Goal: Task Accomplishment & Management: Manage account settings

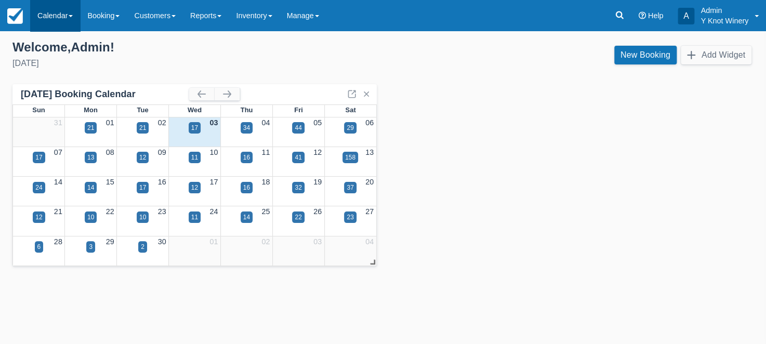
click at [77, 18] on link "Calendar" at bounding box center [55, 15] width 50 height 31
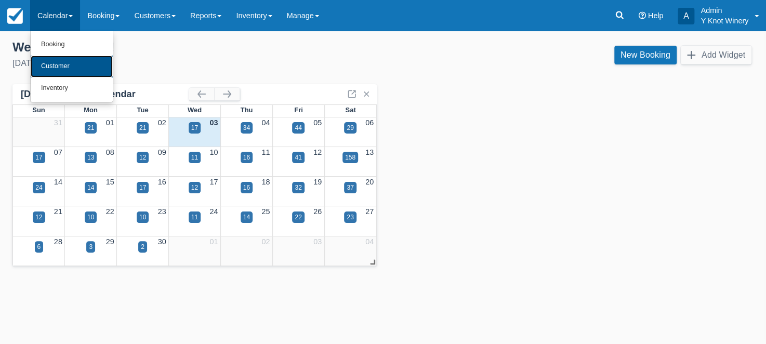
click at [74, 64] on link "Customer" at bounding box center [72, 67] width 82 height 22
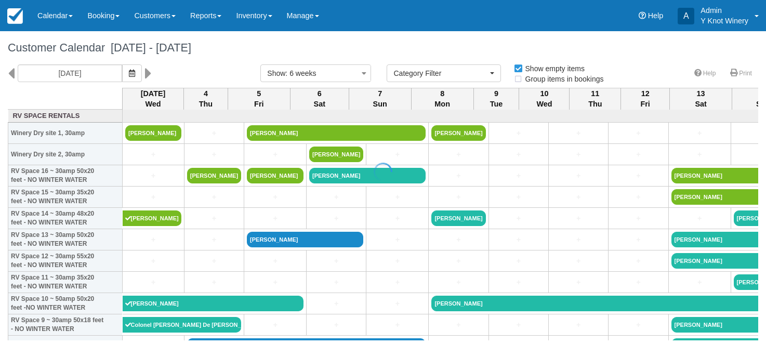
select select
click at [129, 73] on icon "button" at bounding box center [132, 73] width 6 height 7
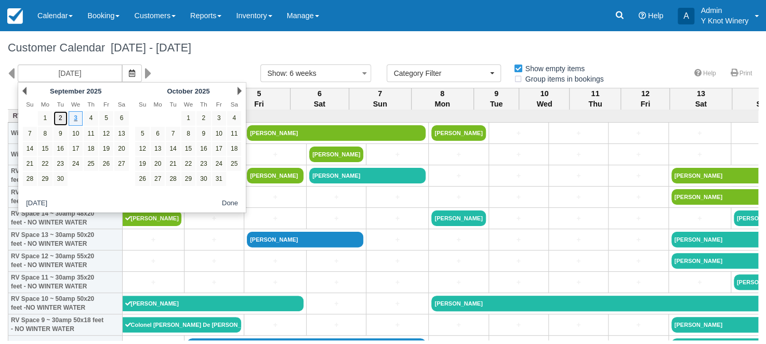
click at [57, 115] on link "2" at bounding box center [61, 118] width 14 height 14
type input "[DATE]"
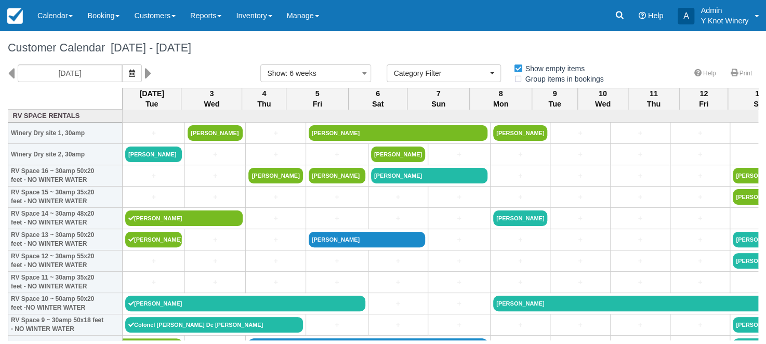
click at [361, 47] on h1 "Customer Calendar September 02 - October 14 2025" at bounding box center [383, 48] width 751 height 12
select select
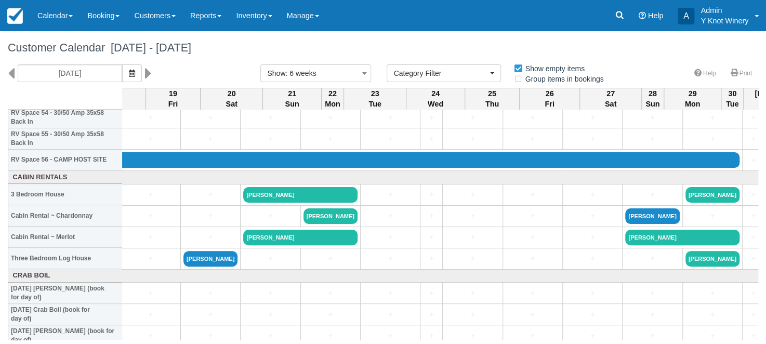
scroll to position [1188, 786]
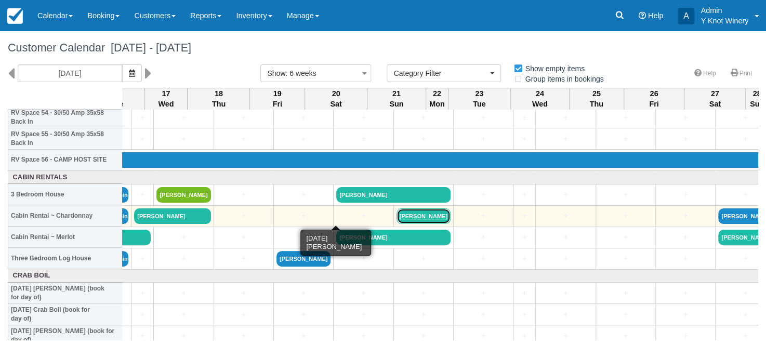
click at [397, 217] on link "[PERSON_NAME]" at bounding box center [424, 216] width 54 height 16
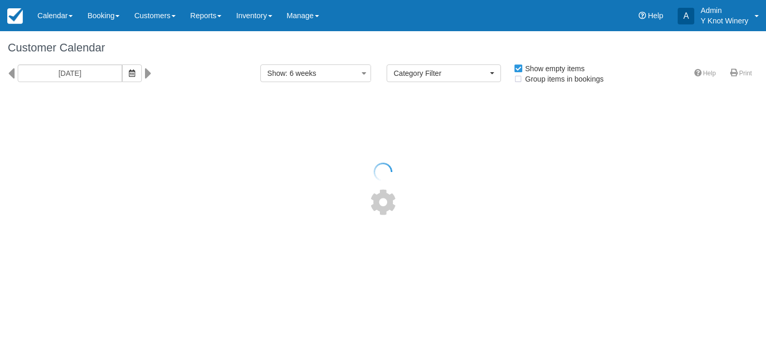
select select
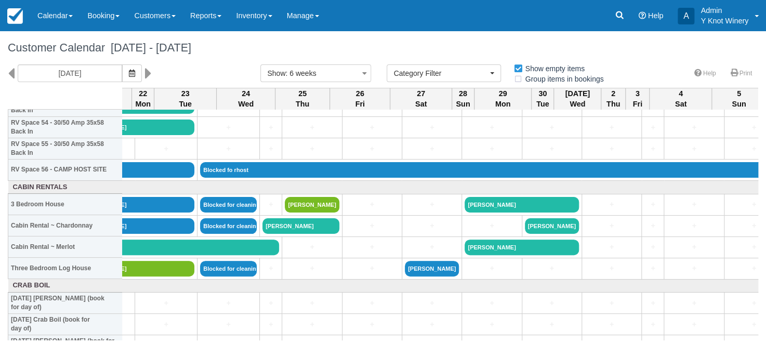
scroll to position [1178, 1332]
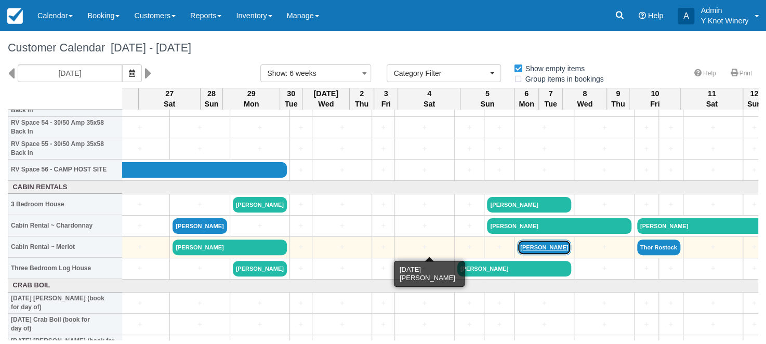
click at [517, 247] on link "[PERSON_NAME]" at bounding box center [544, 248] width 54 height 16
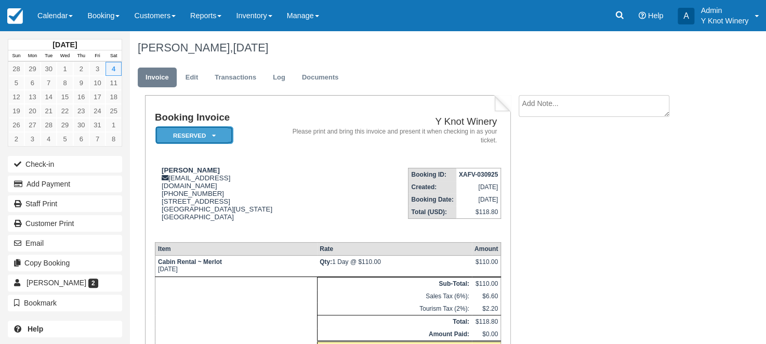
click at [216, 137] on em "Reserved" at bounding box center [194, 135] width 78 height 18
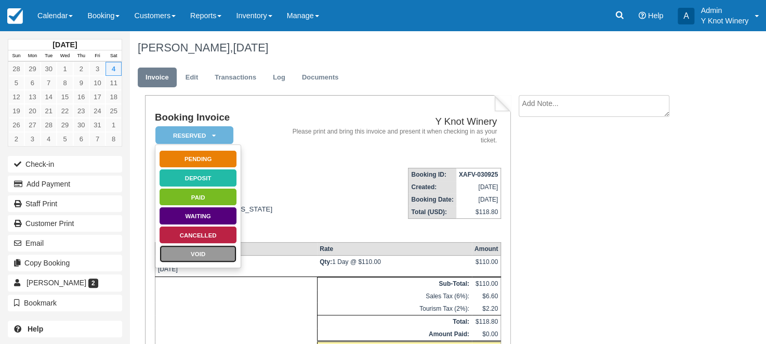
click at [208, 257] on link "Void" at bounding box center [198, 254] width 78 height 18
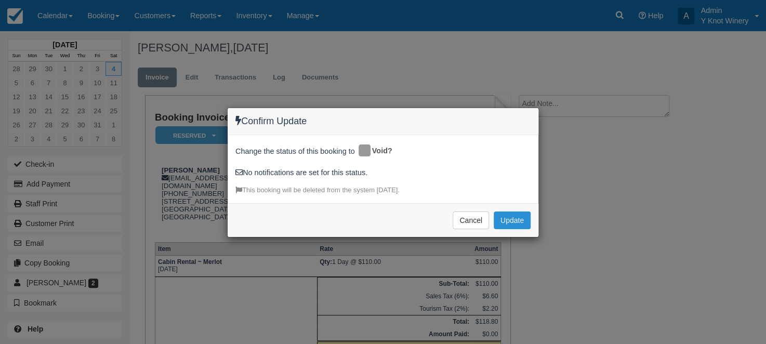
click at [512, 217] on button "Update" at bounding box center [512, 221] width 37 height 18
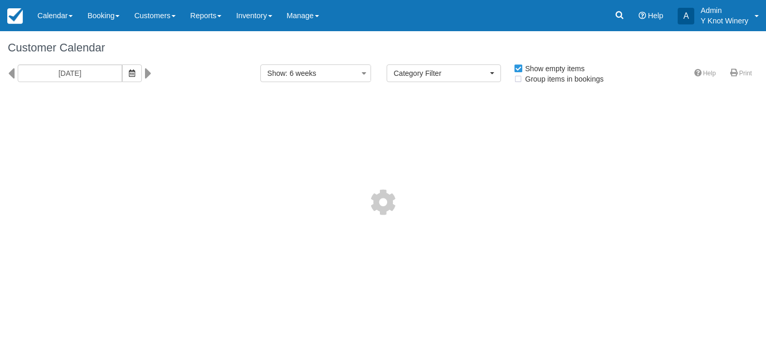
select select
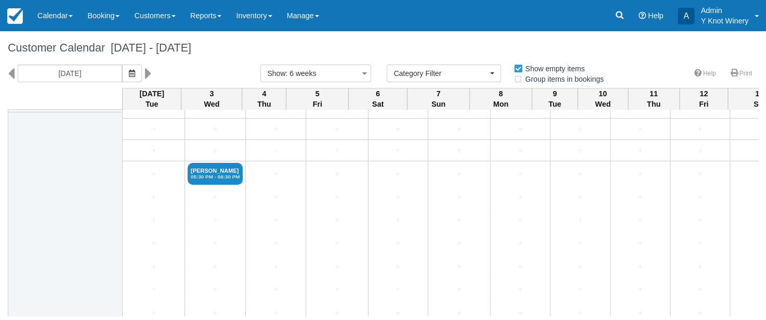
scroll to position [1363, 0]
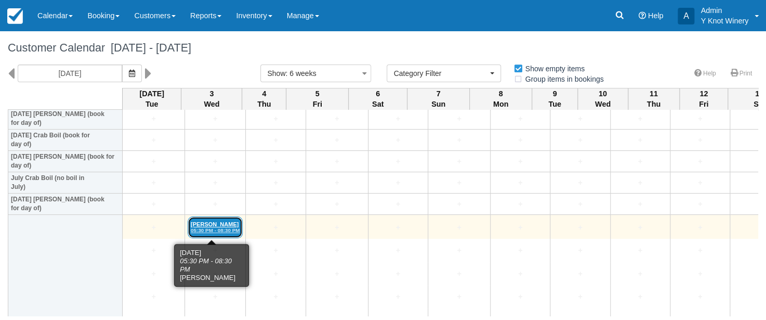
click at [206, 227] on em "05:30 PM - 08:30 PM" at bounding box center [215, 230] width 49 height 6
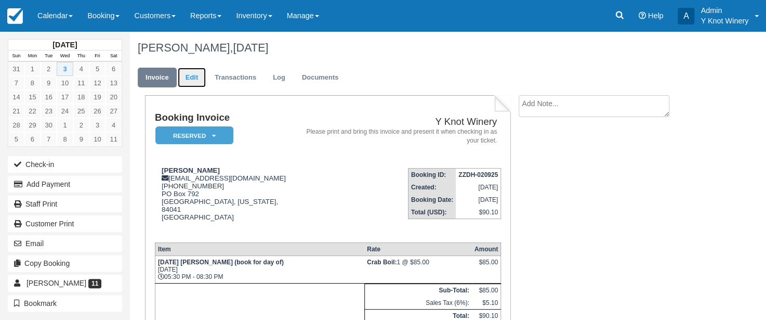
click at [200, 71] on link "Edit" at bounding box center [192, 78] width 28 height 20
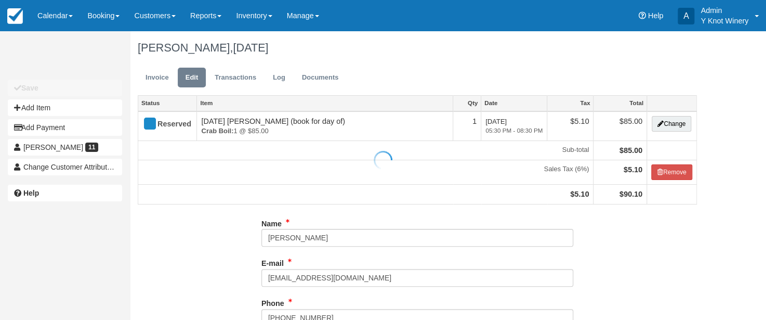
type input "[PHONE_NUMBER]"
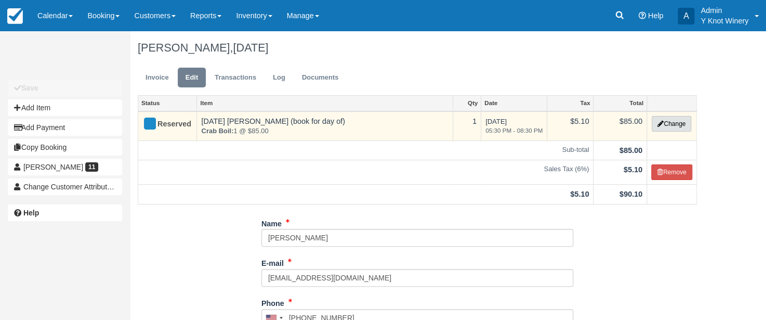
click at [679, 130] on button "Change" at bounding box center [672, 124] width 40 height 16
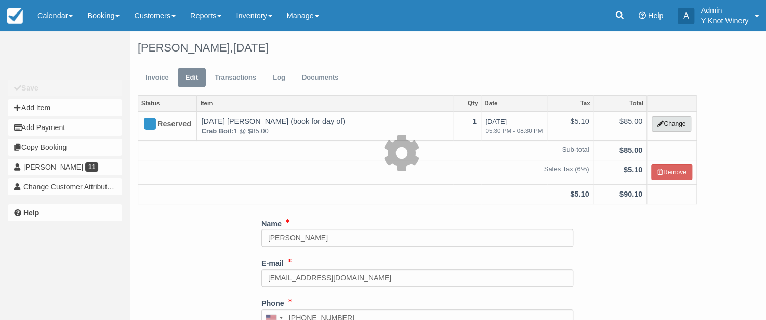
select select "8"
type input "85.00"
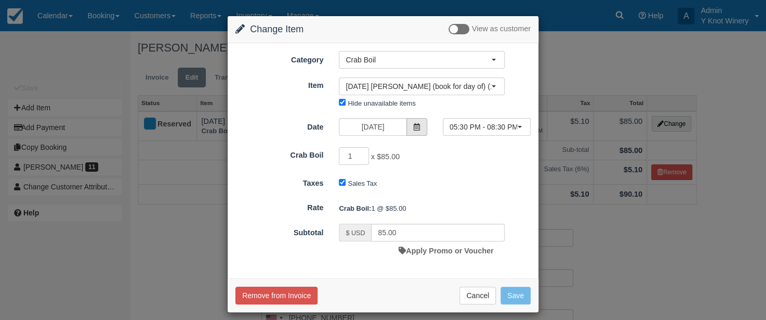
click at [413, 126] on icon at bounding box center [416, 126] width 7 height 7
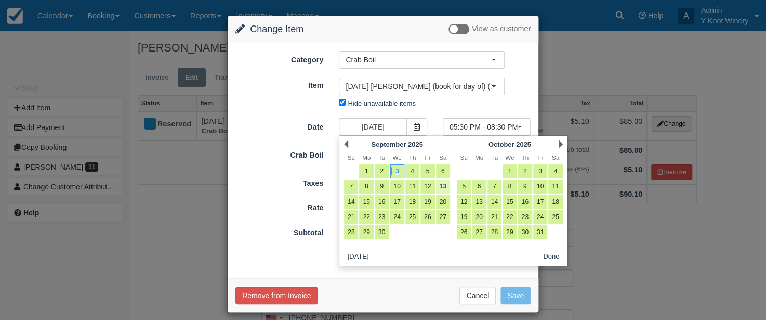
click at [442, 188] on link "13" at bounding box center [443, 186] width 14 height 14
type input "09/13/25"
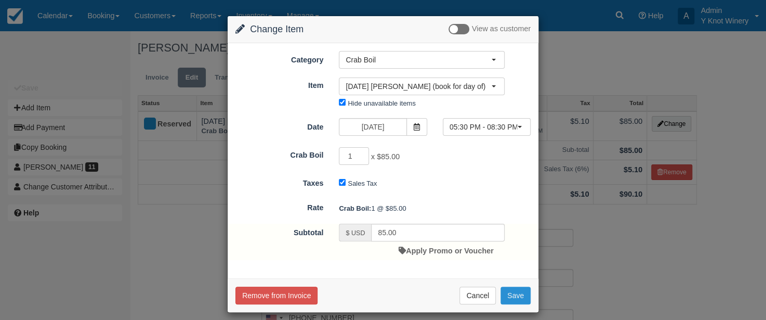
click at [522, 297] on button "Save" at bounding box center [516, 295] width 30 height 18
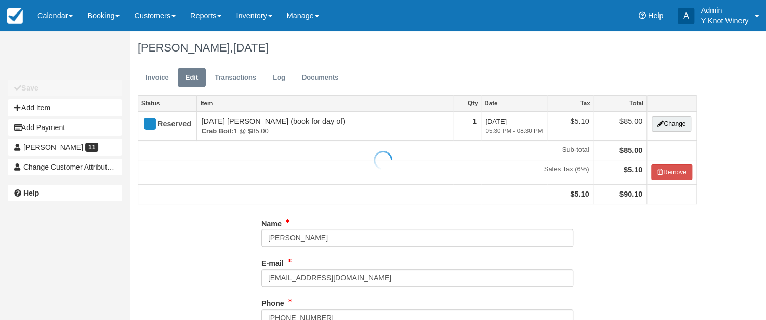
type input "[PHONE_NUMBER]"
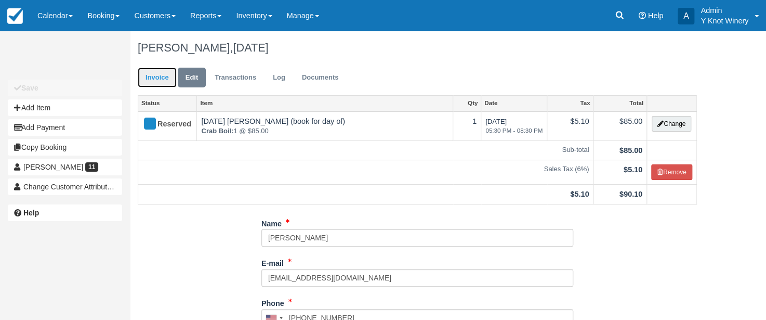
click at [160, 74] on link "Invoice" at bounding box center [157, 78] width 39 height 20
type input "(701) 340-4910"
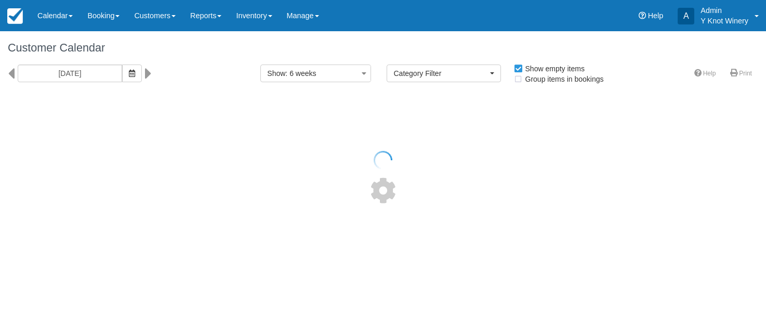
select select
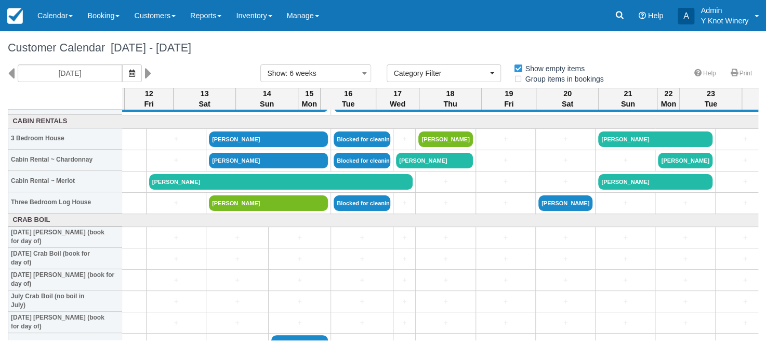
scroll to position [1244, 548]
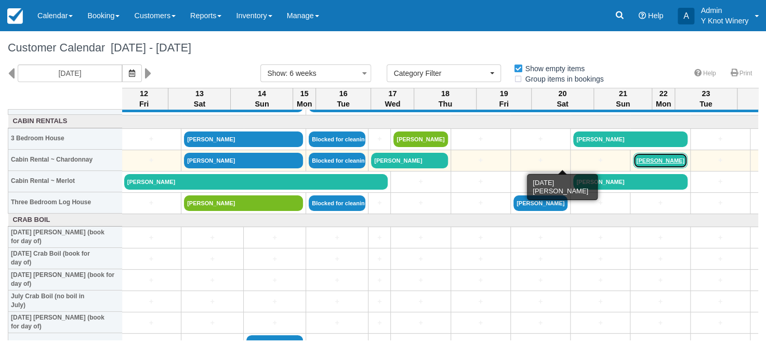
click at [633, 162] on link "[PERSON_NAME]" at bounding box center [660, 161] width 54 height 16
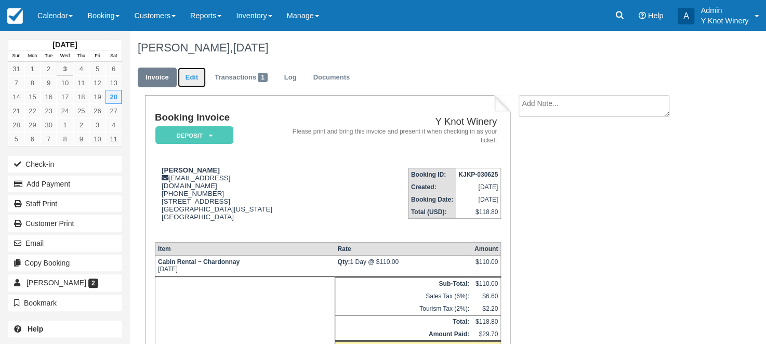
click at [199, 78] on link "Edit" at bounding box center [192, 78] width 28 height 20
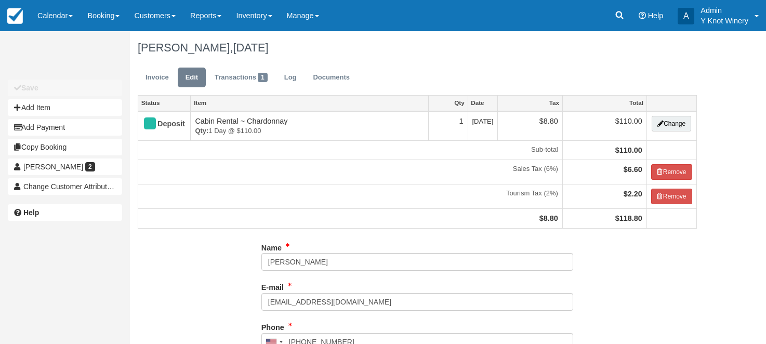
type input "[PHONE_NUMBER]"
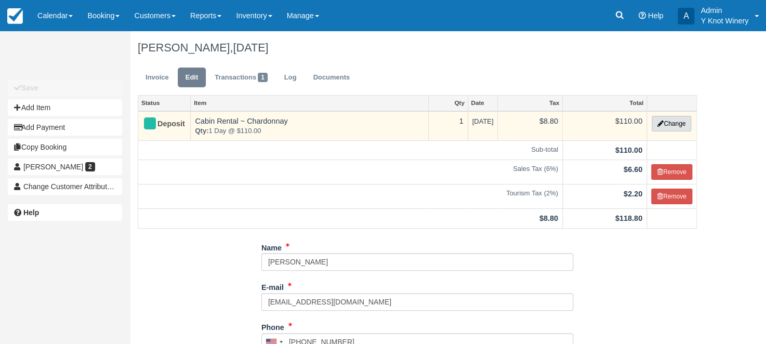
click at [687, 126] on button "Change" at bounding box center [672, 124] width 40 height 16
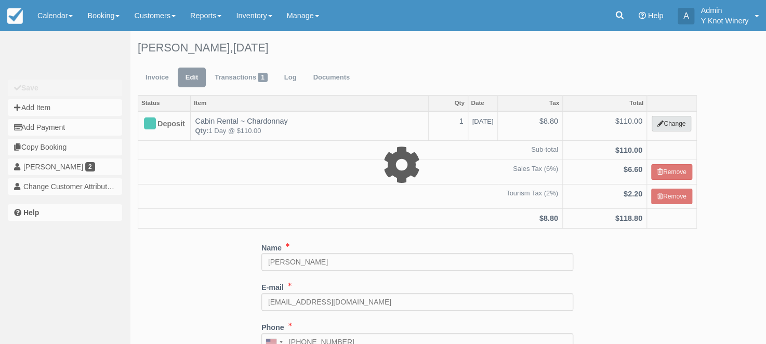
select select "2"
type input "110.00"
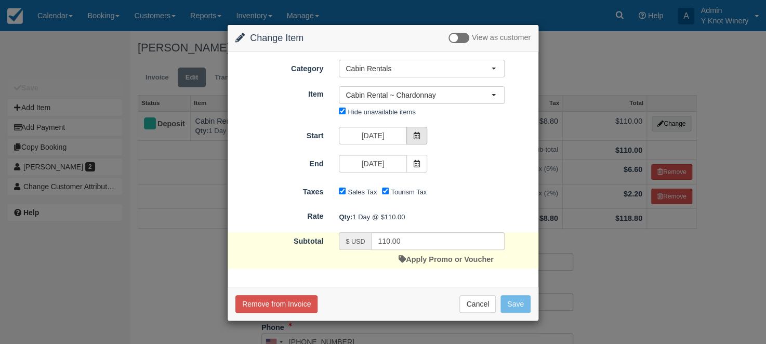
click at [419, 138] on span at bounding box center [417, 136] width 21 height 18
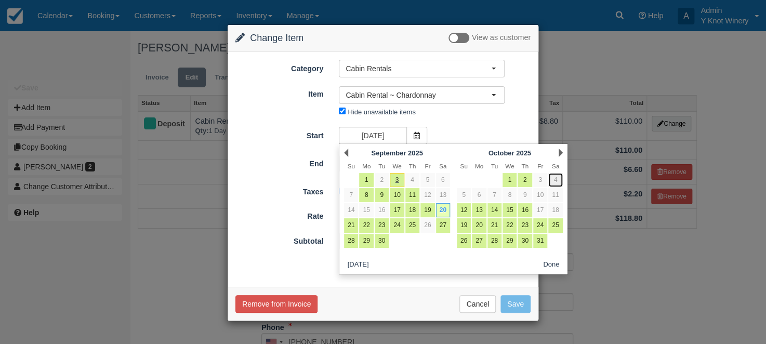
click at [552, 179] on link "4" at bounding box center [556, 180] width 14 height 14
type input "[DATE]"
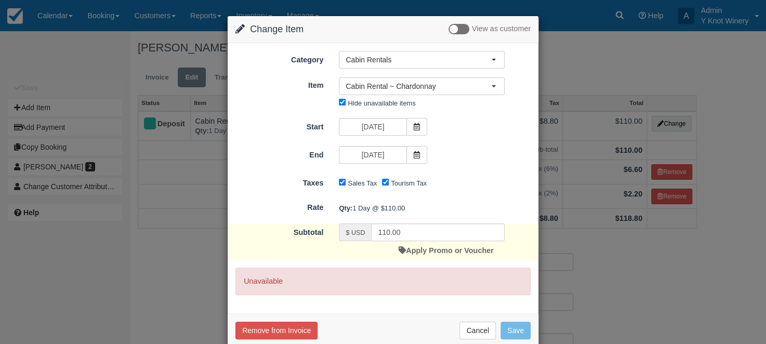
drag, startPoint x: 609, startPoint y: 53, endPoint x: 530, endPoint y: 70, distance: 80.8
click at [608, 54] on div "Change Item Add Item View as customer Category Cabin Rentals Event Reservations…" at bounding box center [383, 172] width 766 height 344
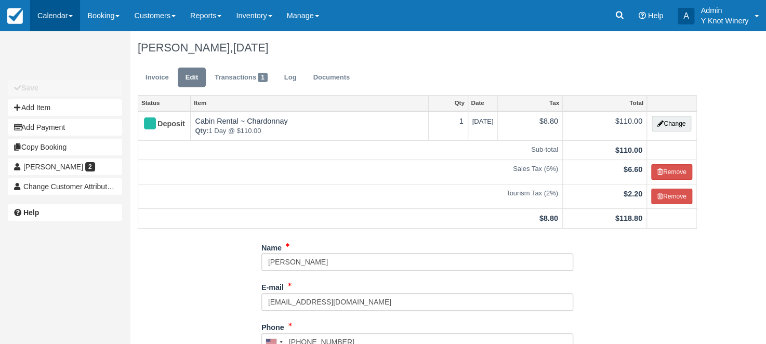
click at [76, 17] on link "Calendar" at bounding box center [55, 15] width 50 height 31
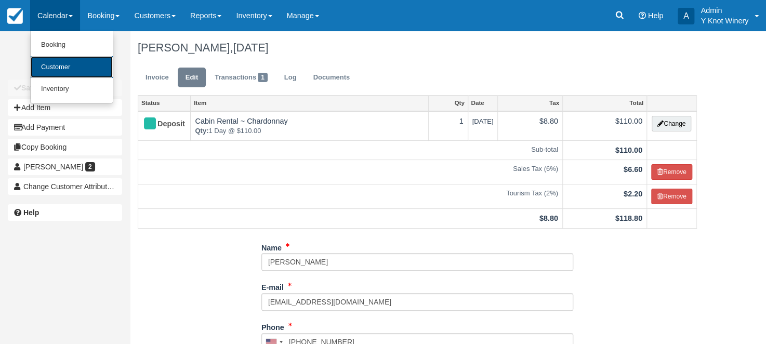
click at [62, 68] on link "Customer" at bounding box center [72, 67] width 82 height 22
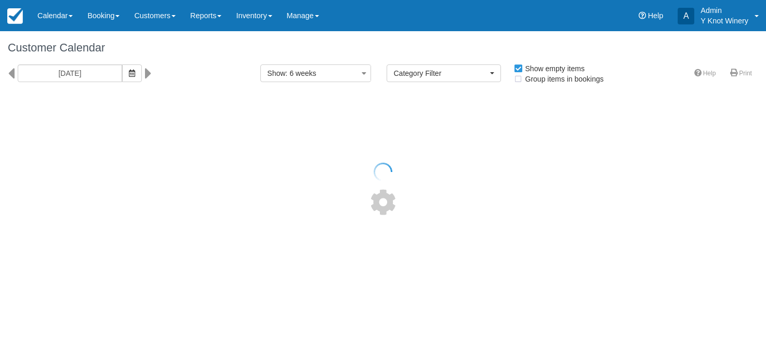
select select
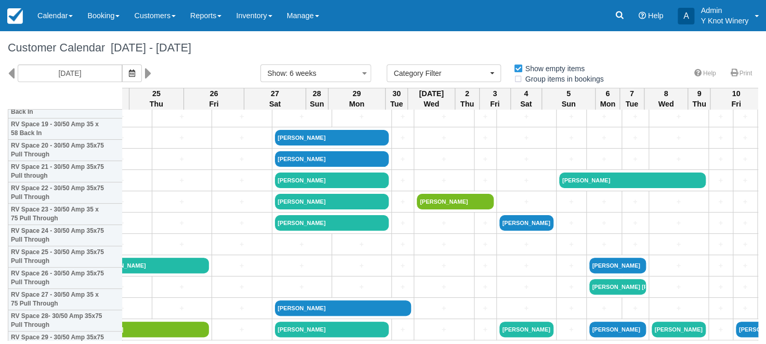
scroll to position [0, 1168]
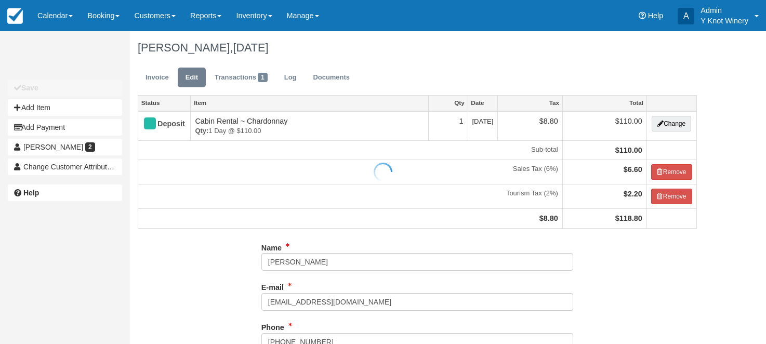
type input "[PHONE_NUMBER]"
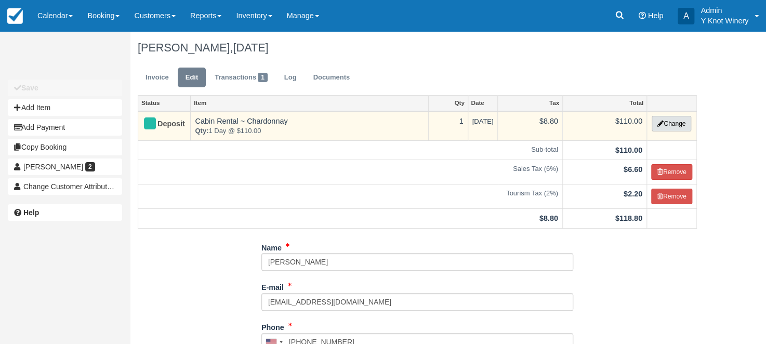
click at [670, 121] on button "Change" at bounding box center [672, 124] width 40 height 16
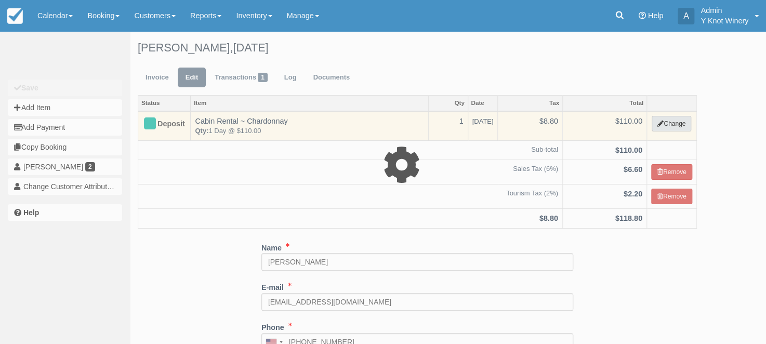
select select "2"
type input "110.00"
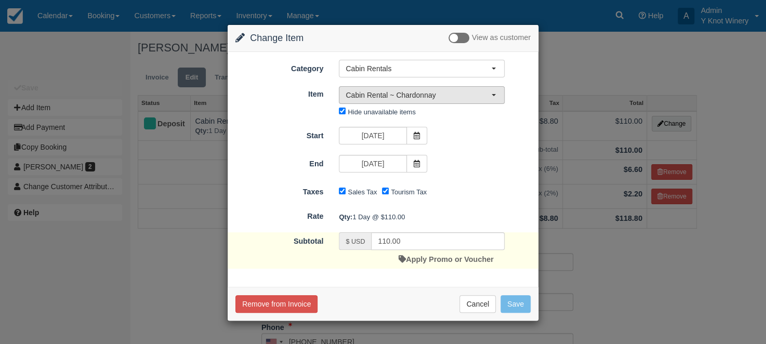
click at [498, 95] on button "Cabin Rental ~ Chardonnay" at bounding box center [422, 95] width 166 height 18
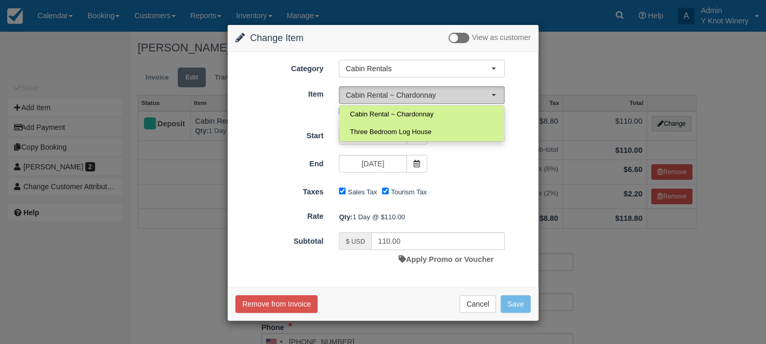
click at [493, 94] on span "button" at bounding box center [494, 95] width 4 height 2
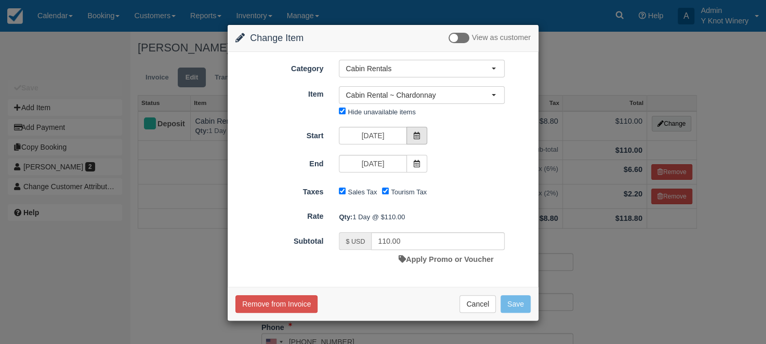
click at [420, 136] on icon at bounding box center [416, 135] width 7 height 7
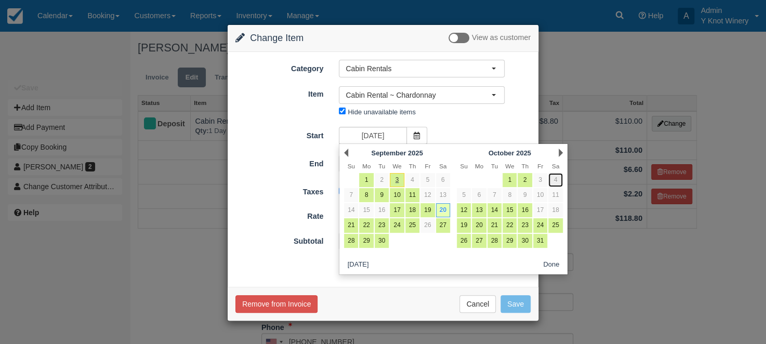
click at [556, 178] on link "4" at bounding box center [556, 180] width 14 height 14
type input "10/04/25"
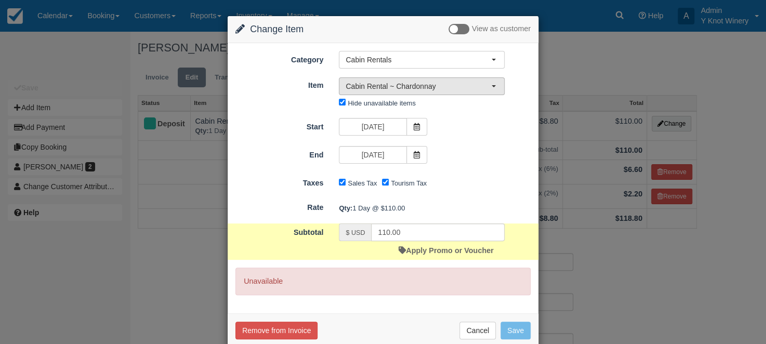
click at [494, 87] on button "Cabin Rental ~ Chardonnay" at bounding box center [422, 86] width 166 height 18
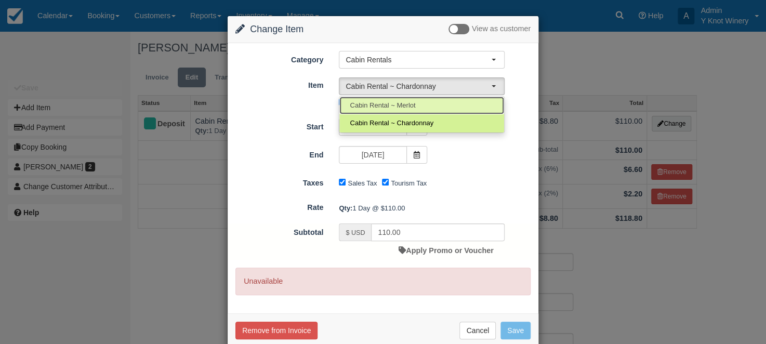
click at [464, 101] on link "Cabin Rental ~ Merlot" at bounding box center [422, 106] width 165 height 18
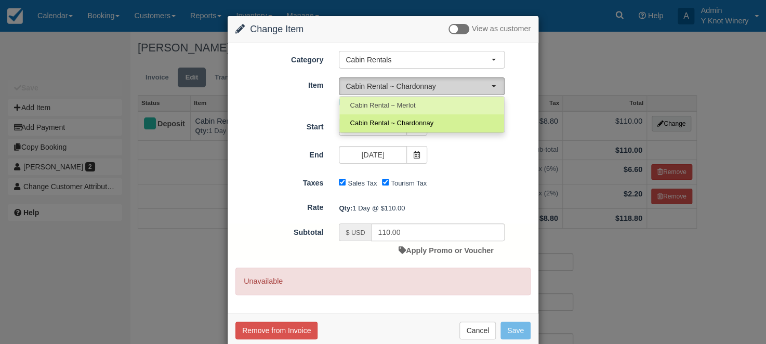
select select "3"
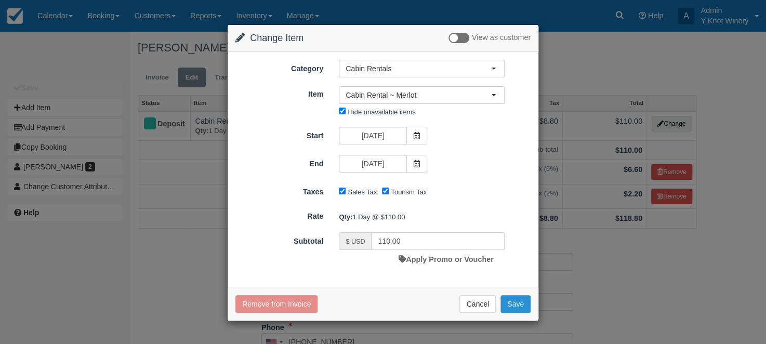
click at [505, 303] on button "Save" at bounding box center [516, 304] width 30 height 18
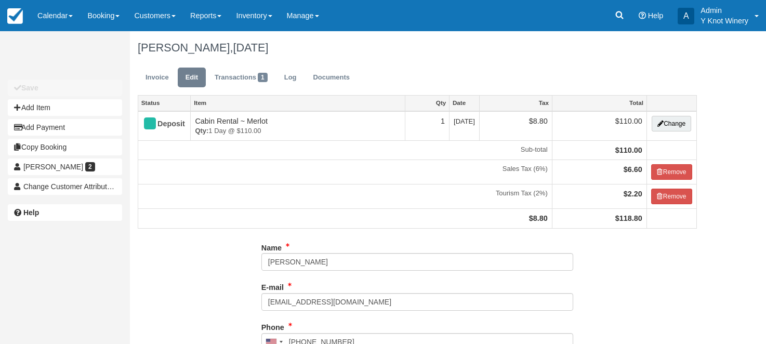
type input "[PHONE_NUMBER]"
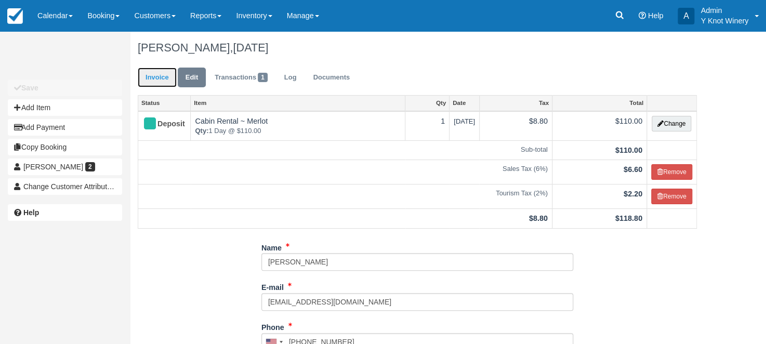
click at [158, 79] on link "Invoice" at bounding box center [157, 78] width 39 height 20
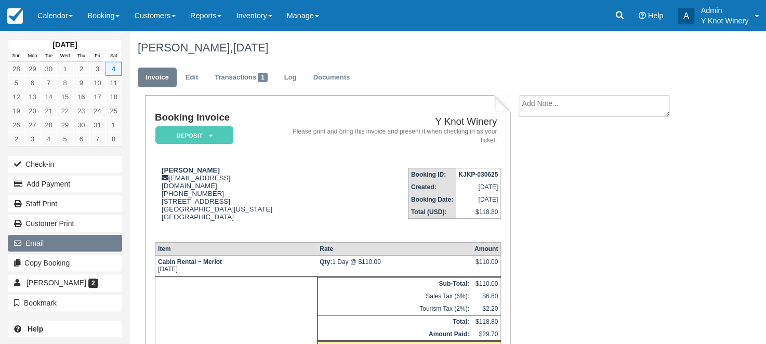
click at [92, 239] on button "Email" at bounding box center [65, 243] width 114 height 17
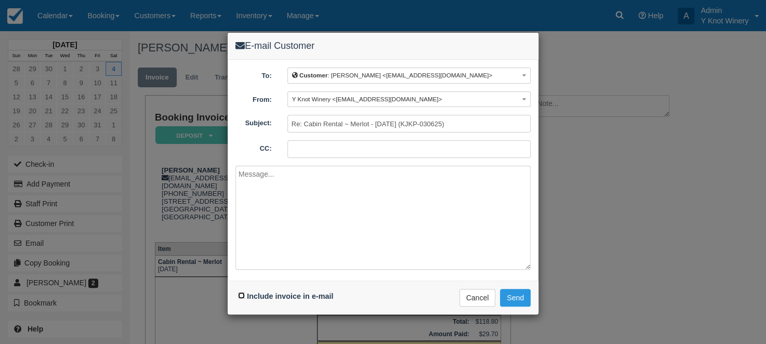
click at [242, 295] on input "Include invoice in e-mail" at bounding box center [241, 295] width 7 height 7
checkbox input "true"
click at [250, 175] on textarea at bounding box center [383, 218] width 295 height 104
click at [288, 172] on textarea at bounding box center [383, 218] width 295 height 104
click at [286, 172] on textarea at bounding box center [383, 218] width 295 height 104
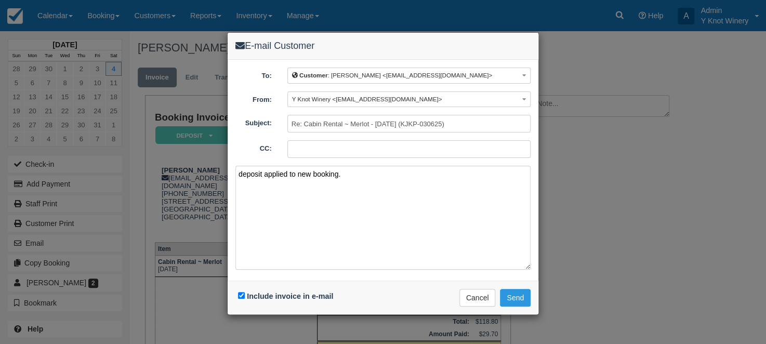
click at [238, 174] on textarea "deposit applied to new booking." at bounding box center [383, 218] width 295 height 104
type textarea "Changed dates, deposit applied to new booking."
click at [520, 297] on button "Send" at bounding box center [515, 298] width 31 height 18
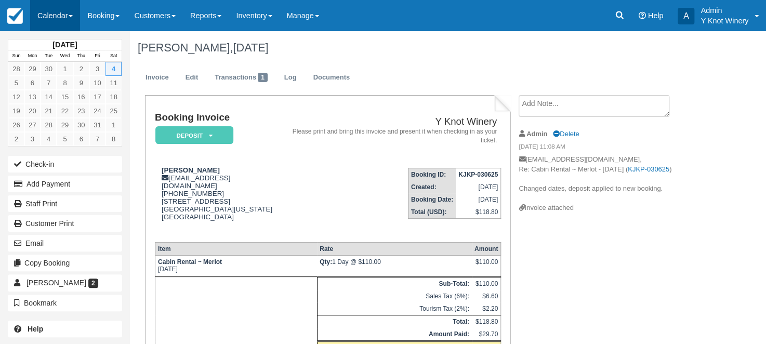
click at [72, 12] on link "Calendar" at bounding box center [55, 15] width 50 height 31
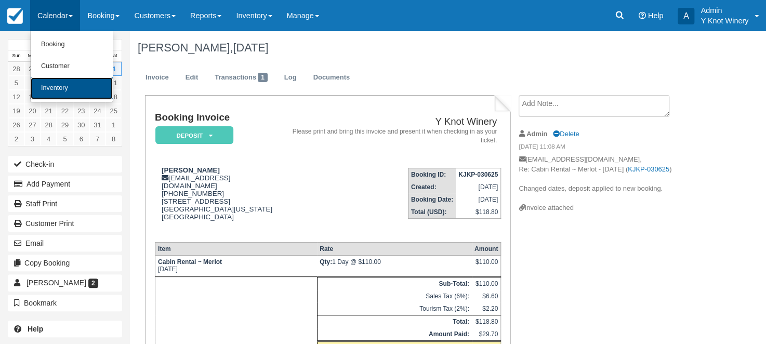
click at [61, 88] on link "Inventory" at bounding box center [72, 88] width 82 height 22
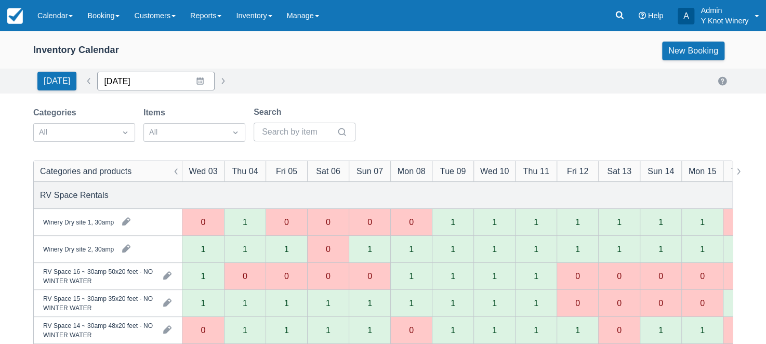
click at [190, 82] on input "09/03/25" at bounding box center [156, 81] width 118 height 19
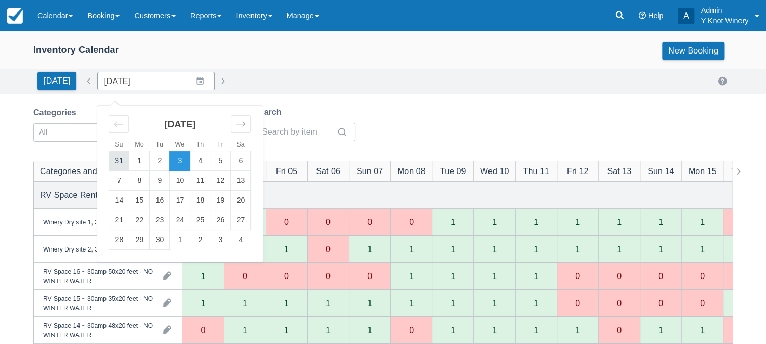
click at [112, 155] on td "31" at bounding box center [119, 161] width 20 height 20
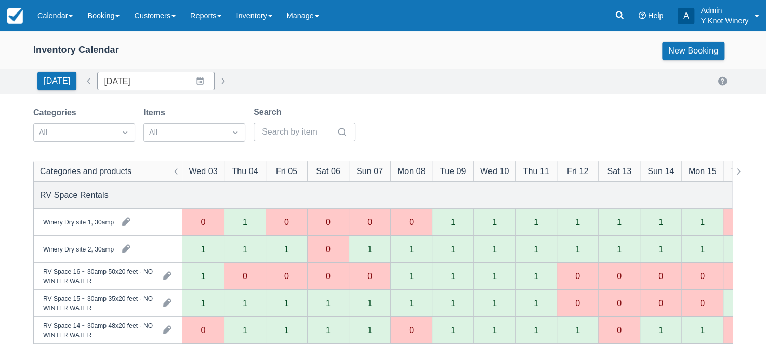
type input "08/31/25"
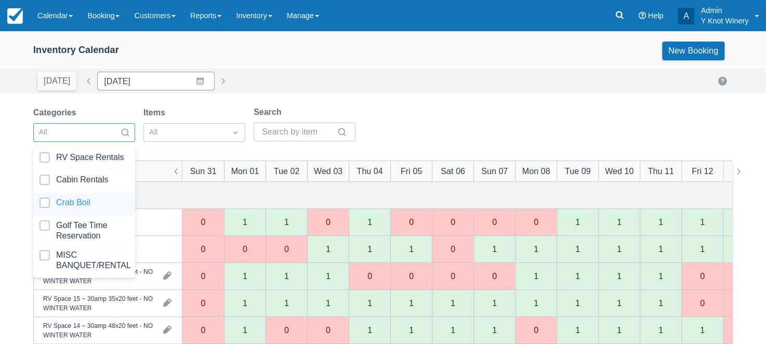
click at [101, 203] on div at bounding box center [84, 205] width 89 height 14
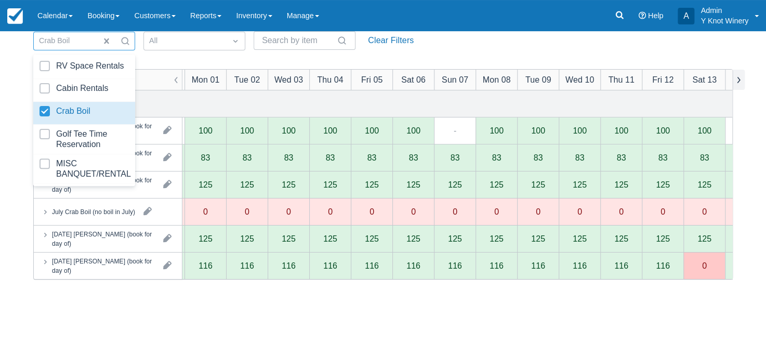
click at [743, 84] on button "button" at bounding box center [739, 80] width 12 height 20
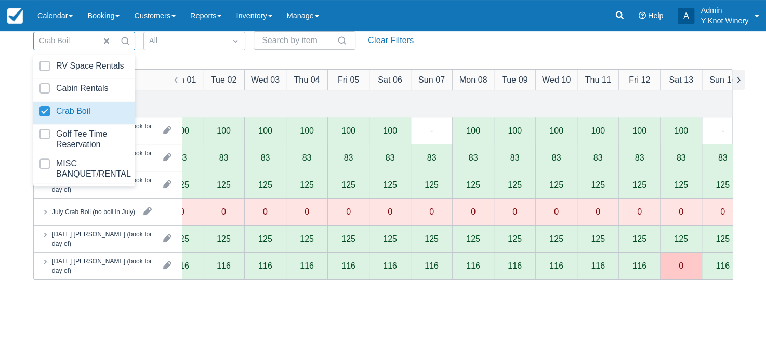
click at [743, 84] on button "button" at bounding box center [739, 80] width 12 height 20
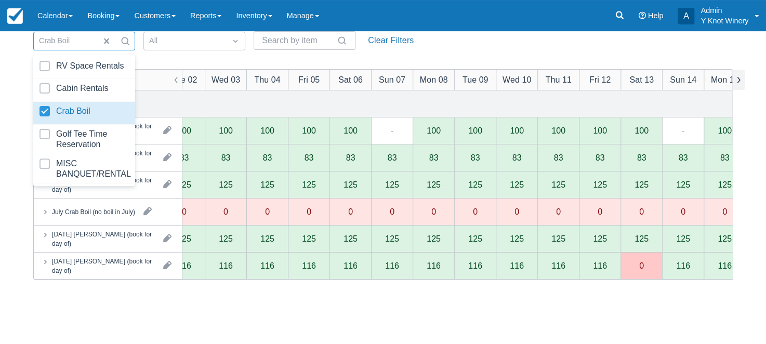
click at [743, 84] on button "button" at bounding box center [739, 80] width 12 height 20
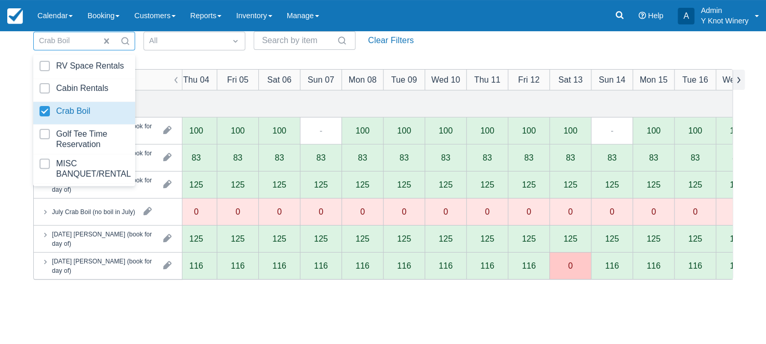
click at [743, 84] on button "button" at bounding box center [739, 80] width 12 height 20
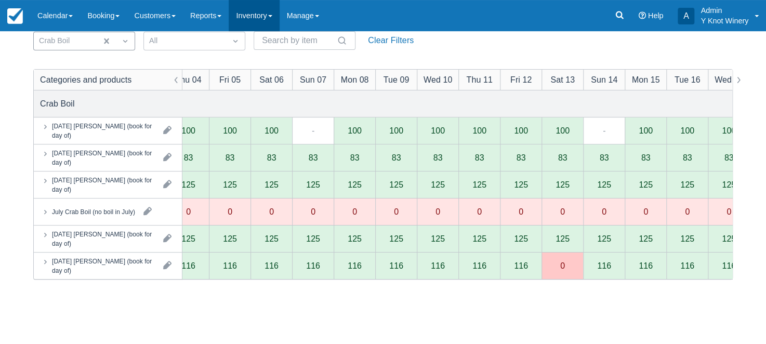
click at [278, 19] on link "Inventory" at bounding box center [254, 15] width 50 height 31
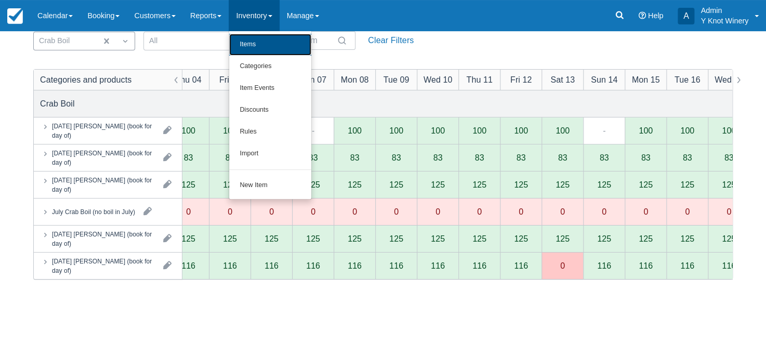
click at [266, 51] on link "Items" at bounding box center [270, 45] width 82 height 22
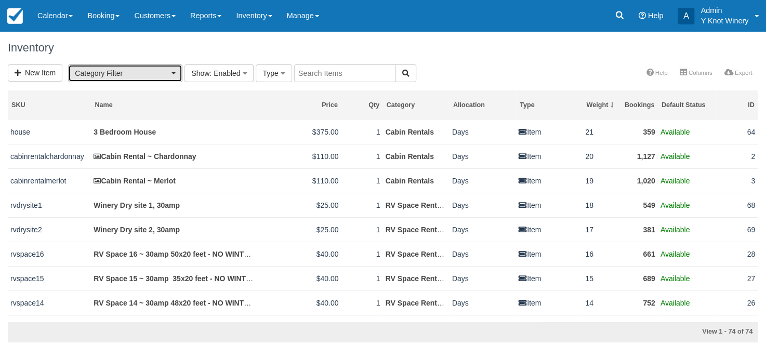
click at [174, 75] on button "Category Filter" at bounding box center [125, 73] width 114 height 18
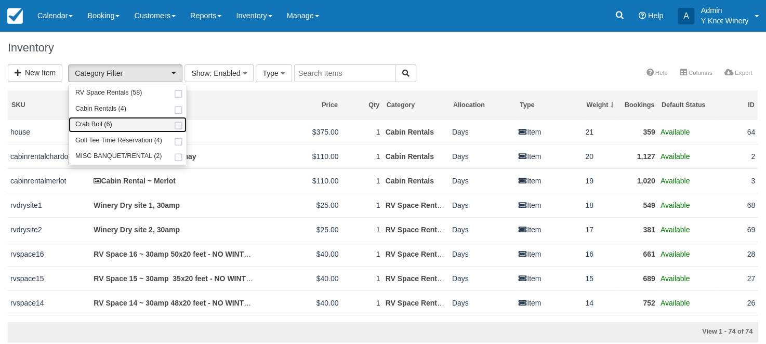
click at [147, 125] on link "Crab Boil (6)" at bounding box center [128, 125] width 118 height 16
select select "8"
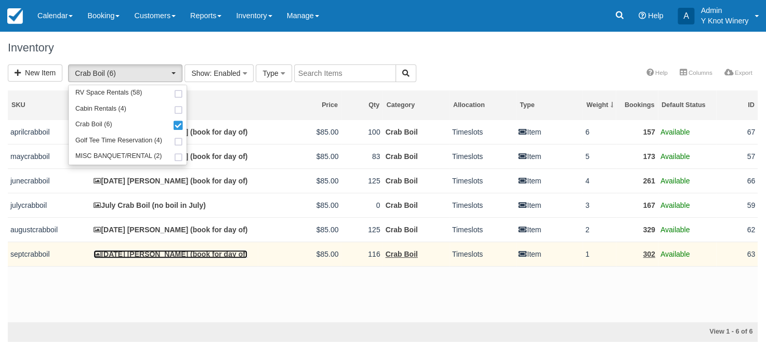
click at [201, 257] on link "[DATE] [PERSON_NAME] (book for day of)" at bounding box center [171, 254] width 154 height 8
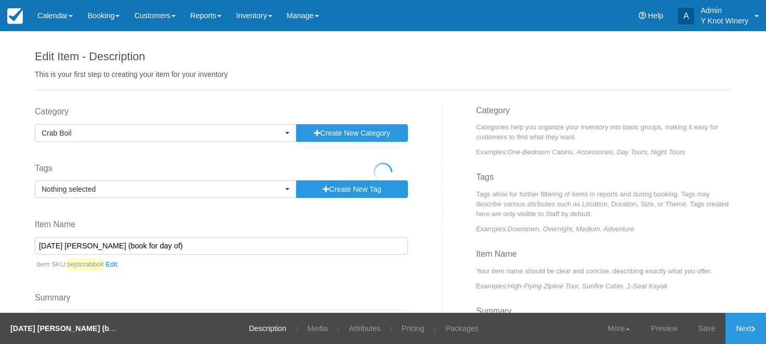
select select
click at [359, 335] on link "Attributes" at bounding box center [364, 328] width 47 height 31
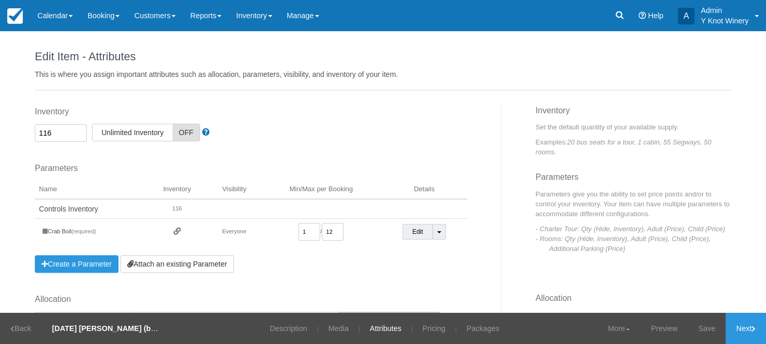
click at [51, 131] on input "116" at bounding box center [61, 133] width 52 height 18
type input "118"
click at [709, 329] on link "Save" at bounding box center [707, 328] width 38 height 31
click at [736, 329] on link "Next" at bounding box center [746, 328] width 41 height 31
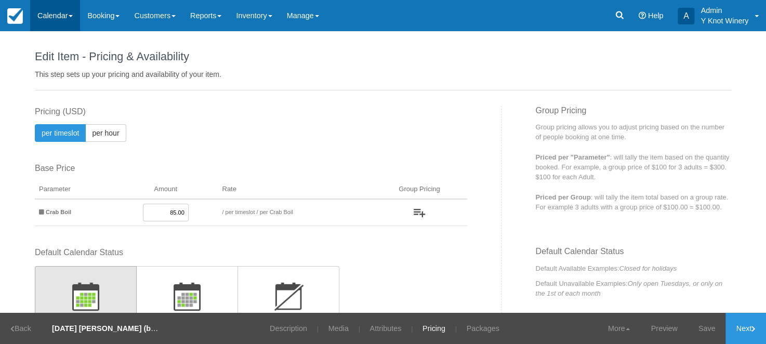
click at [73, 21] on link "Calendar" at bounding box center [55, 15] width 50 height 31
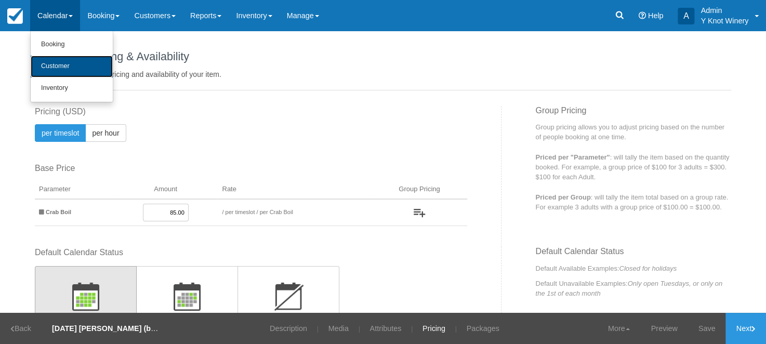
click at [72, 66] on link "Customer" at bounding box center [72, 67] width 82 height 22
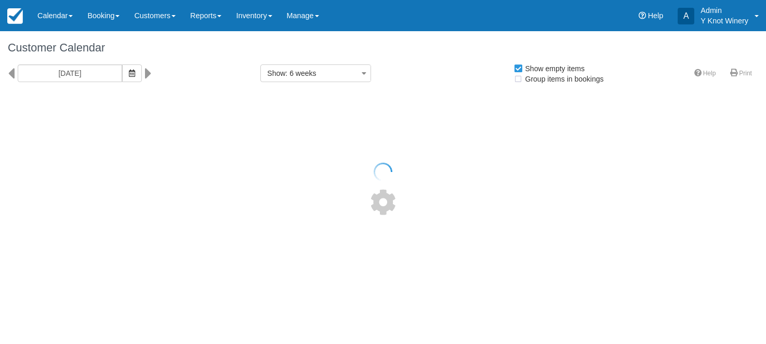
select select
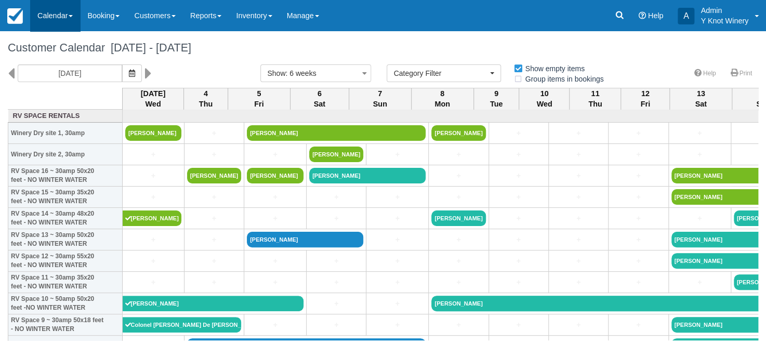
click at [70, 17] on link "Calendar" at bounding box center [55, 15] width 50 height 31
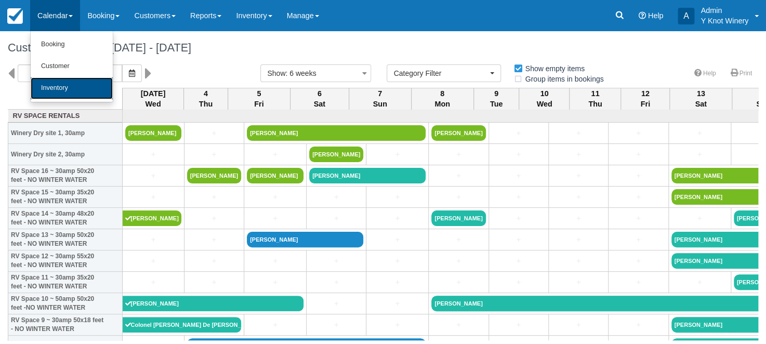
click at [68, 88] on link "Inventory" at bounding box center [72, 88] width 82 height 22
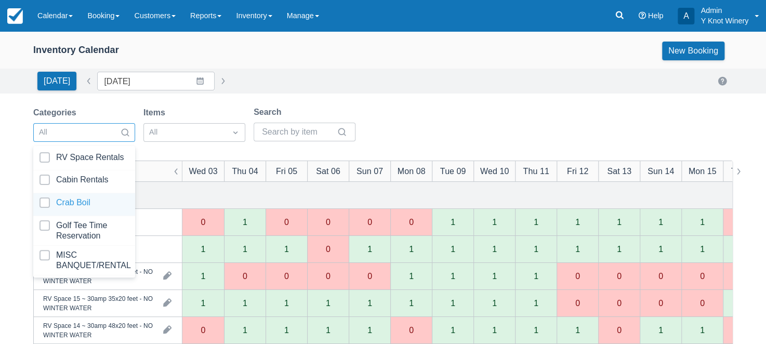
click at [103, 198] on div at bounding box center [84, 205] width 89 height 14
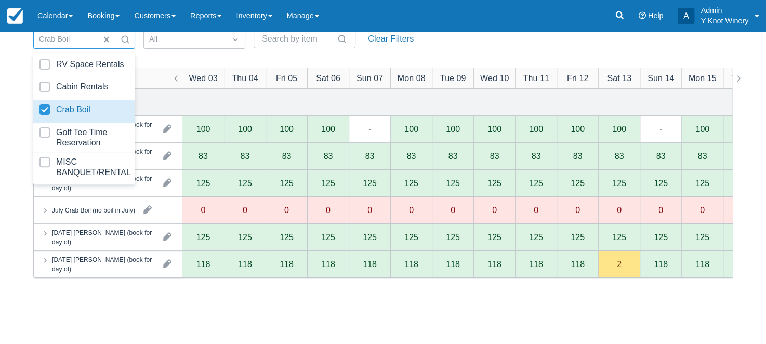
scroll to position [101, 0]
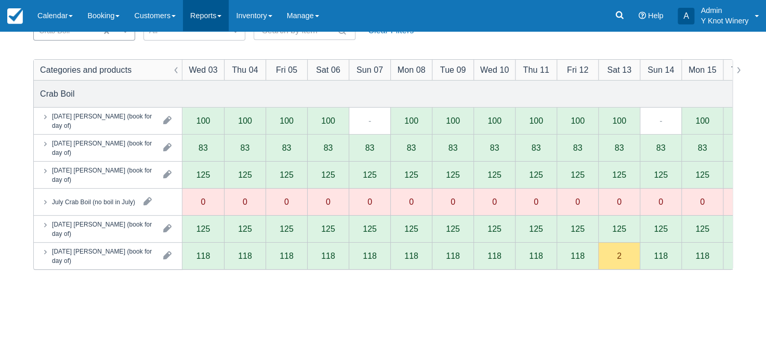
click at [226, 17] on link "Reports" at bounding box center [206, 15] width 46 height 31
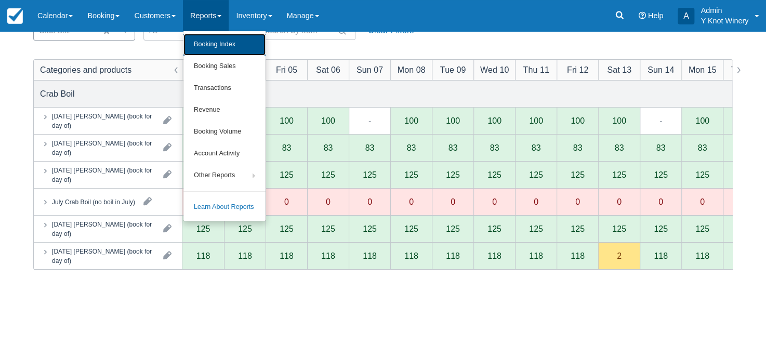
click at [221, 48] on link "Booking Index" at bounding box center [225, 45] width 82 height 22
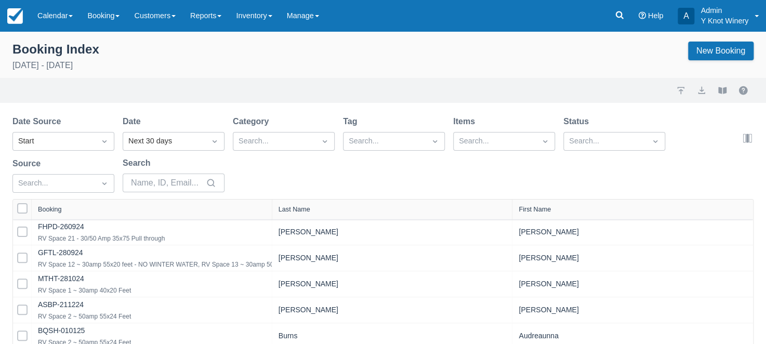
select select "25"
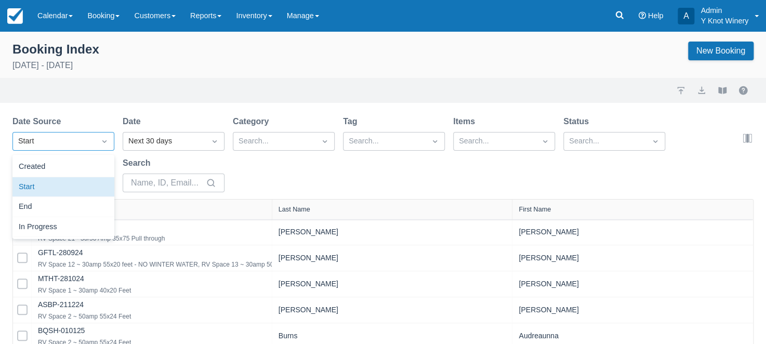
click at [109, 145] on icon "Dropdown icon" at bounding box center [104, 141] width 10 height 10
click at [107, 146] on icon "Dropdown icon" at bounding box center [104, 141] width 10 height 10
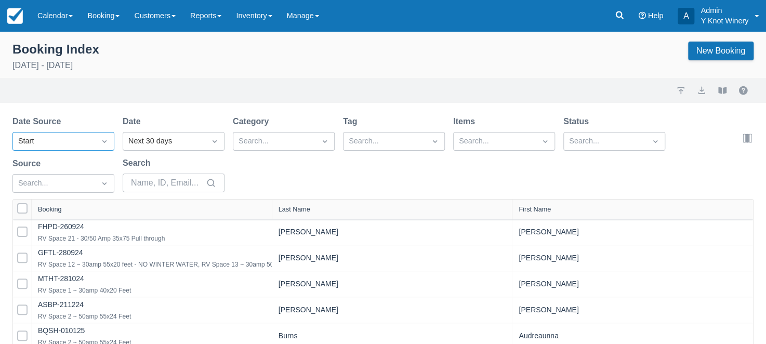
click at [107, 146] on icon "Dropdown icon" at bounding box center [104, 141] width 10 height 10
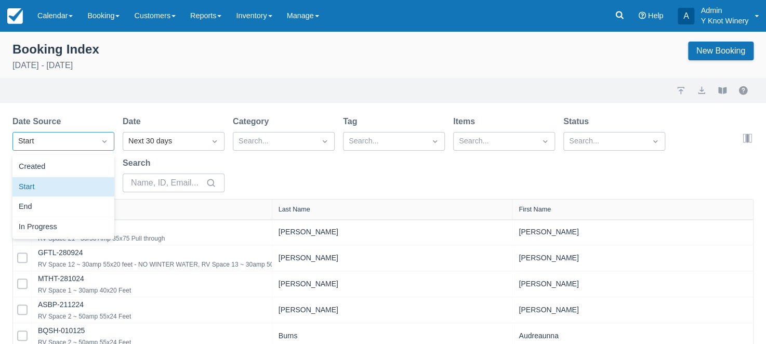
click at [107, 146] on icon "Dropdown icon" at bounding box center [104, 141] width 10 height 10
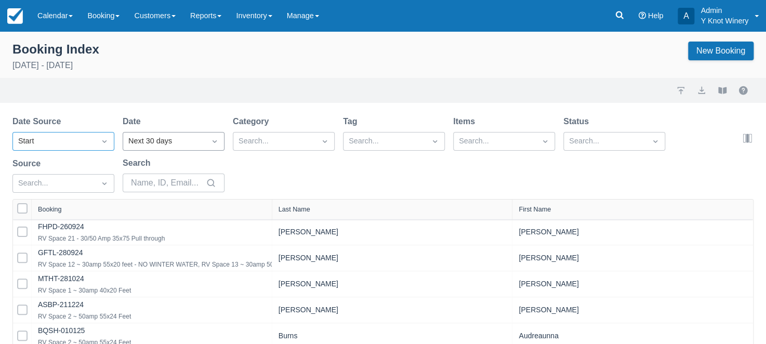
click at [215, 141] on icon "Dropdown icon" at bounding box center [215, 141] width 10 height 10
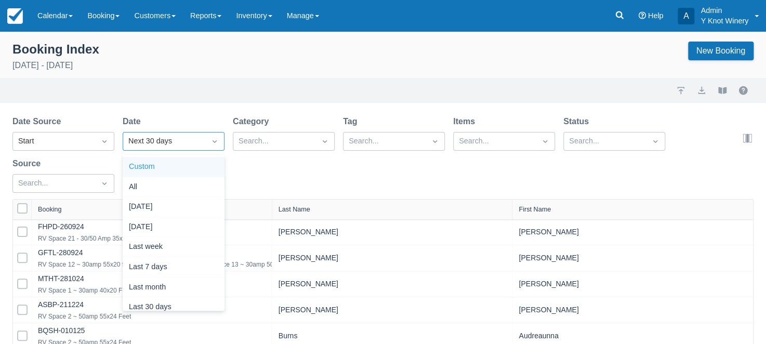
click at [199, 164] on div "Custom" at bounding box center [174, 167] width 102 height 20
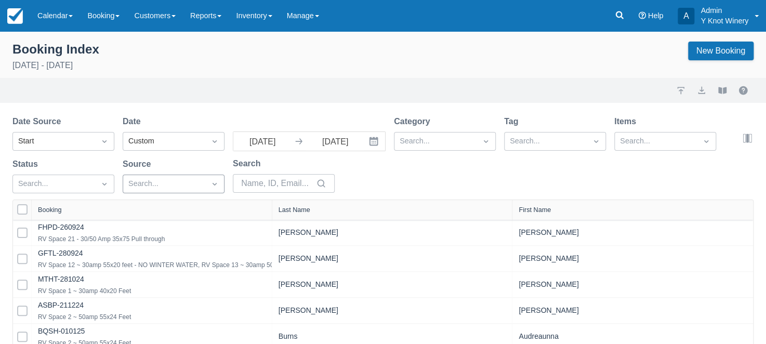
select select "25"
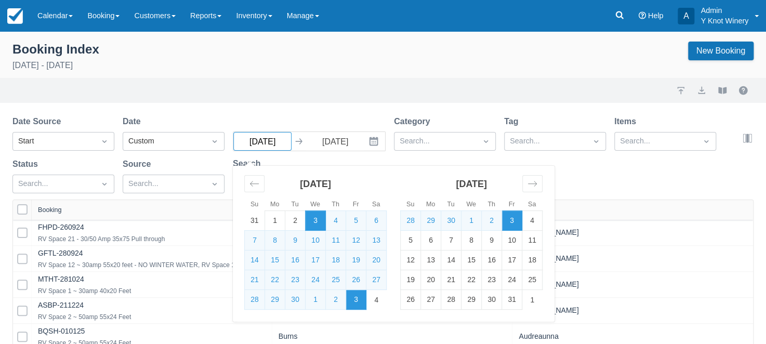
click at [278, 140] on input "09/03/25" at bounding box center [262, 141] width 58 height 19
click at [255, 187] on icon "Move backward to switch to the previous month." at bounding box center [255, 184] width 10 height 10
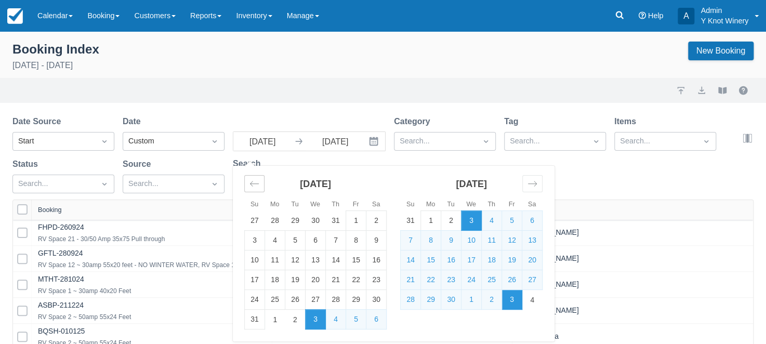
click at [255, 187] on icon "Move backward to switch to the previous month." at bounding box center [255, 184] width 10 height 10
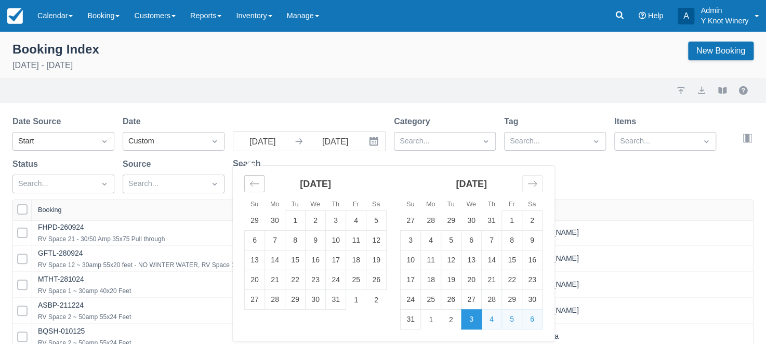
click at [255, 187] on icon "Move backward to switch to the previous month." at bounding box center [255, 184] width 10 height 10
click at [376, 224] on td "1" at bounding box center [377, 221] width 20 height 20
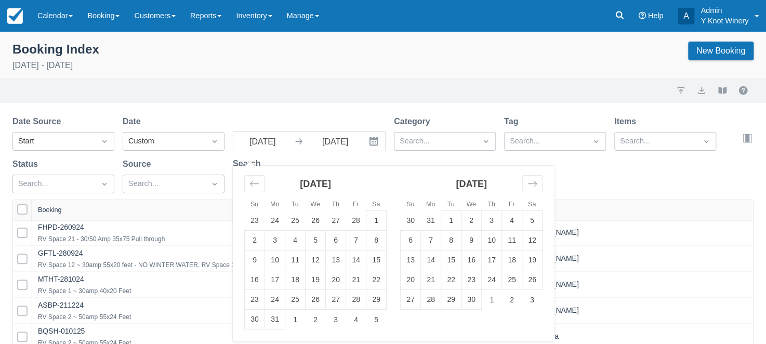
type input "03/01/25"
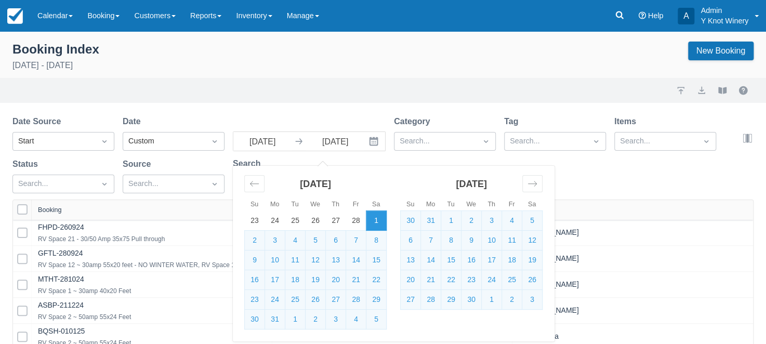
select select "25"
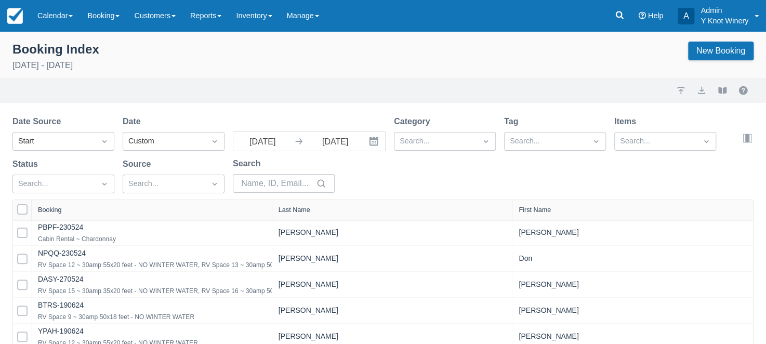
click at [380, 145] on button "Interact with the calendar and add the check-in date for your trip." at bounding box center [374, 141] width 21 height 19
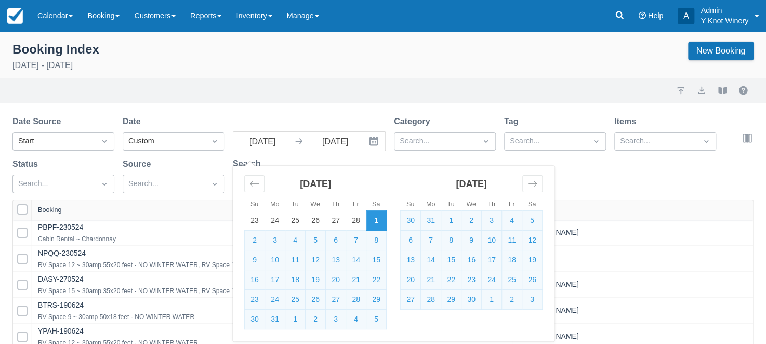
click at [338, 141] on input "10/03/25" at bounding box center [335, 141] width 58 height 19
click at [534, 185] on icon "Move forward to switch to the next month." at bounding box center [533, 184] width 10 height 10
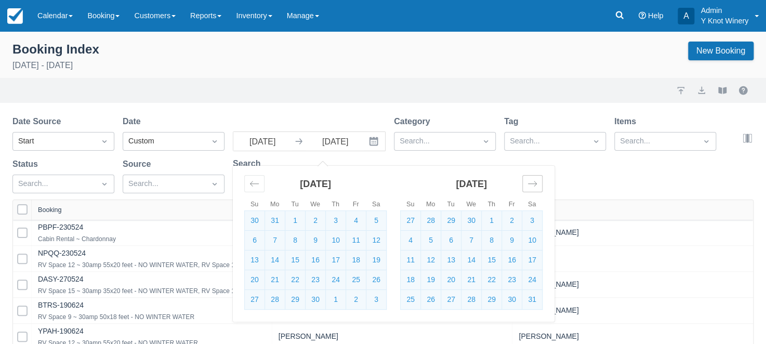
click at [534, 185] on icon "Move forward to switch to the next month." at bounding box center [533, 184] width 10 height 10
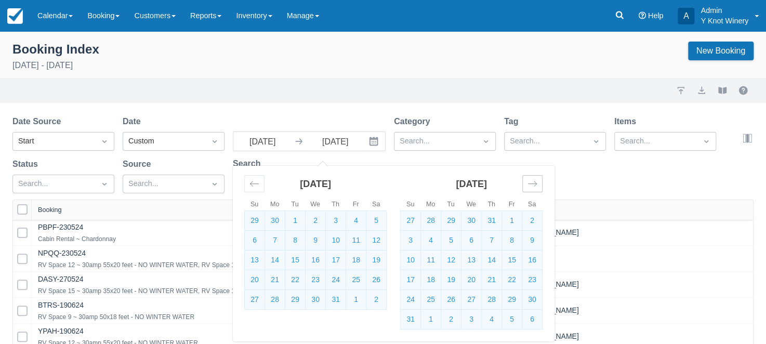
click at [534, 185] on icon "Move forward to switch to the next month." at bounding box center [533, 184] width 10 height 10
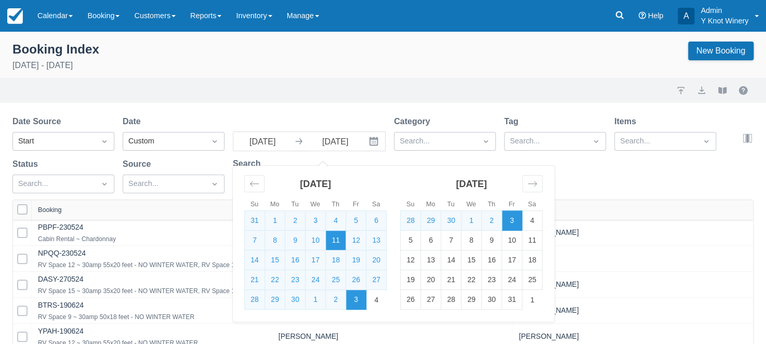
click at [336, 239] on td "11" at bounding box center [336, 241] width 20 height 20
type input "09/11/25"
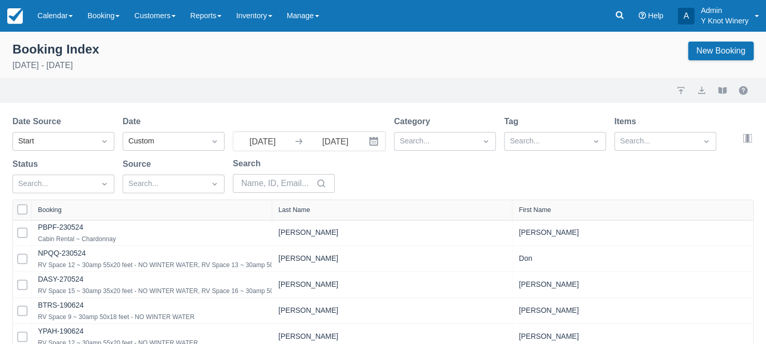
select select "25"
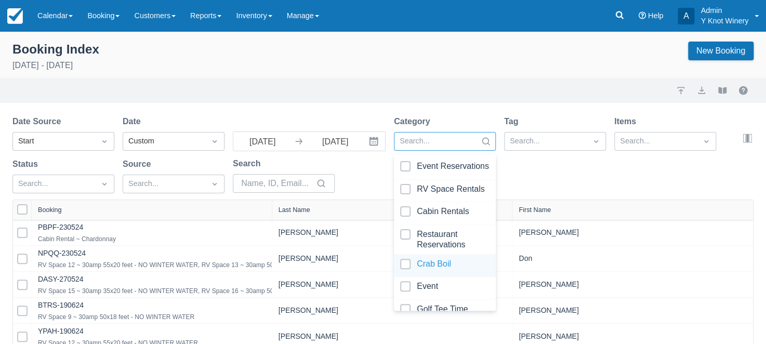
click at [445, 261] on div at bounding box center [444, 266] width 89 height 14
select select "25"
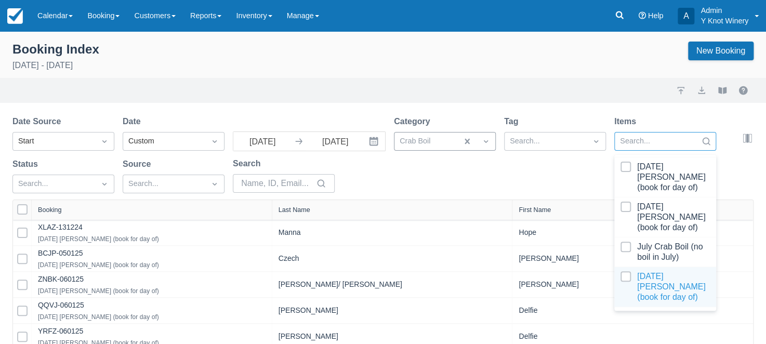
scroll to position [46, 0]
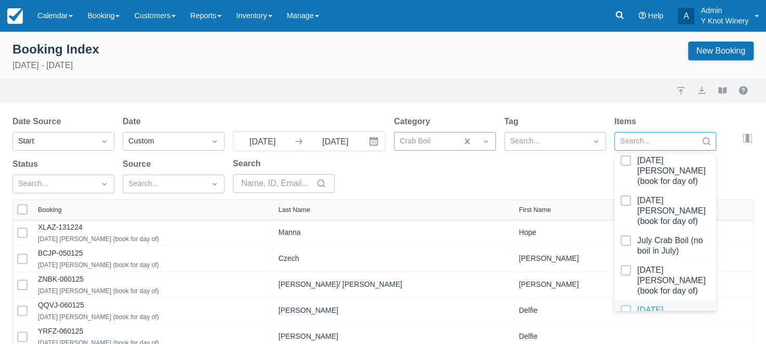
click at [664, 305] on div at bounding box center [665, 320] width 89 height 31
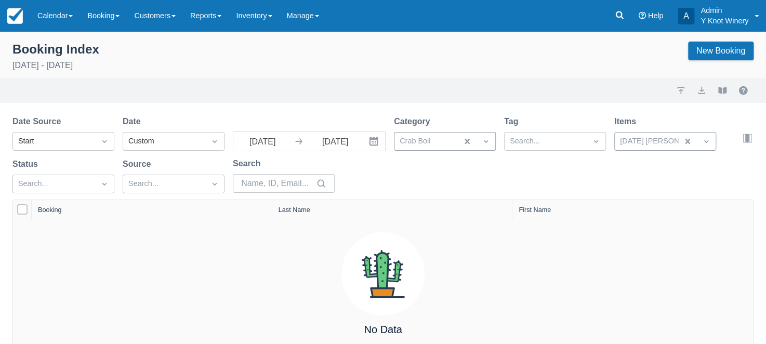
click at [374, 145] on icon "Interact with the calendar and add the check-in date for your trip." at bounding box center [374, 141] width 10 height 10
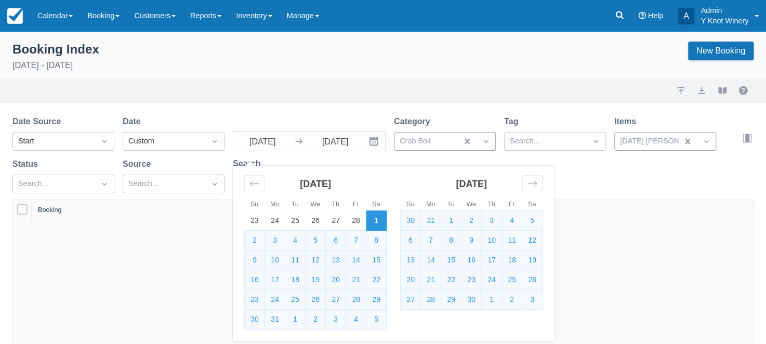
click at [337, 145] on input "09/11/25" at bounding box center [335, 141] width 58 height 19
click at [337, 141] on input "09/11/25" at bounding box center [335, 141] width 58 height 19
click at [533, 184] on icon "Move forward to switch to the next month." at bounding box center [532, 183] width 9 height 5
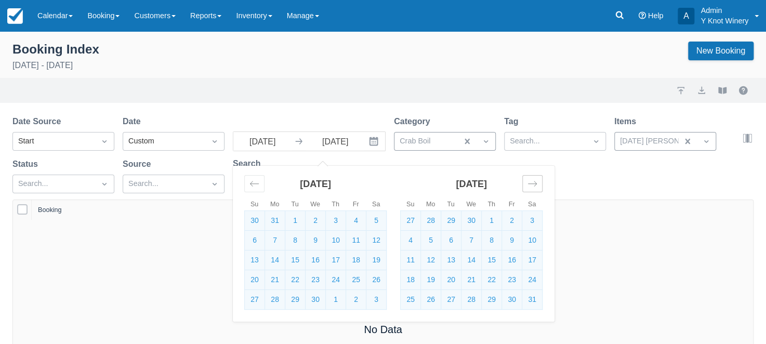
click at [533, 184] on icon "Move forward to switch to the next month." at bounding box center [532, 183] width 9 height 5
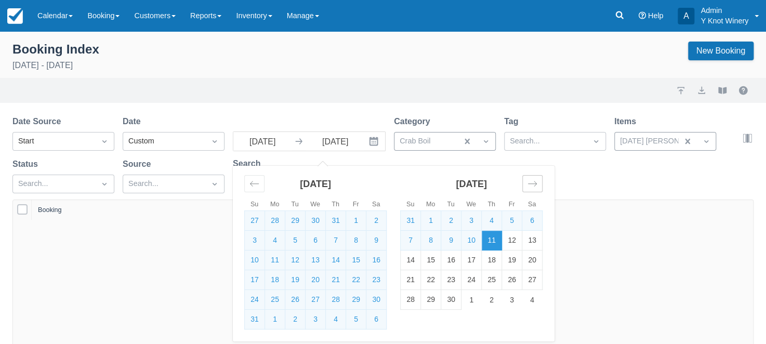
click at [533, 184] on icon "Move forward to switch to the next month." at bounding box center [532, 183] width 9 height 5
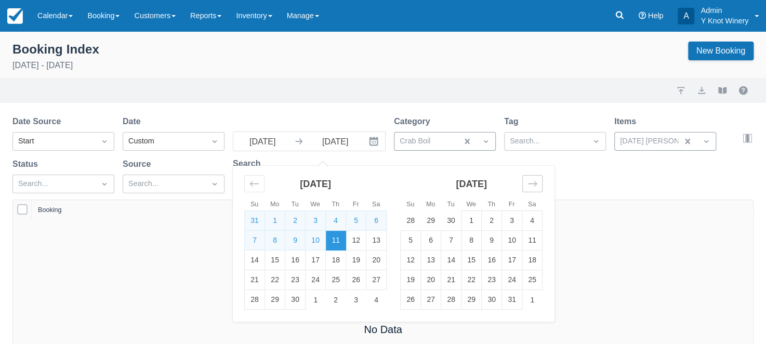
click at [533, 184] on icon "Move forward to switch to the next month." at bounding box center [532, 183] width 9 height 5
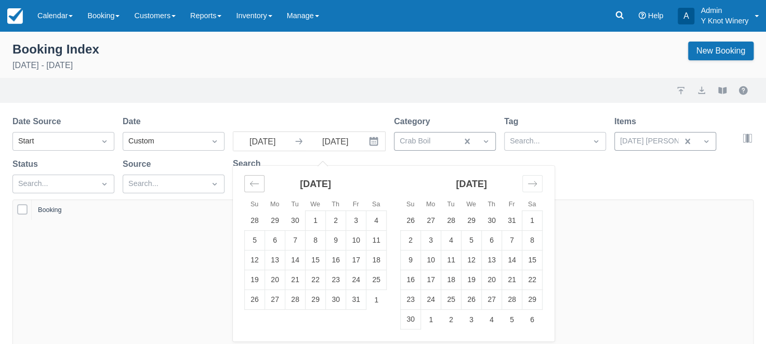
click at [253, 182] on icon "Move backward to switch to the previous month." at bounding box center [255, 184] width 10 height 10
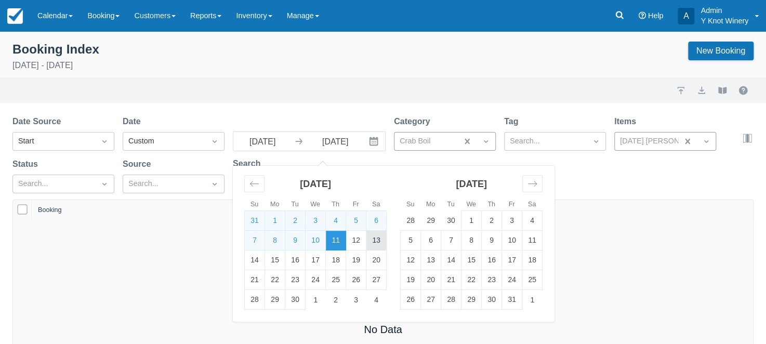
click at [377, 243] on td "13" at bounding box center [377, 241] width 20 height 20
type input "09/13/25"
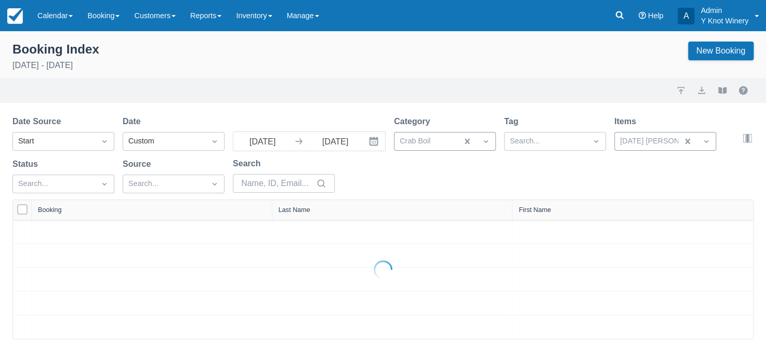
select select "25"
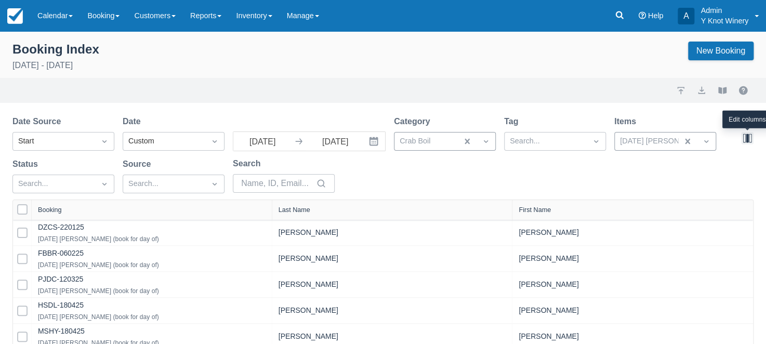
click at [748, 141] on button "button" at bounding box center [747, 138] width 12 height 12
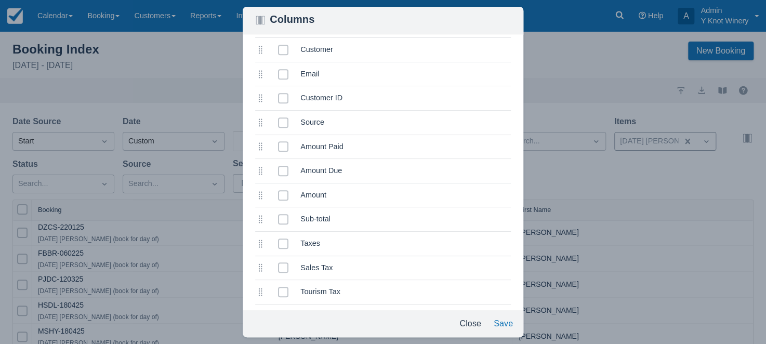
scroll to position [241, 0]
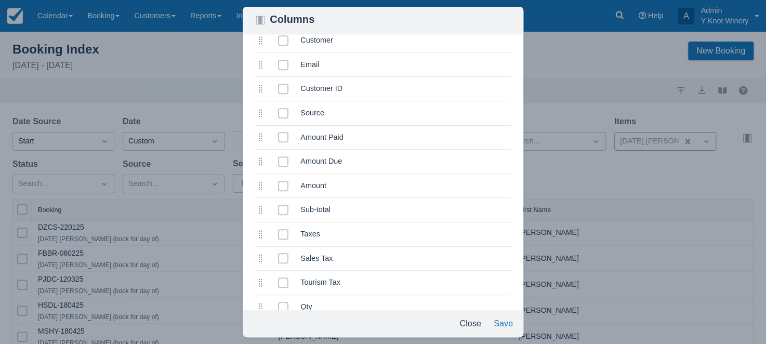
click at [287, 136] on span at bounding box center [283, 141] width 10 height 19
click at [279, 135] on input "selected" at bounding box center [278, 134] width 1 height 1
click at [283, 162] on span at bounding box center [283, 165] width 10 height 19
click at [279, 159] on input "selected" at bounding box center [278, 159] width 1 height 1
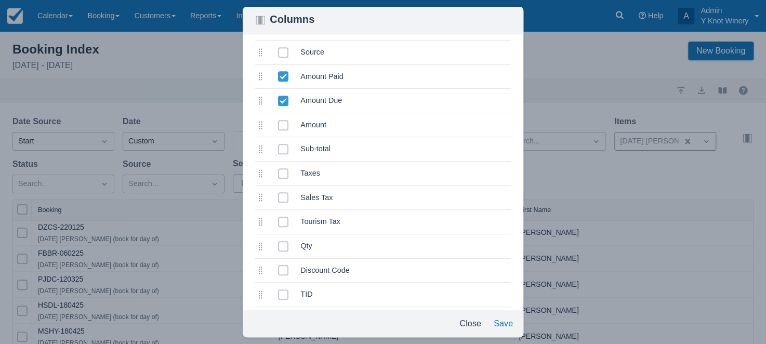
scroll to position [340, 0]
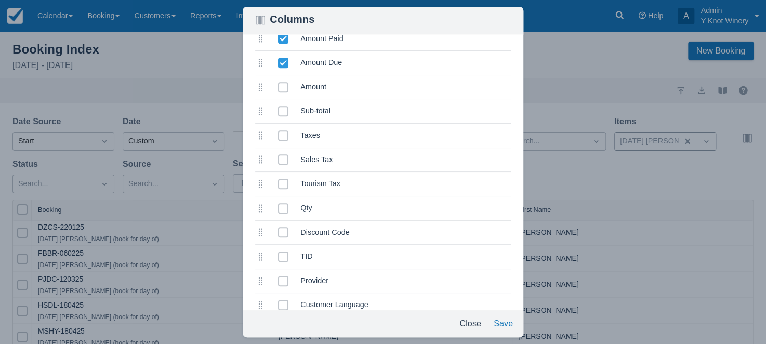
click at [284, 208] on span at bounding box center [283, 212] width 10 height 19
click at [279, 206] on input "selected" at bounding box center [278, 205] width 1 height 1
click at [507, 322] on button "Save" at bounding box center [504, 324] width 28 height 19
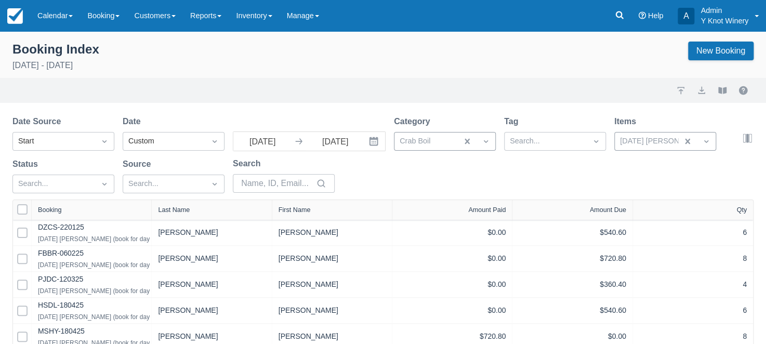
select select "25"
click at [181, 210] on div "Last Name" at bounding box center [174, 209] width 32 height 7
select select "25"
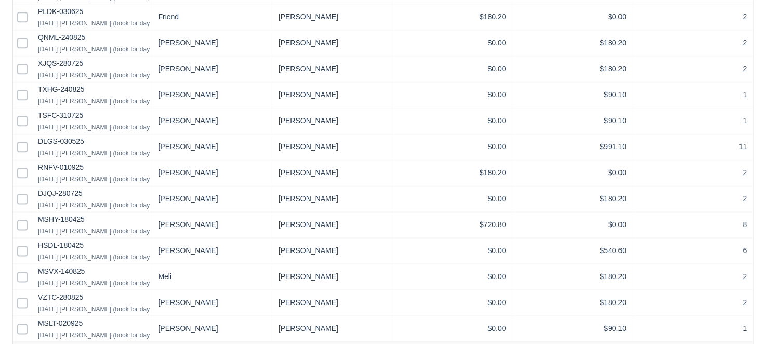
scroll to position [549, 0]
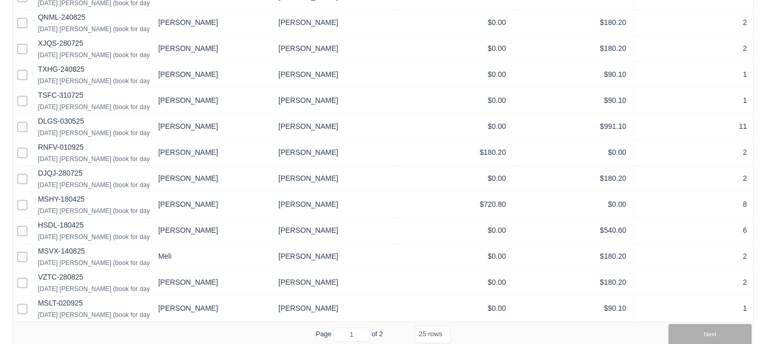
click at [707, 334] on button "Next" at bounding box center [710, 334] width 83 height 21
select select "25"
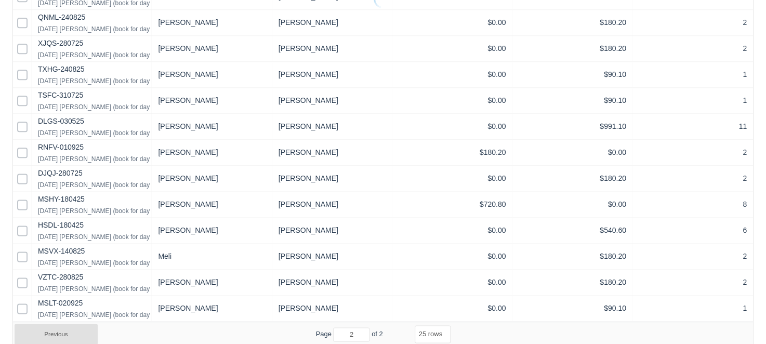
select select "25"
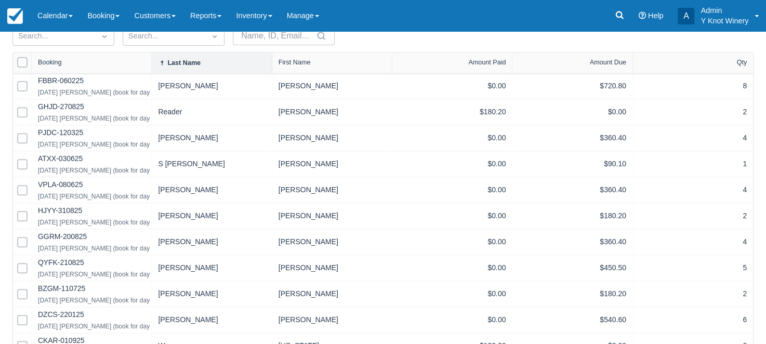
scroll to position [0, 0]
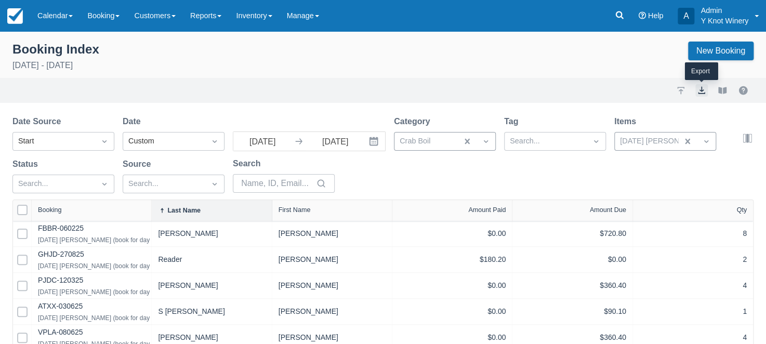
click at [701, 88] on button "export" at bounding box center [702, 90] width 12 height 12
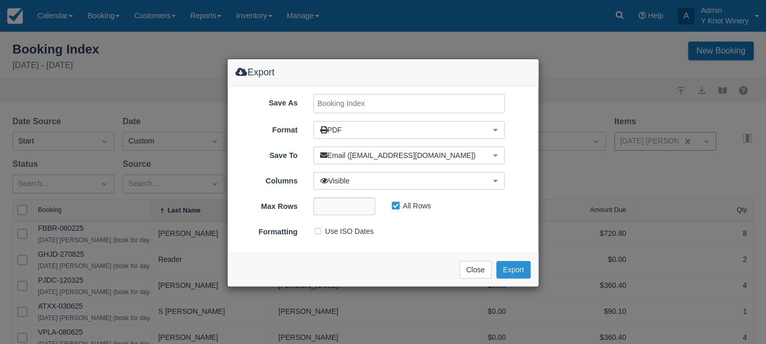
click at [511, 268] on button "Export" at bounding box center [514, 270] width 34 height 18
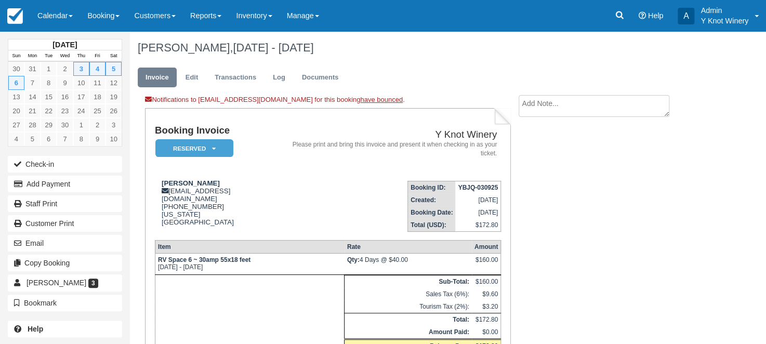
click at [207, 101] on div "Notifications to [EMAIL_ADDRESS][DOMAIN_NAME] for this booking have bounced ." at bounding box center [328, 101] width 366 height 13
click at [188, 74] on link "Edit" at bounding box center [192, 78] width 28 height 20
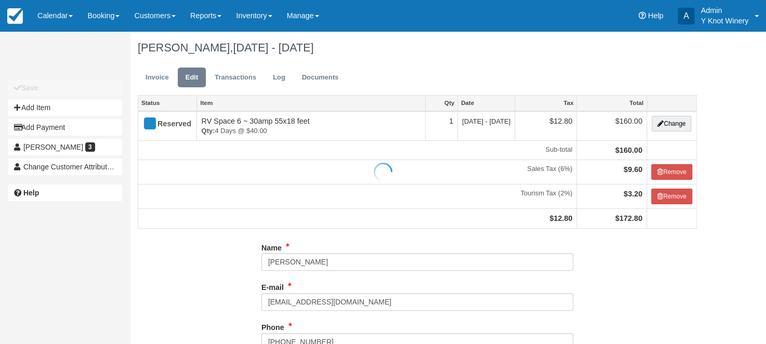
type input "(775) 340-6789"
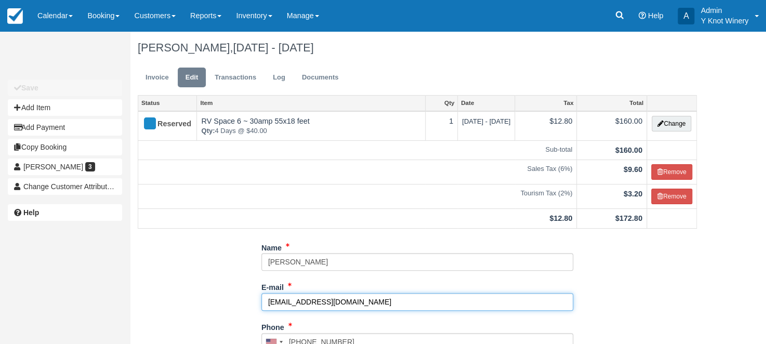
click at [276, 300] on input "tat71@gmail.com" at bounding box center [418, 302] width 312 height 18
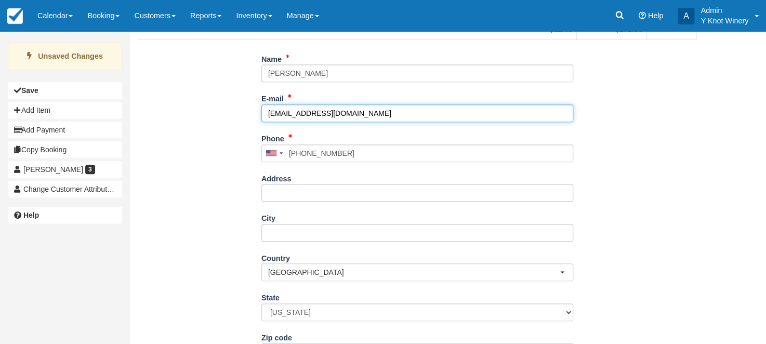
scroll to position [240, 0]
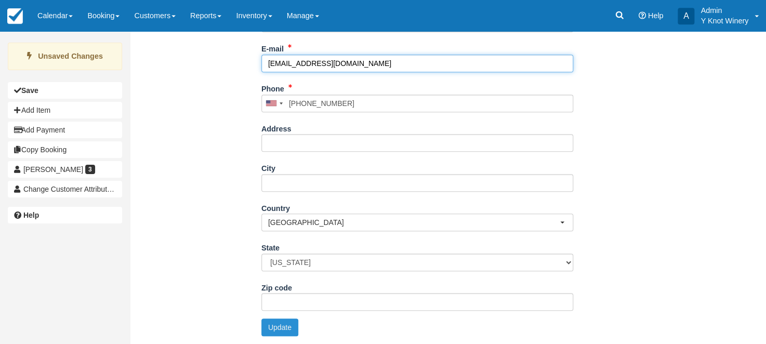
type input "tap71@gmail.com"
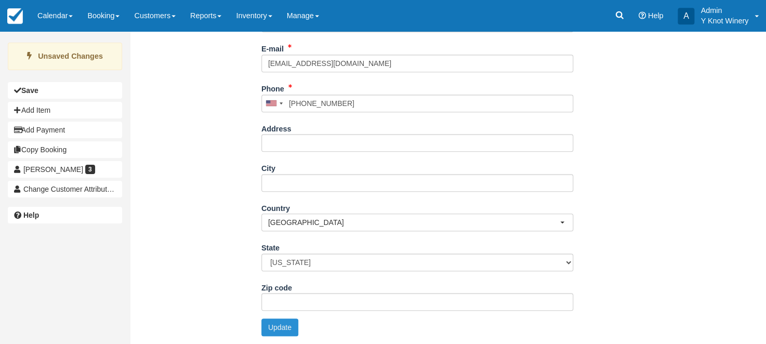
click at [280, 324] on button "Update" at bounding box center [280, 328] width 37 height 18
type input "+17753406789"
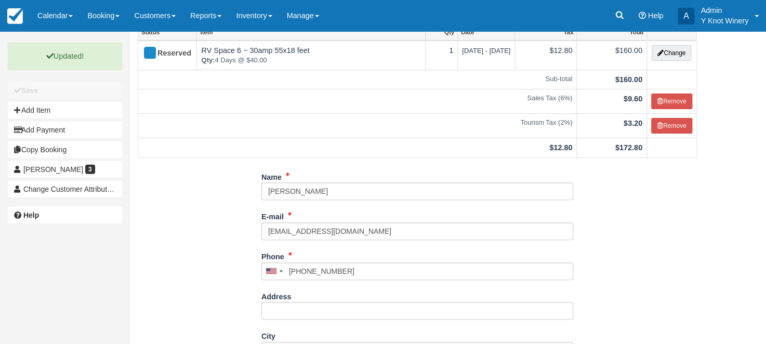
scroll to position [0, 0]
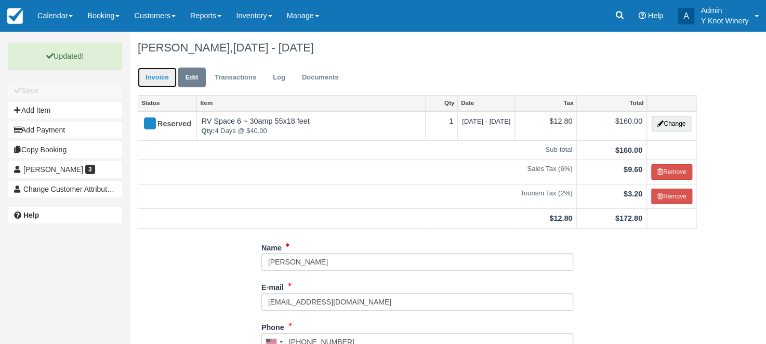
click at [149, 84] on link "Invoice" at bounding box center [157, 78] width 39 height 20
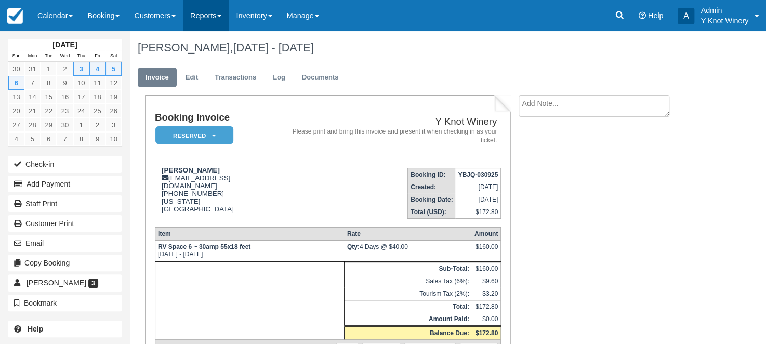
click at [229, 11] on link "Reports" at bounding box center [206, 15] width 46 height 31
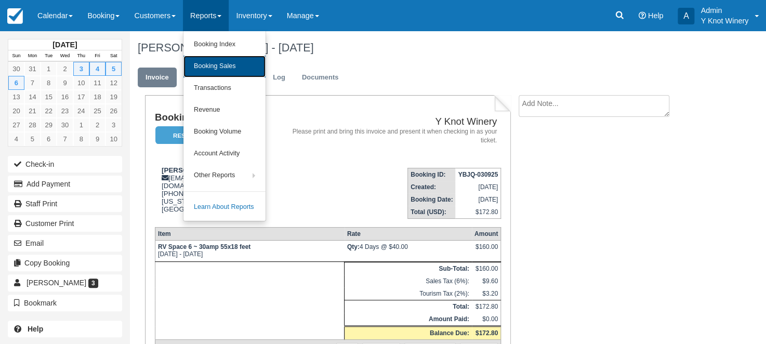
click at [229, 61] on link "Booking Sales" at bounding box center [225, 67] width 82 height 22
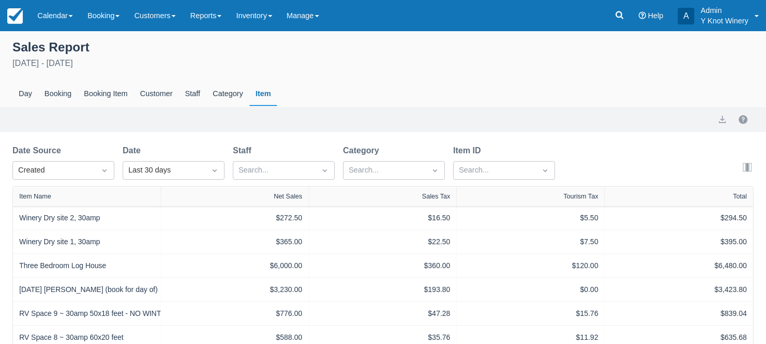
select select "20"
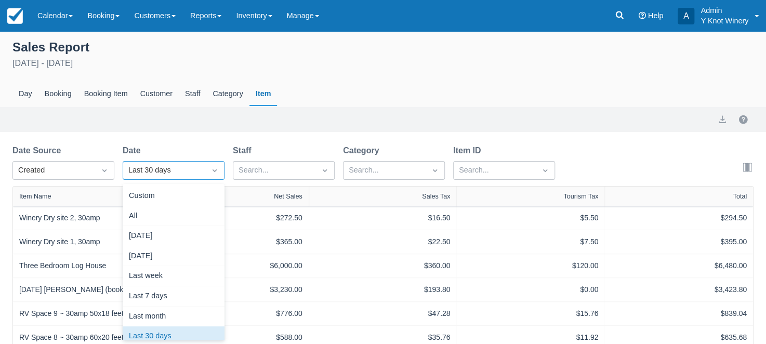
scroll to position [12, 0]
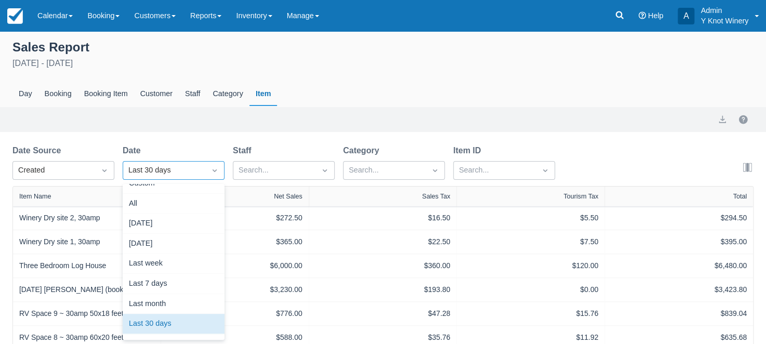
click at [213, 176] on icon "Dropdown icon" at bounding box center [215, 170] width 10 height 10
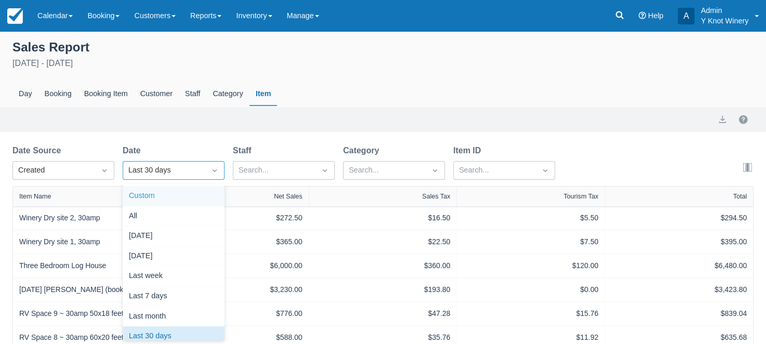
click at [162, 191] on div "Custom" at bounding box center [174, 196] width 102 height 20
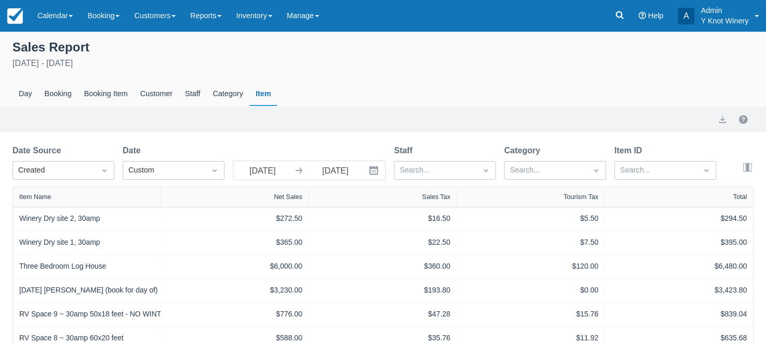
select select "20"
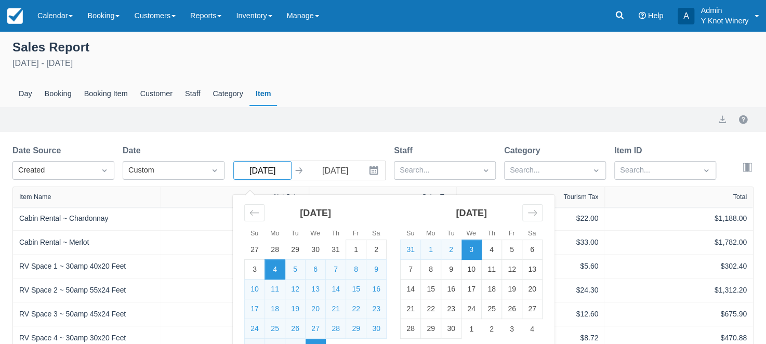
click at [267, 169] on input "08/04/25" at bounding box center [262, 170] width 58 height 19
click at [262, 172] on input "08/04/25" at bounding box center [262, 170] width 58 height 19
click at [261, 171] on input "08/04/25" at bounding box center [262, 170] width 58 height 19
click at [253, 208] on div "Move backward to switch to the previous month." at bounding box center [254, 212] width 20 height 17
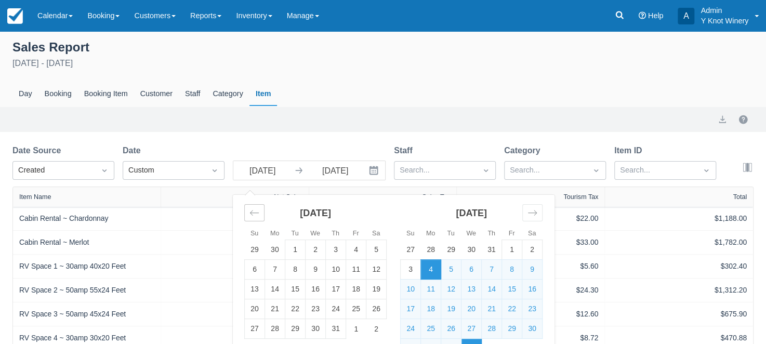
click at [253, 208] on div "Move backward to switch to the previous month." at bounding box center [254, 212] width 20 height 17
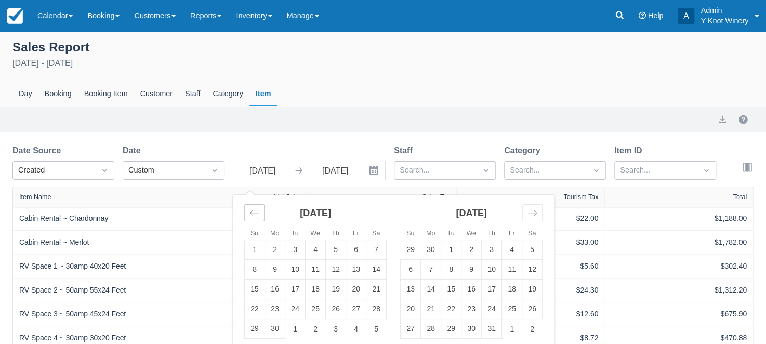
click at [253, 208] on div "Move backward to switch to the previous month." at bounding box center [254, 212] width 20 height 17
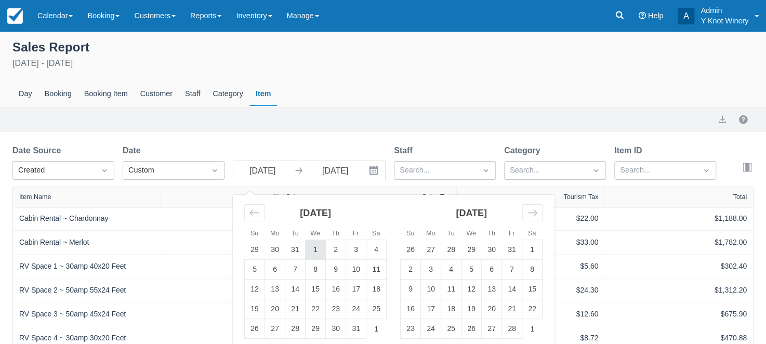
click at [311, 249] on td "1" at bounding box center [316, 250] width 20 height 20
type input "01/01/25"
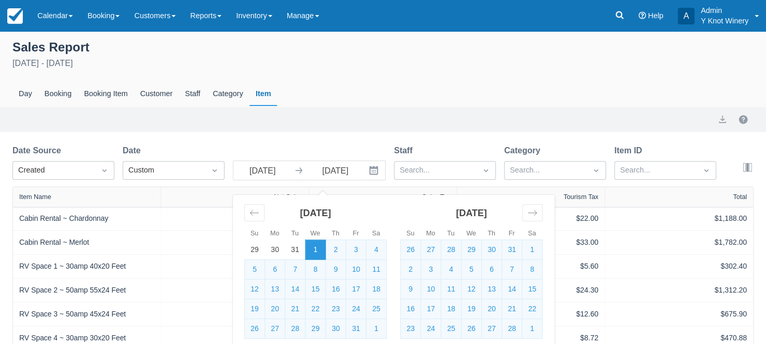
select select "20"
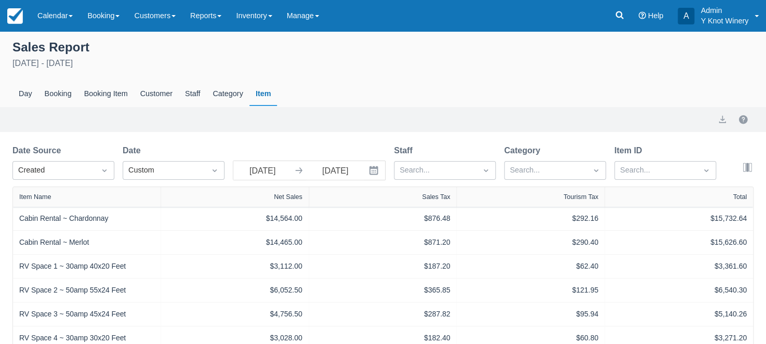
click at [372, 174] on icon "Interact with the calendar and add the check-in date for your trip." at bounding box center [374, 170] width 10 height 10
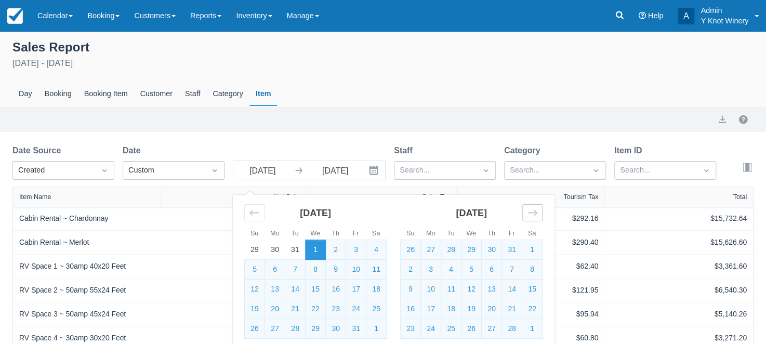
click at [538, 216] on div "Move forward to switch to the next month." at bounding box center [533, 212] width 20 height 17
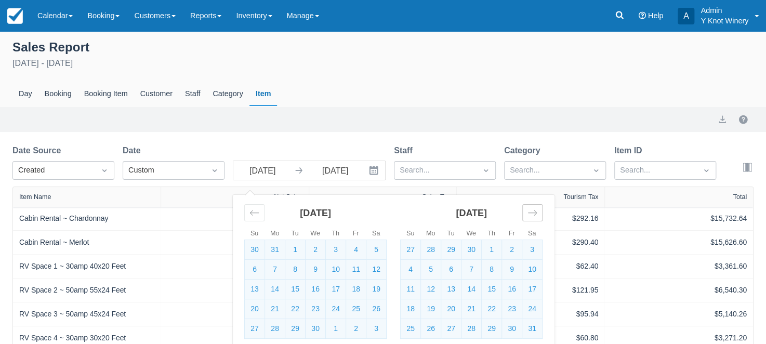
click at [538, 216] on div "Move forward to switch to the next month." at bounding box center [533, 212] width 20 height 17
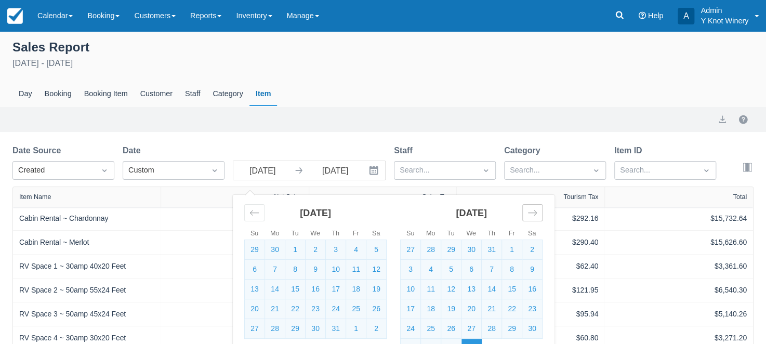
click at [538, 216] on div "Move forward to switch to the next month." at bounding box center [533, 212] width 20 height 17
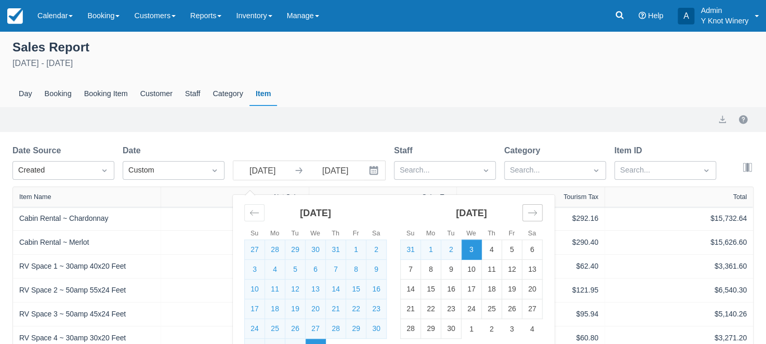
click at [538, 216] on div "Move forward to switch to the next month." at bounding box center [533, 212] width 20 height 17
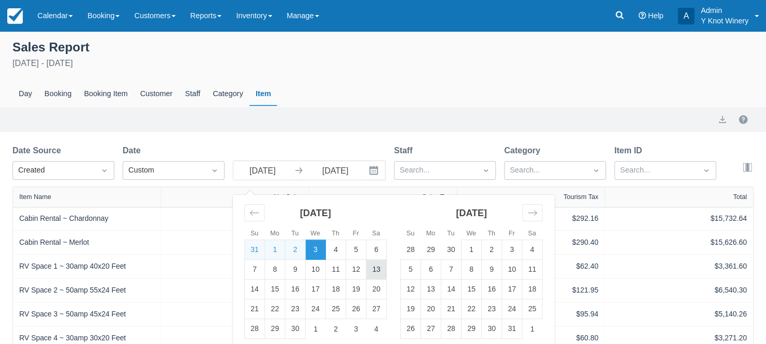
click at [380, 278] on td "13" at bounding box center [377, 270] width 20 height 20
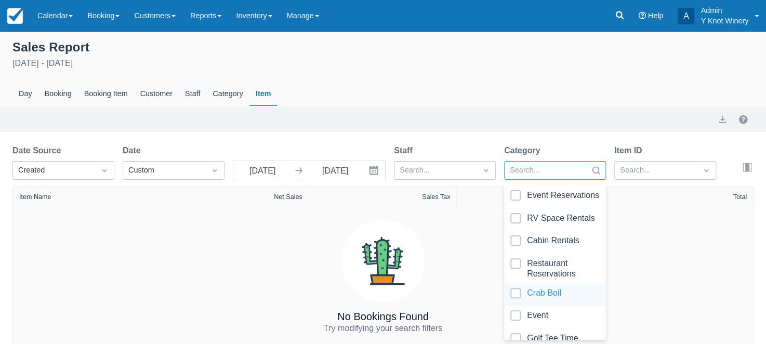
click at [549, 292] on div at bounding box center [555, 295] width 89 height 14
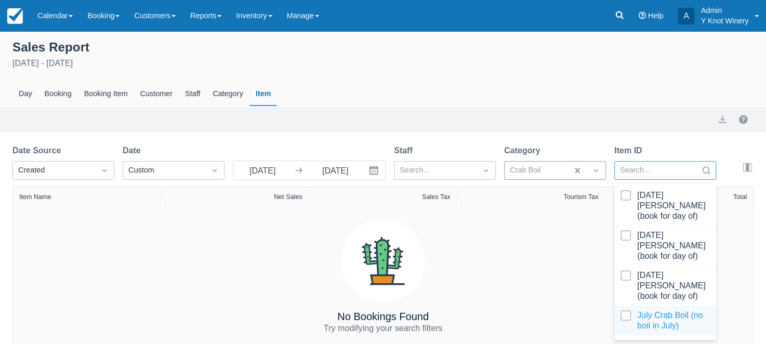
scroll to position [46, 0]
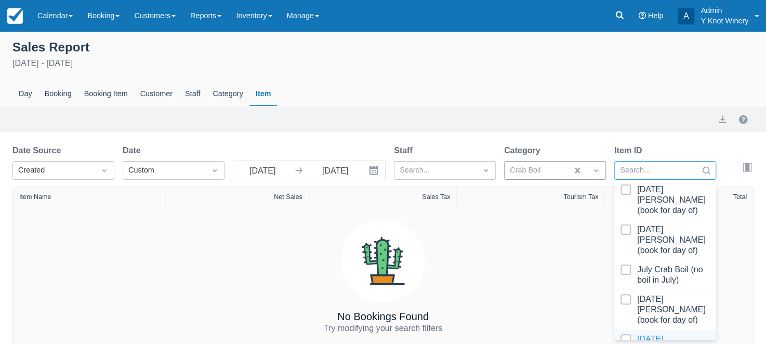
click at [677, 334] on div at bounding box center [665, 349] width 89 height 31
click at [369, 173] on icon "Interact with the calendar and add the check-in date for your trip." at bounding box center [374, 170] width 10 height 10
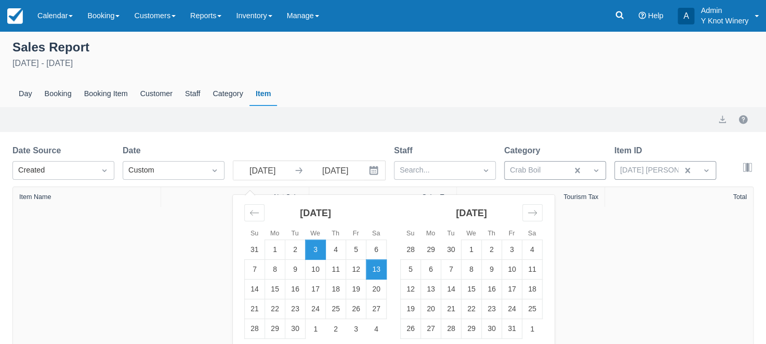
click at [313, 253] on td "3" at bounding box center [316, 250] width 20 height 20
type input "09/03/25"
click at [382, 272] on td "13" at bounding box center [377, 270] width 20 height 20
type input "09/13/25"
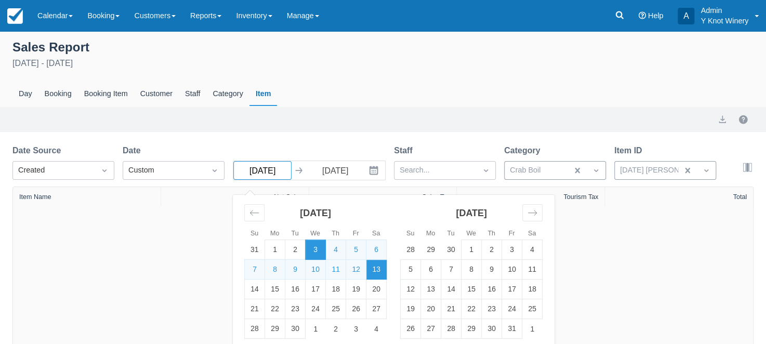
click at [263, 168] on input "09/03/25" at bounding box center [262, 170] width 58 height 19
click at [249, 210] on div "Move backward to switch to the previous month." at bounding box center [254, 212] width 20 height 17
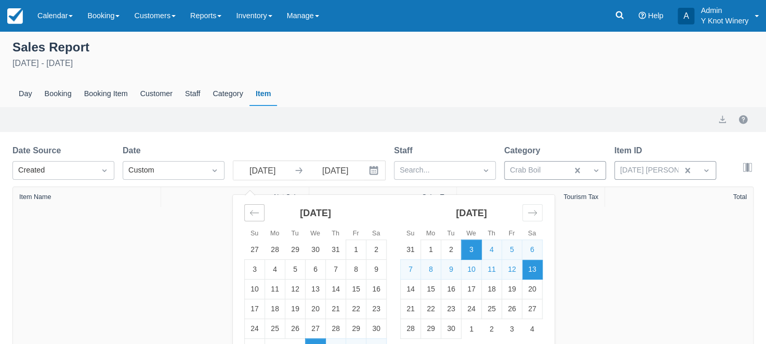
click at [249, 210] on div "Move backward to switch to the previous month." at bounding box center [254, 212] width 20 height 17
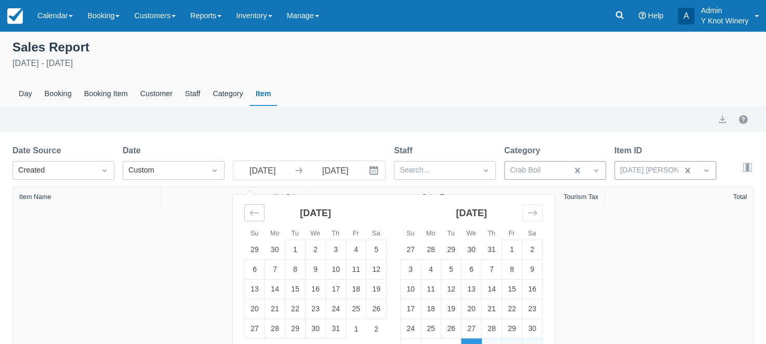
click at [249, 210] on div "Move backward to switch to the previous month." at bounding box center [254, 212] width 20 height 17
click at [251, 210] on icon "Move backward to switch to the previous month." at bounding box center [255, 213] width 10 height 10
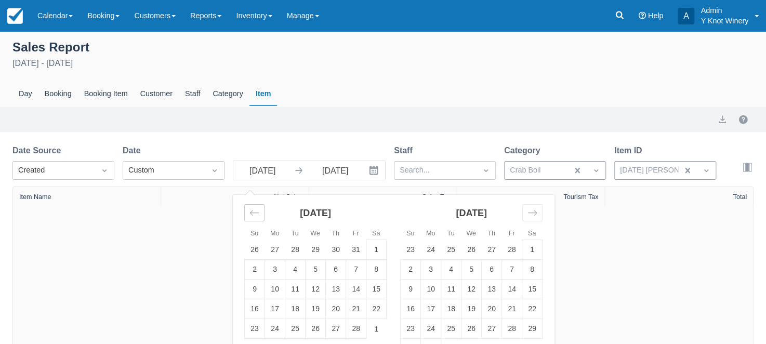
click at [251, 210] on icon "Move backward to switch to the previous month." at bounding box center [255, 213] width 10 height 10
click at [541, 215] on div "Move forward to switch to the next month." at bounding box center [533, 212] width 20 height 17
click at [471, 248] on td "1" at bounding box center [472, 250] width 20 height 20
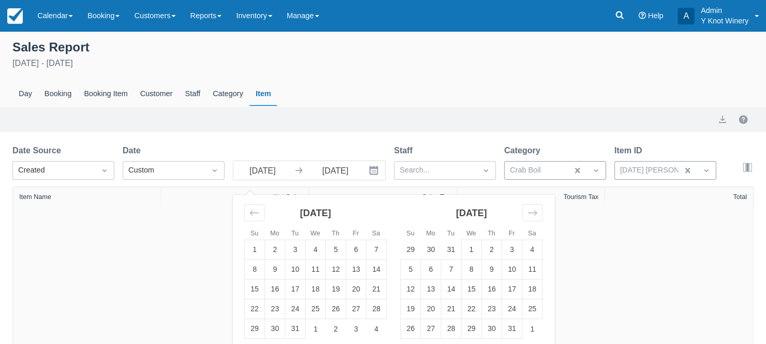
type input "01/01/25"
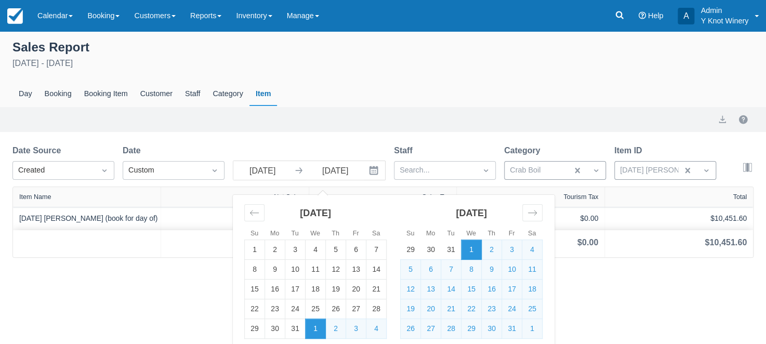
click at [606, 307] on div "Sales Report January 1st - September 13th 2025 Day Booking Booking Item Custome…" at bounding box center [383, 187] width 766 height 313
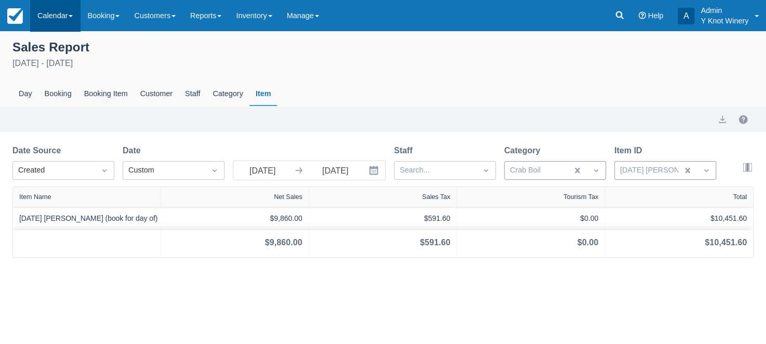
click at [69, 18] on link "Calendar" at bounding box center [55, 15] width 50 height 31
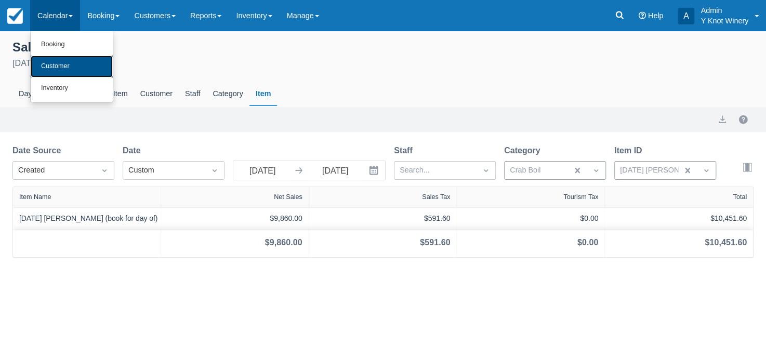
click at [71, 63] on link "Customer" at bounding box center [72, 67] width 82 height 22
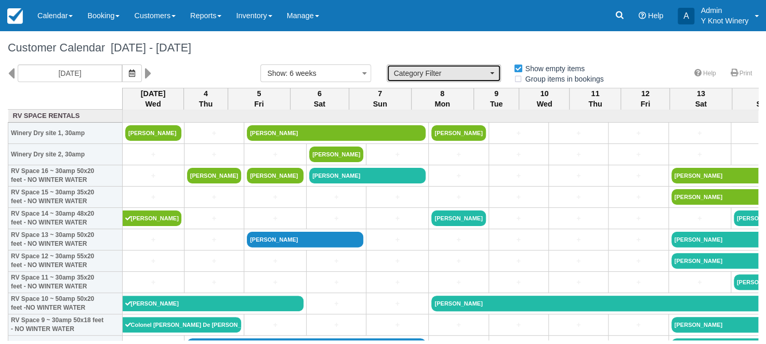
click at [493, 72] on button "Category Filter" at bounding box center [444, 73] width 114 height 18
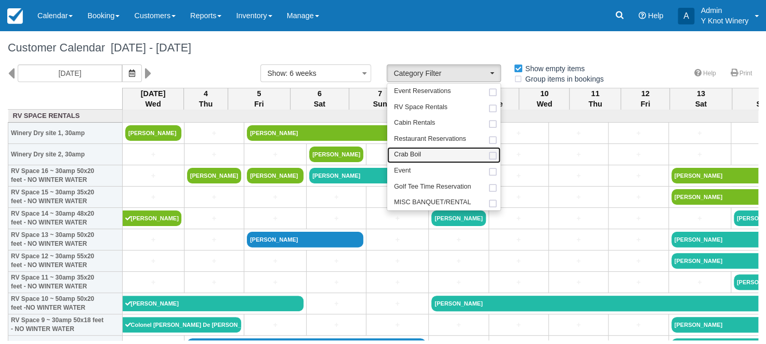
click at [461, 159] on link "Crab Boil" at bounding box center [443, 155] width 113 height 16
select select "8"
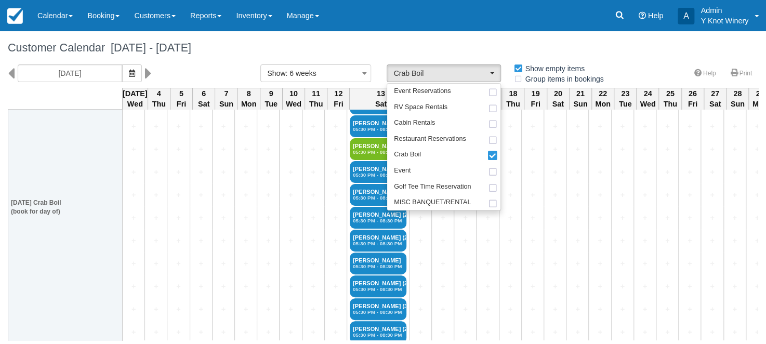
scroll to position [362, 0]
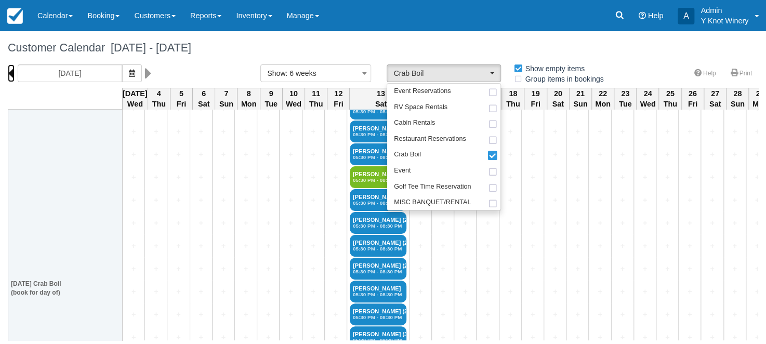
click at [12, 74] on icon at bounding box center [11, 73] width 7 height 18
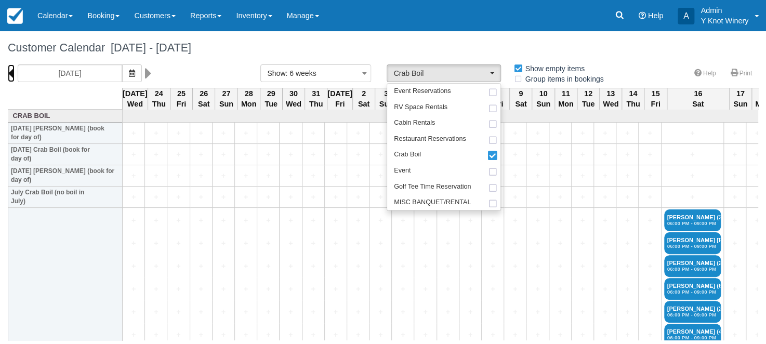
click at [12, 74] on icon at bounding box center [11, 73] width 7 height 18
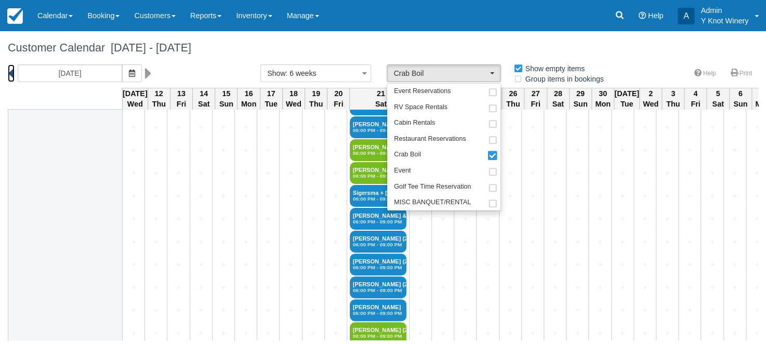
scroll to position [551, 0]
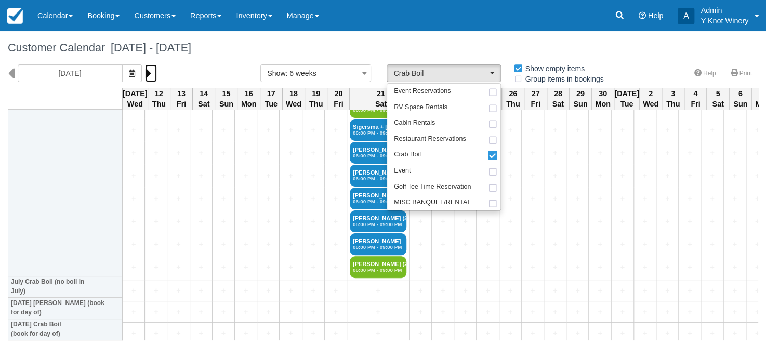
click at [147, 73] on icon at bounding box center [148, 73] width 7 height 18
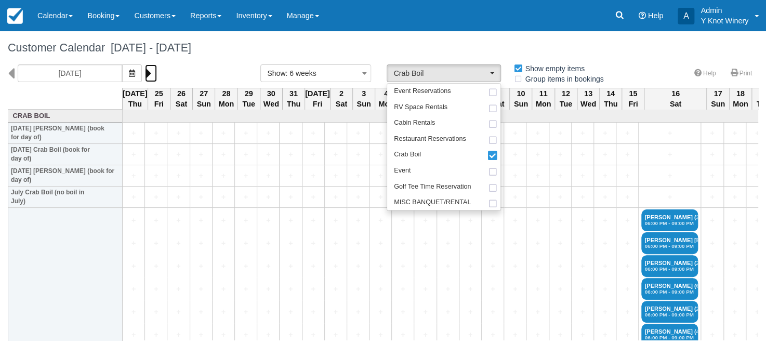
click at [147, 73] on icon at bounding box center [148, 73] width 7 height 18
type input "09/05/25"
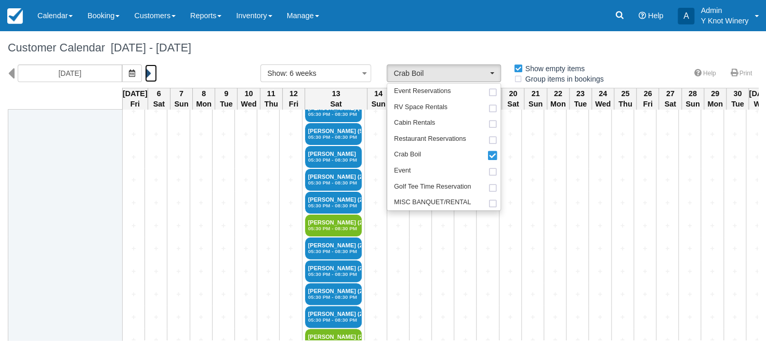
scroll to position [733, 0]
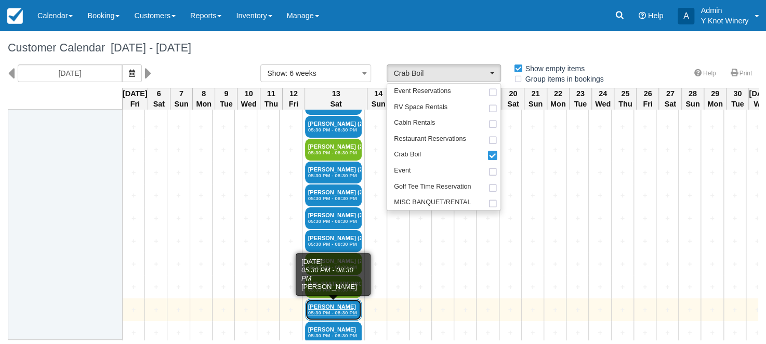
click at [332, 303] on link "Mark Conrad 05:30 PM - 08:30 PM" at bounding box center [333, 310] width 57 height 22
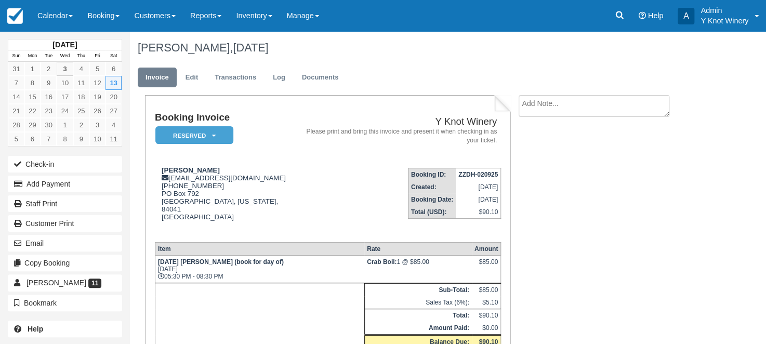
click at [533, 106] on textarea at bounding box center [594, 106] width 151 height 22
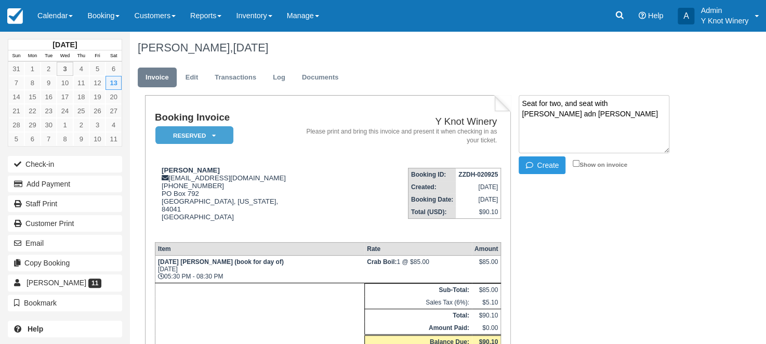
click at [639, 101] on textarea "Seat for two, and seat with [PERSON_NAME] adn [PERSON_NAME]" at bounding box center [594, 124] width 151 height 58
type textarea "Seat for two, and seat with [PERSON_NAME] and [PERSON_NAME]"
click at [535, 166] on icon "button" at bounding box center [531, 165] width 11 height 7
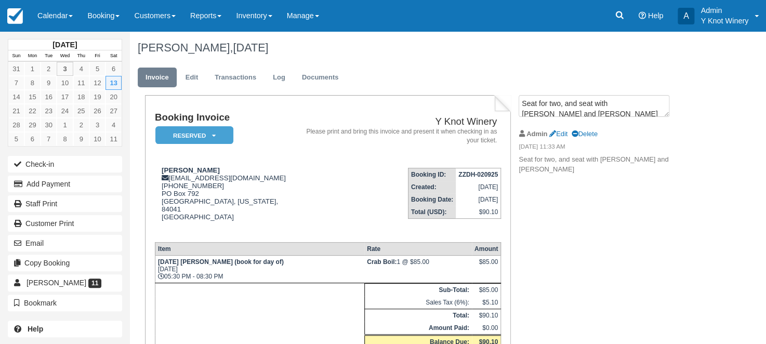
click at [617, 142] on em "[DATE] 11:33 AM" at bounding box center [606, 147] width 175 height 11
click at [563, 135] on link "Edit" at bounding box center [559, 134] width 18 height 8
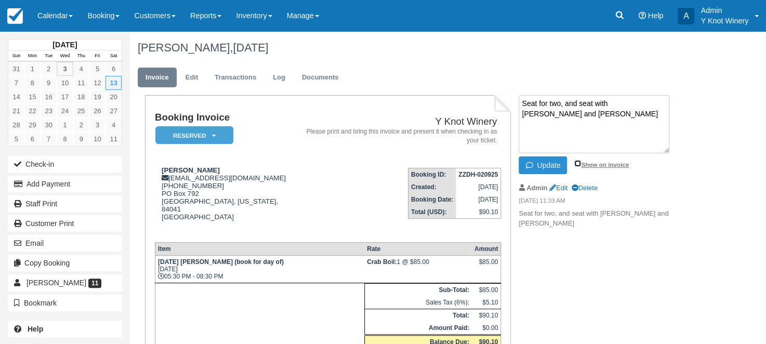
click at [579, 163] on input "Show on invoice" at bounding box center [578, 163] width 7 height 7
checkbox input "true"
click at [556, 269] on div "Booking Invoice Reserved   Pending Deposit Paid Waiting Cancelled Void Y Knot W…" at bounding box center [416, 254] width 572 height 319
click at [532, 167] on button "Update" at bounding box center [543, 165] width 48 height 18
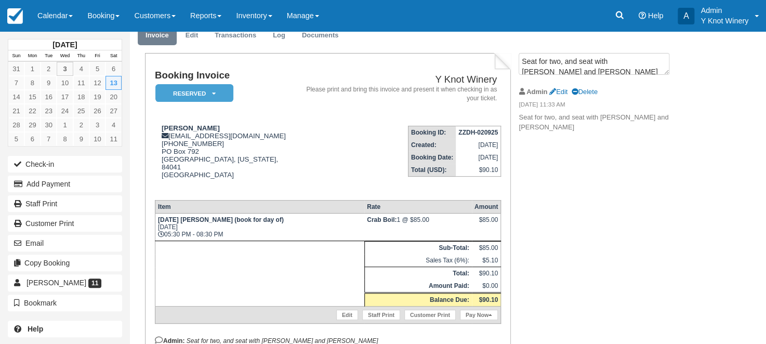
scroll to position [85, 0]
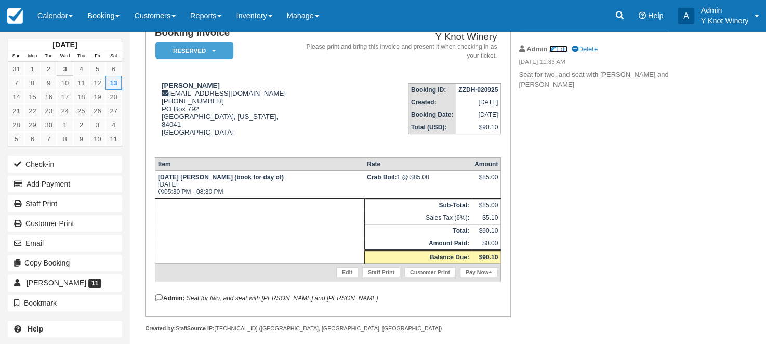
click at [563, 49] on link "Edit" at bounding box center [559, 49] width 18 height 8
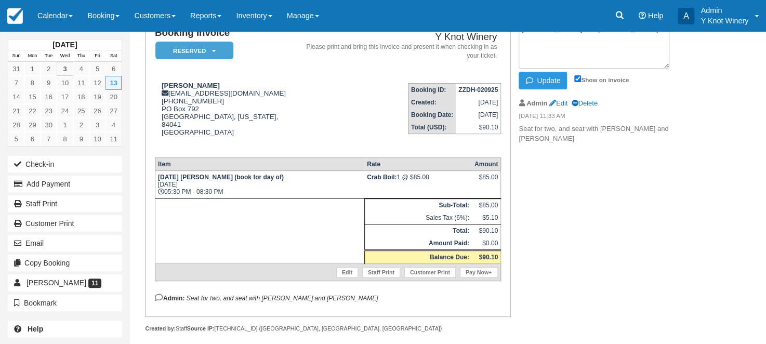
click at [654, 128] on p "Seat for two, and seat with [PERSON_NAME] and [PERSON_NAME]" at bounding box center [606, 133] width 175 height 19
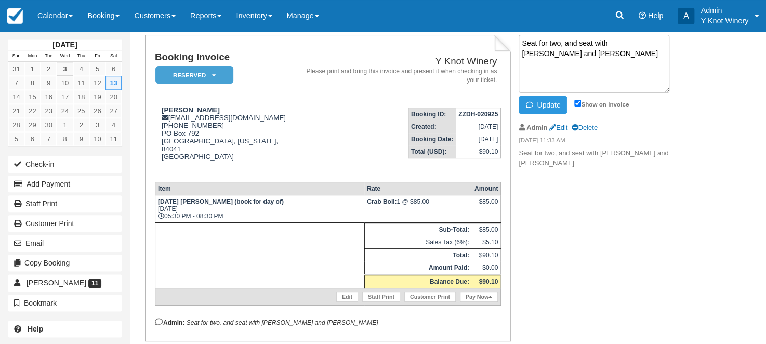
scroll to position [45, 0]
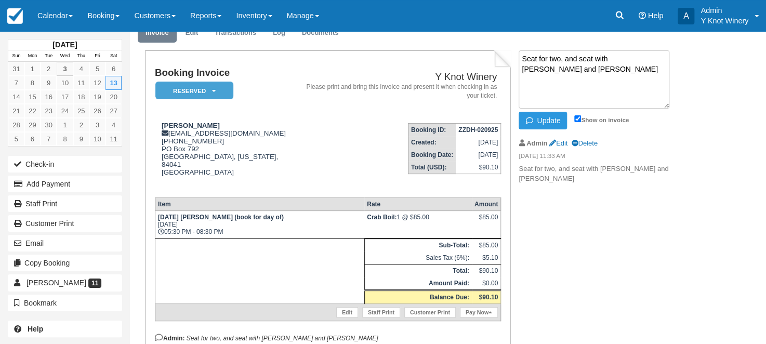
click at [667, 57] on textarea "Seat for two, and seat with [PERSON_NAME] and [PERSON_NAME]" at bounding box center [594, 79] width 151 height 58
type textarea "Seat for two, and seat with [PERSON_NAME] and [PERSON_NAME], total of 6 seats"
click at [547, 117] on button "Update" at bounding box center [543, 121] width 48 height 18
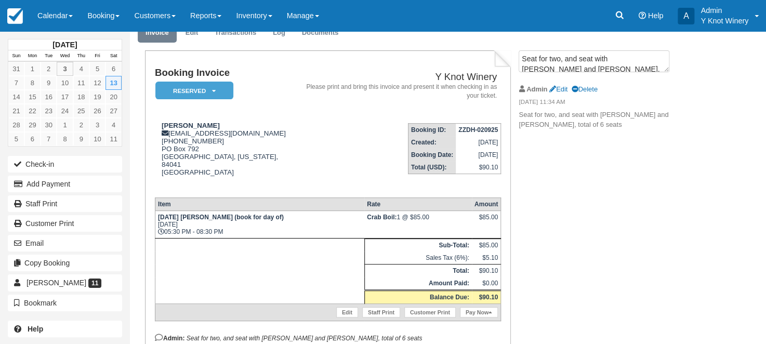
click at [607, 340] on div "Booking Invoice Reserved   Pending Deposit Paid Waiting Cancelled Void Y Knot W…" at bounding box center [416, 222] width 572 height 345
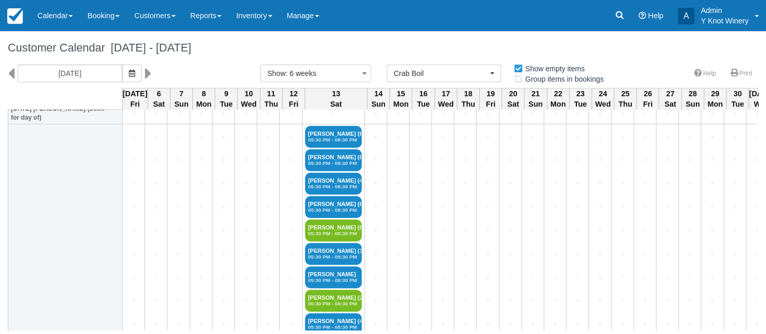
scroll to position [111, 0]
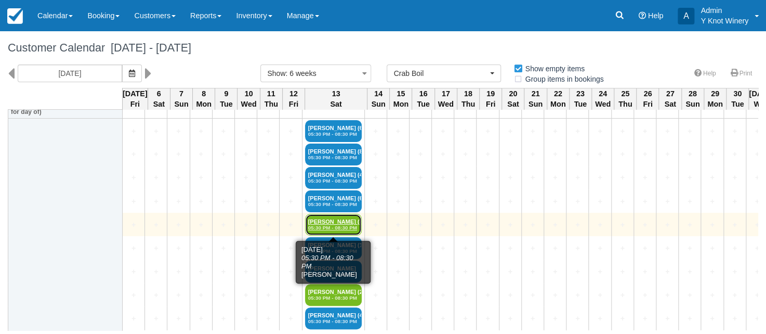
click at [337, 223] on link "[PERSON_NAME] (8) 05:30 PM - 08:30 PM" at bounding box center [333, 225] width 57 height 22
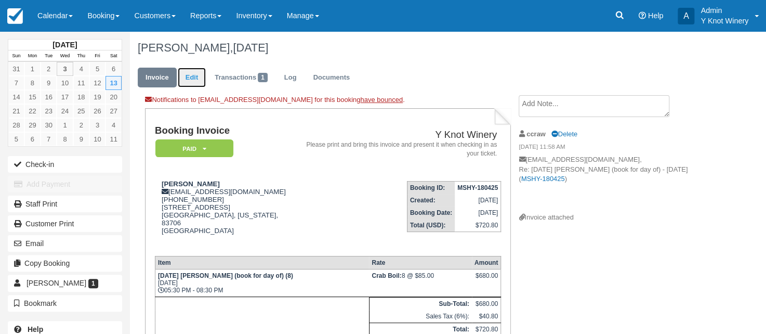
click at [188, 76] on link "Edit" at bounding box center [192, 78] width 28 height 20
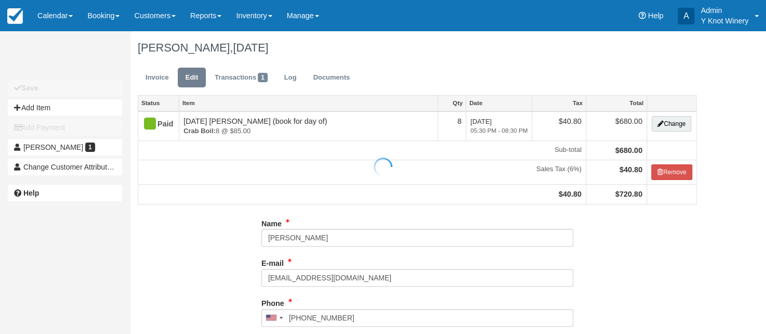
type input "[PHONE_NUMBER]"
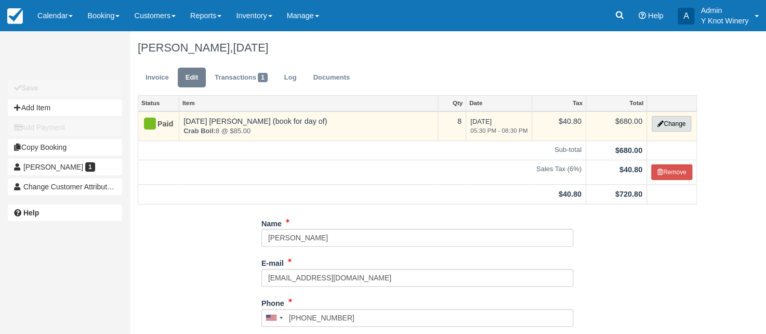
click at [671, 125] on button "Change" at bounding box center [672, 124] width 40 height 16
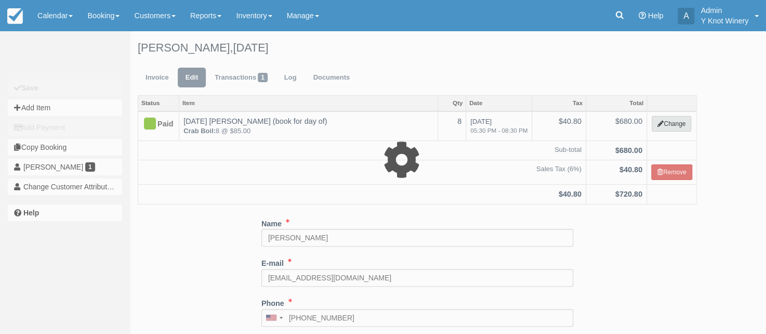
type input "680.00"
select select "8"
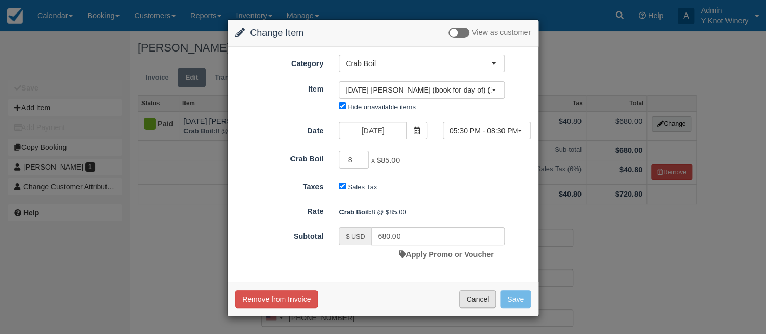
click at [477, 301] on button "Cancel" at bounding box center [478, 299] width 36 height 18
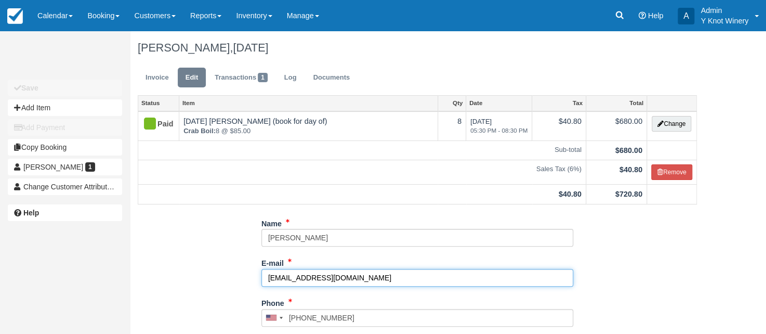
click at [356, 279] on input "tracyyoung68@gmail.com" at bounding box center [418, 278] width 312 height 18
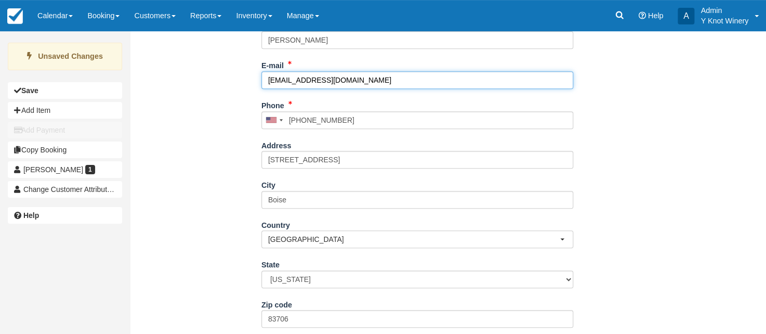
scroll to position [227, 0]
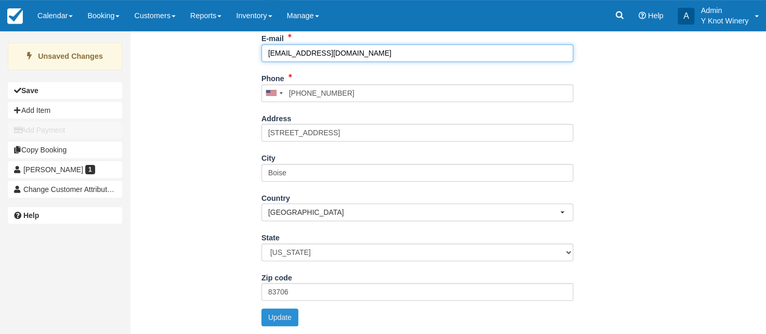
type input "[EMAIL_ADDRESS][DOMAIN_NAME]"
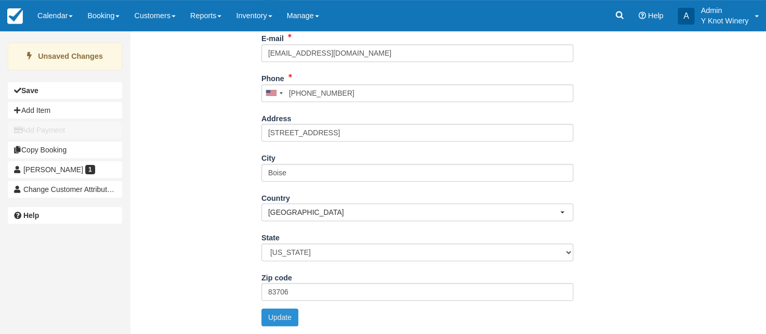
click at [285, 319] on button "Update" at bounding box center [280, 317] width 37 height 18
type input "[PHONE_NUMBER]"
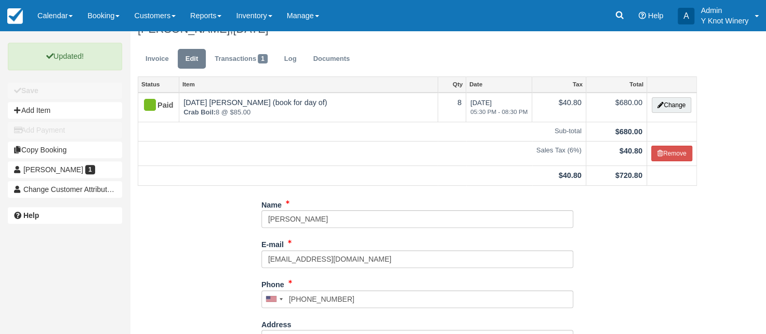
scroll to position [17, 0]
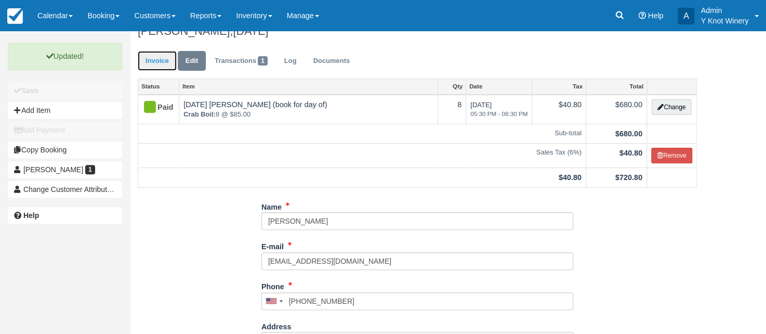
click at [161, 58] on link "Invoice" at bounding box center [157, 61] width 39 height 20
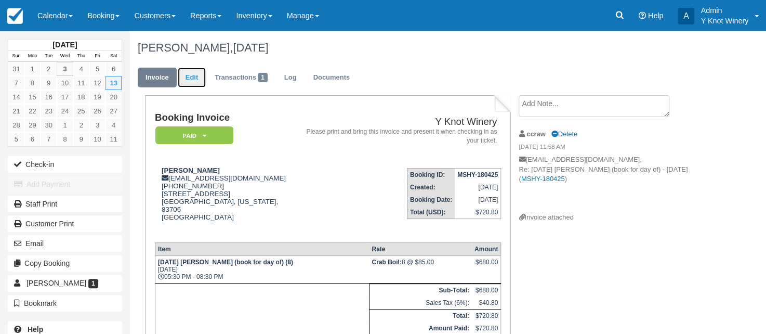
click at [199, 77] on link "Edit" at bounding box center [192, 78] width 28 height 20
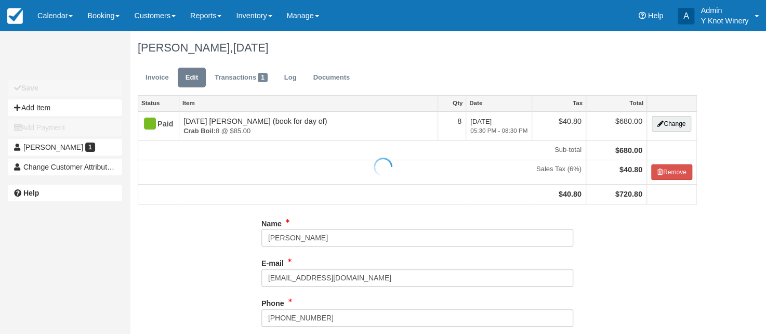
type input "[PHONE_NUMBER]"
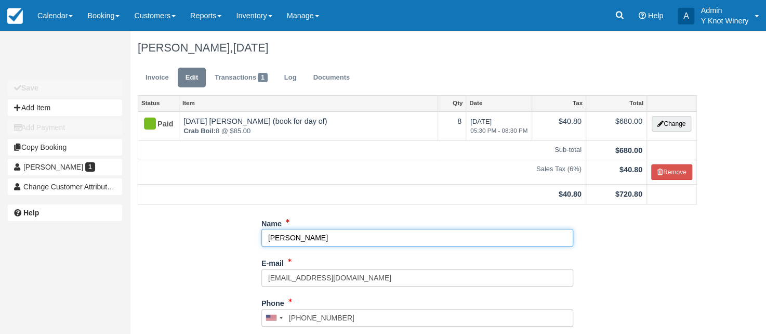
click at [292, 236] on input "[PERSON_NAME]" at bounding box center [418, 238] width 312 height 18
drag, startPoint x: 286, startPoint y: 239, endPoint x: 264, endPoint y: 238, distance: 22.4
click at [264, 238] on input "[PERSON_NAME]" at bounding box center [418, 238] width 312 height 18
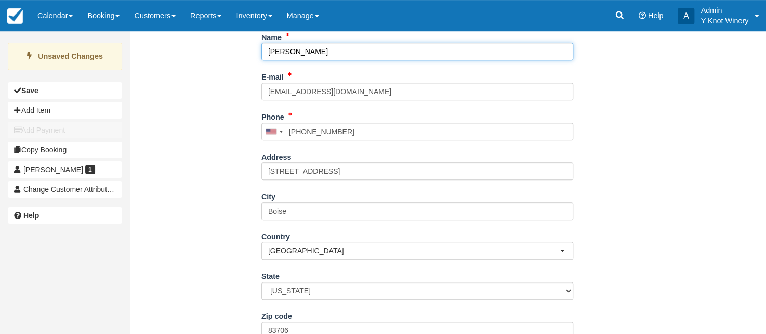
scroll to position [227, 0]
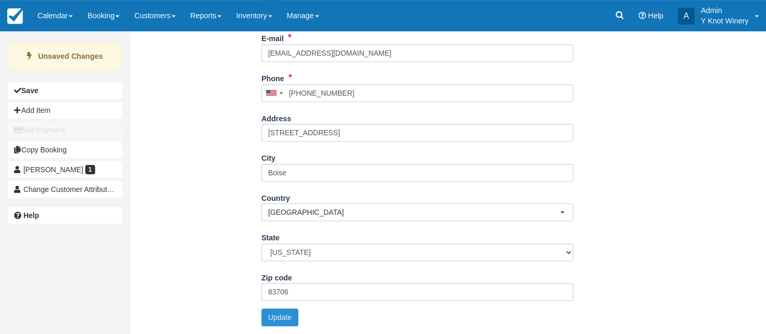
type input "[PERSON_NAME]"
click at [293, 318] on button "Update" at bounding box center [280, 317] width 37 height 18
type input "+12084016707"
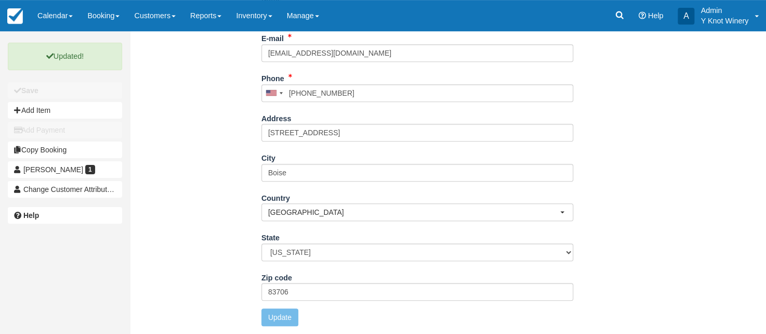
click at [153, 129] on div "Name Scott Matthews E-mail tracyyoung68@icloud.com Did you mean ? Phone United …" at bounding box center [417, 162] width 575 height 344
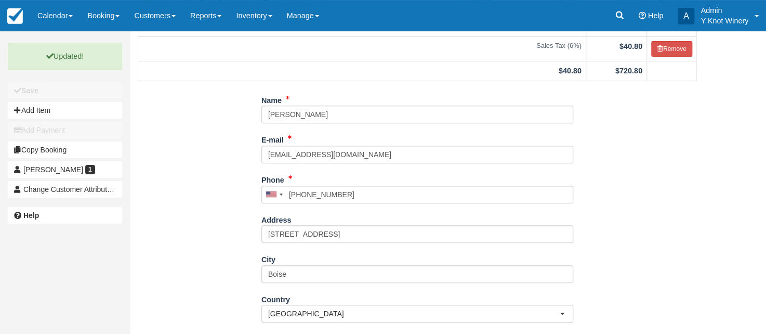
scroll to position [0, 0]
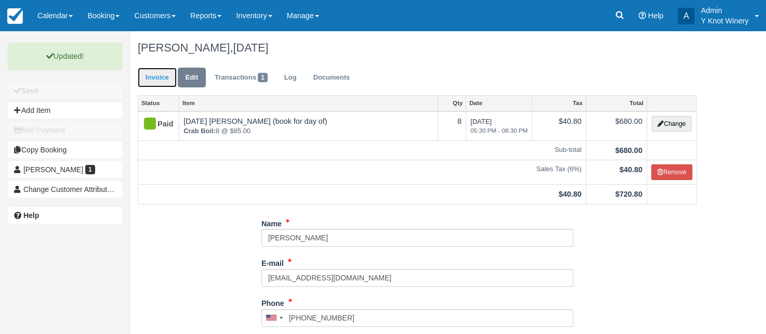
click at [159, 80] on link "Invoice" at bounding box center [157, 78] width 39 height 20
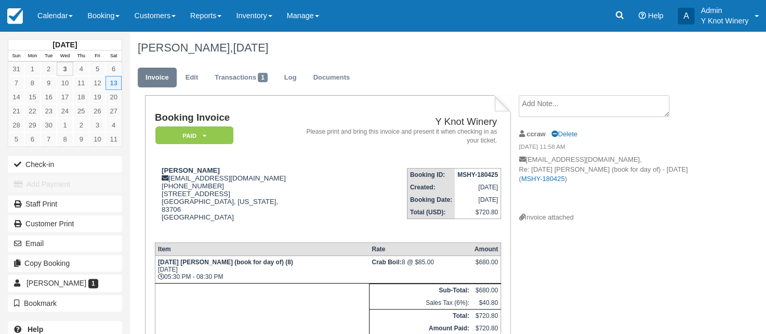
click at [458, 38] on div "[PERSON_NAME], [DATE]" at bounding box center [417, 47] width 575 height 33
click at [192, 77] on link "Edit" at bounding box center [192, 78] width 28 height 20
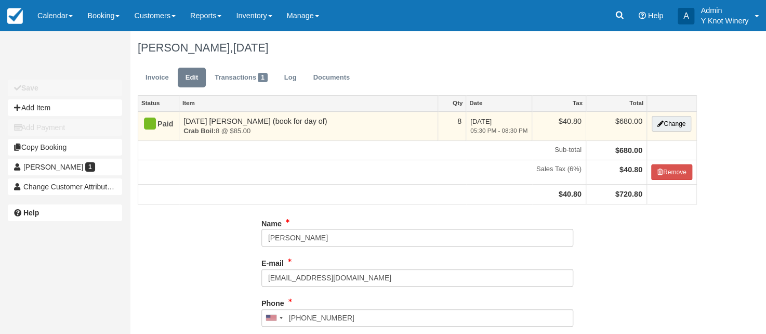
type input "[PHONE_NUMBER]"
click at [677, 128] on button "Change" at bounding box center [672, 124] width 40 height 16
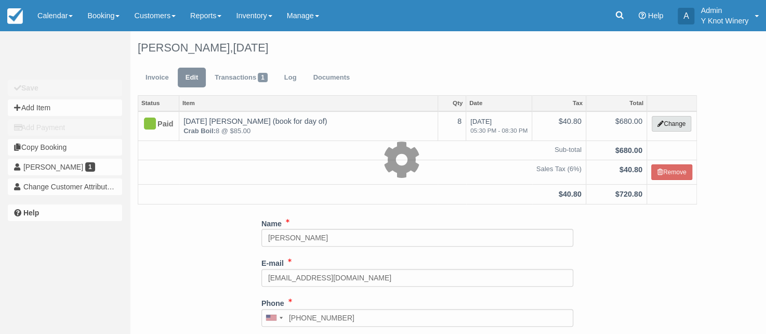
type input "680.00"
select select "8"
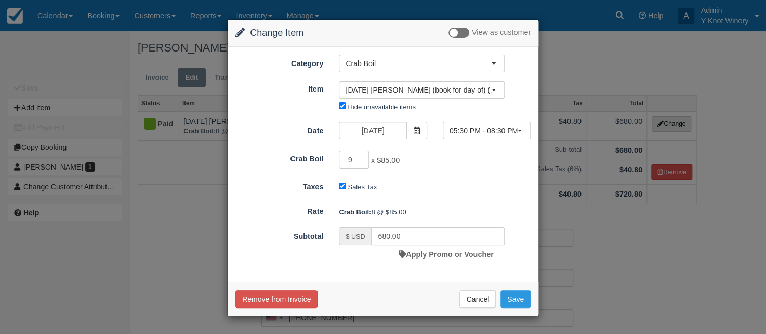
type input "9"
click at [361, 156] on input "9" at bounding box center [354, 160] width 30 height 18
type input "765.00"
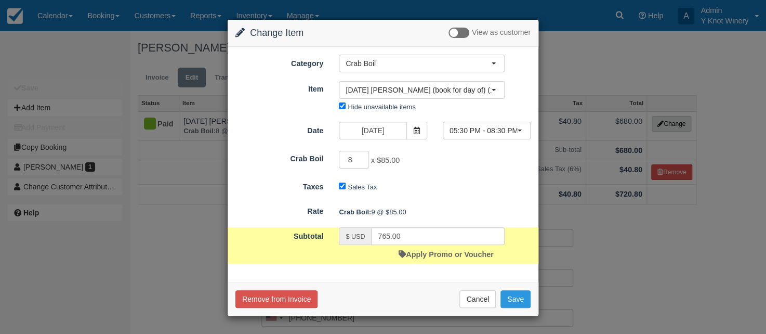
click at [361, 160] on input "8" at bounding box center [354, 160] width 30 height 18
click at [361, 160] on input "7" at bounding box center [354, 160] width 30 height 18
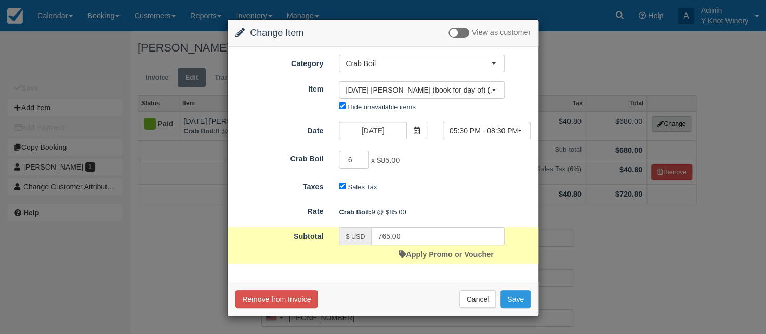
click at [361, 160] on input "6" at bounding box center [354, 160] width 30 height 18
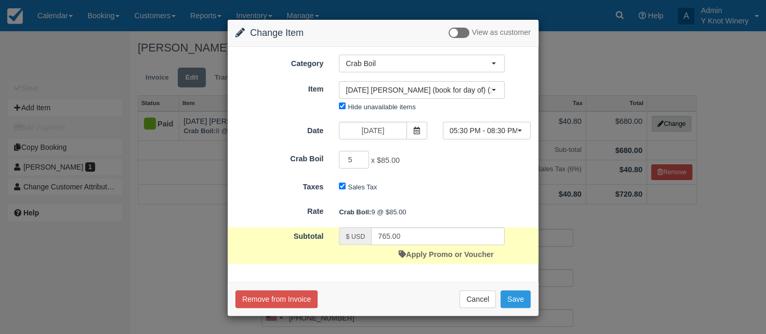
click at [361, 160] on input "5" at bounding box center [354, 160] width 30 height 18
click at [361, 160] on input "4" at bounding box center [354, 160] width 30 height 18
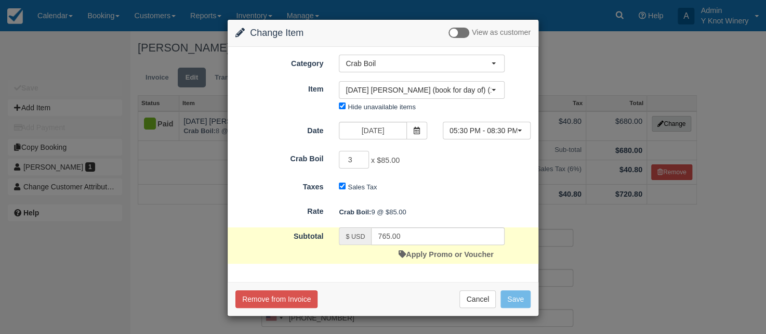
type input "3"
click at [361, 160] on input "3" at bounding box center [354, 160] width 30 height 18
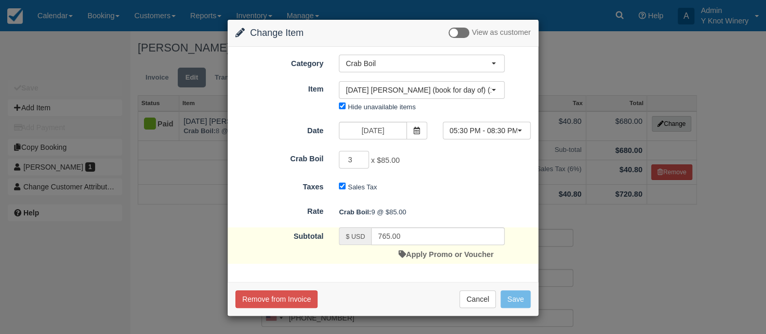
type input "255.00"
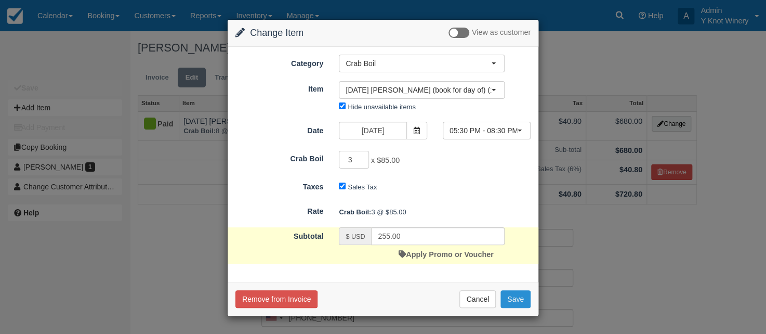
click at [515, 299] on button "Save" at bounding box center [516, 299] width 30 height 18
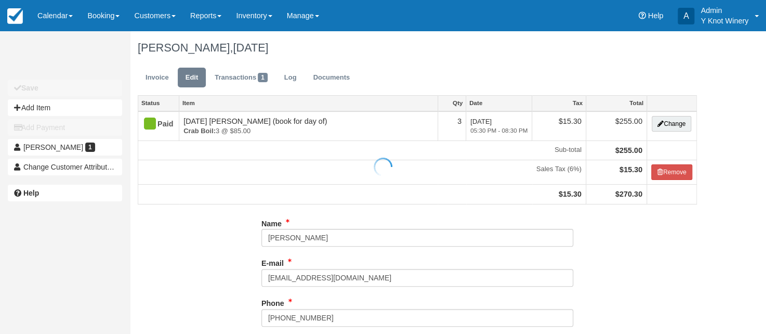
type input "[PHONE_NUMBER]"
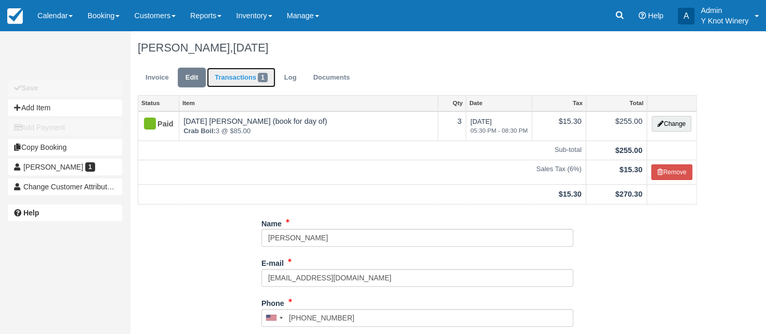
click at [240, 84] on link "Transactions 1" at bounding box center [241, 78] width 69 height 20
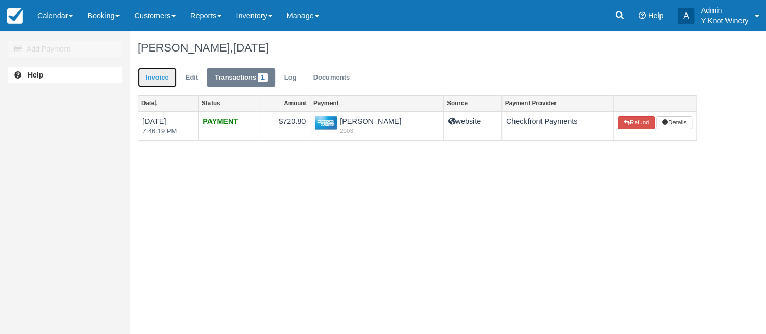
click at [161, 80] on link "Invoice" at bounding box center [157, 78] width 39 height 20
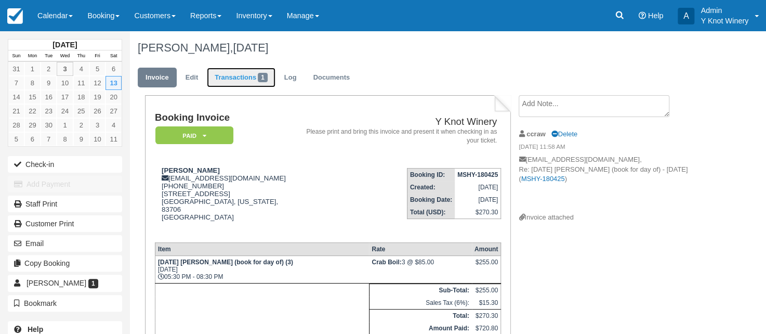
click at [228, 76] on link "Transactions 1" at bounding box center [241, 78] width 69 height 20
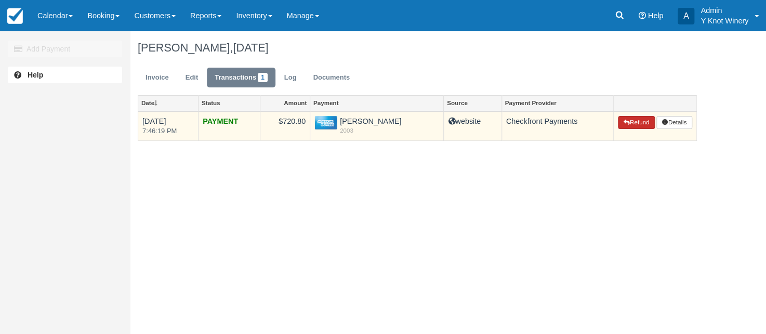
click at [642, 125] on button "Refund" at bounding box center [636, 123] width 36 height 14
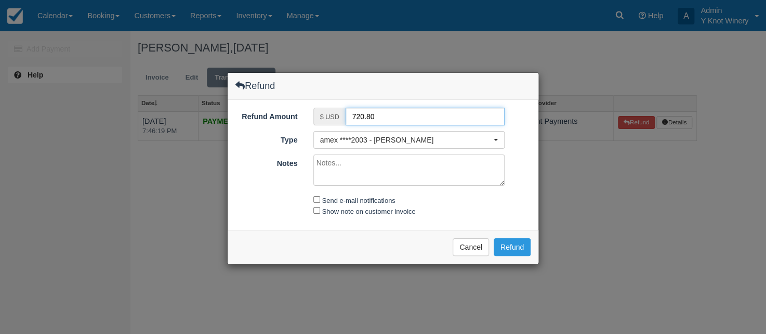
drag, startPoint x: 381, startPoint y: 113, endPoint x: 348, endPoint y: 118, distance: 33.5
click at [348, 118] on input "720.80" at bounding box center [426, 117] width 160 height 18
type input "430.50"
click at [331, 162] on textarea "Notes" at bounding box center [410, 169] width 192 height 31
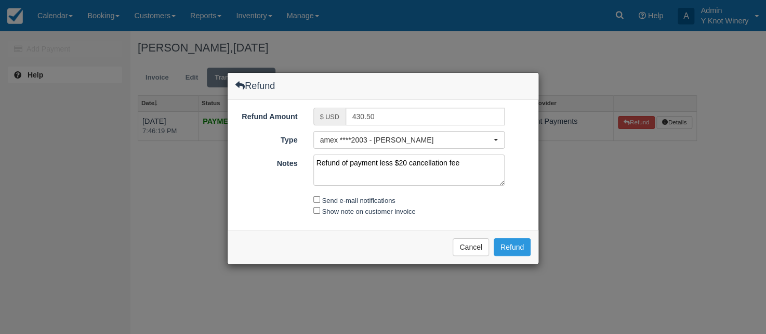
type textarea "Refund of payment less $20 cancellation fee"
click at [315, 199] on input "Send e-mail notifications" at bounding box center [317, 199] width 7 height 7
checkbox input "true"
click at [315, 209] on input "Show note on customer invoice" at bounding box center [317, 210] width 7 height 7
checkbox input "true"
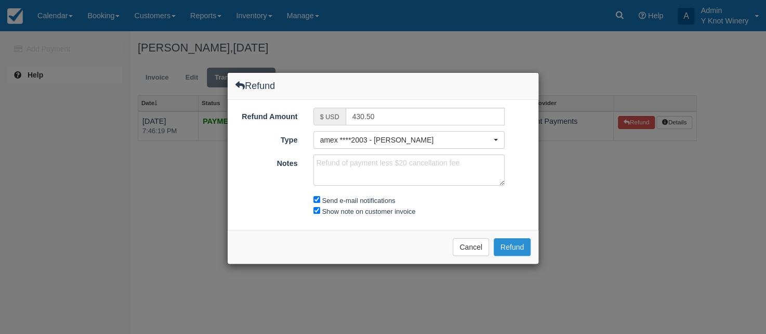
click at [511, 247] on button "Refund" at bounding box center [512, 247] width 37 height 18
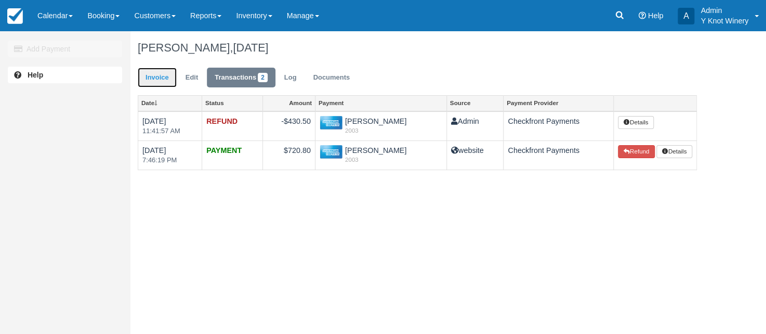
click at [154, 80] on link "Invoice" at bounding box center [157, 78] width 39 height 20
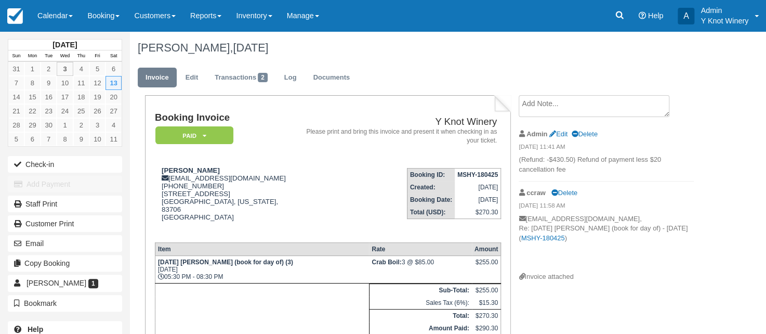
click at [452, 60] on div "[PERSON_NAME], [DATE]" at bounding box center [417, 47] width 575 height 33
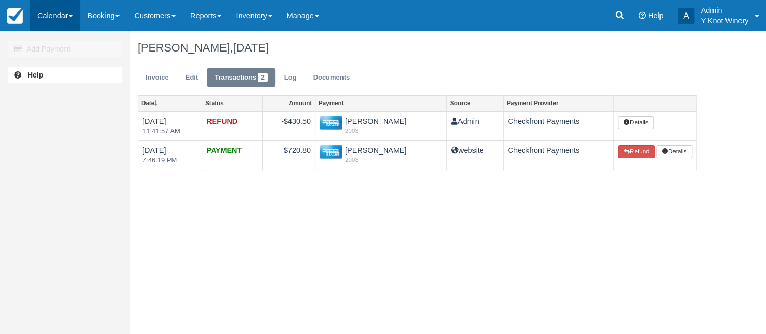
click at [72, 16] on span at bounding box center [71, 16] width 4 height 2
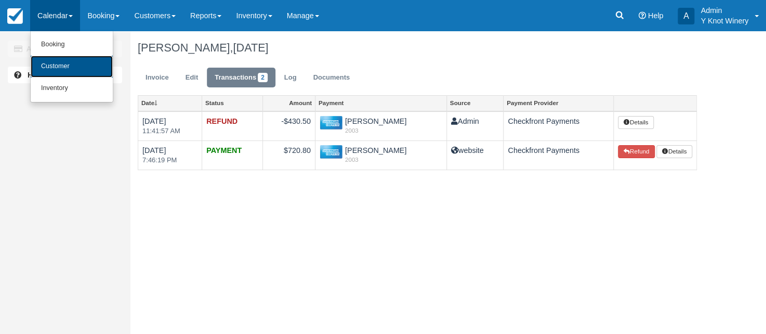
click at [67, 67] on link "Customer" at bounding box center [72, 67] width 82 height 22
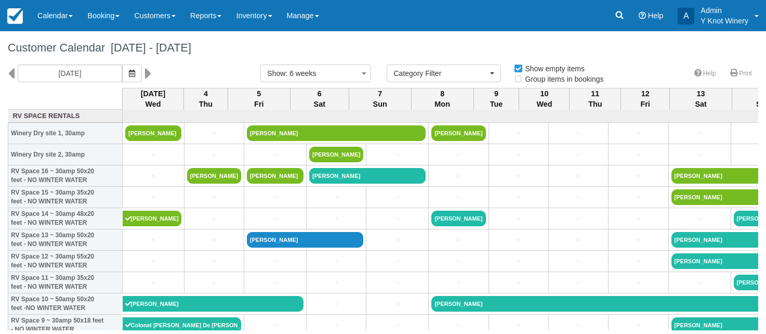
select select
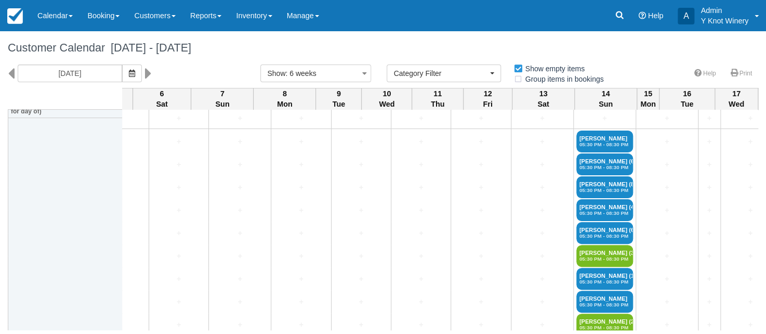
scroll to position [1464, 158]
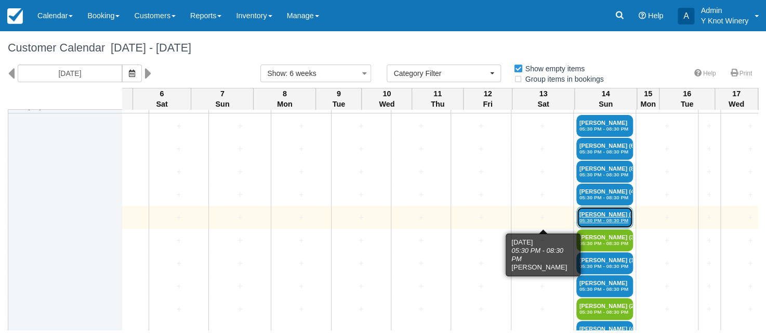
click at [577, 216] on link "Tracy Matthews (6) 05:30 PM - 08:30 PM" at bounding box center [605, 217] width 57 height 22
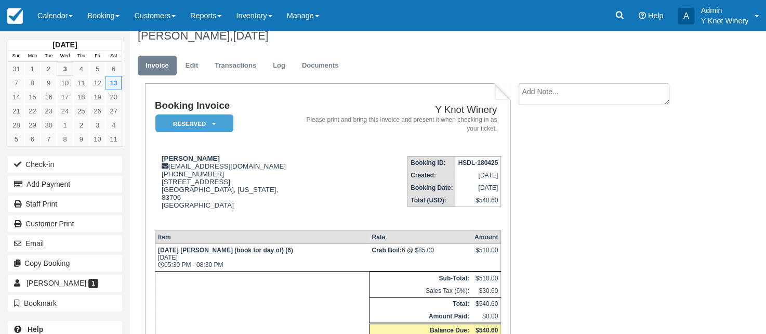
scroll to position [9, 0]
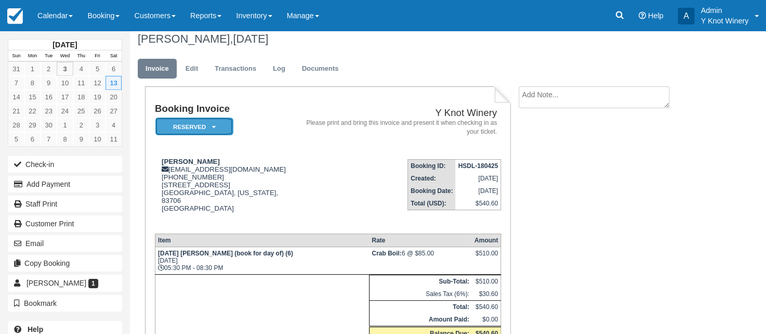
click at [214, 126] on icon at bounding box center [214, 127] width 4 height 6
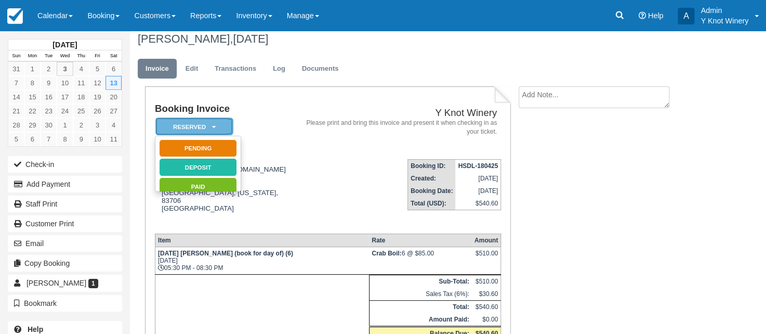
scroll to position [0, 0]
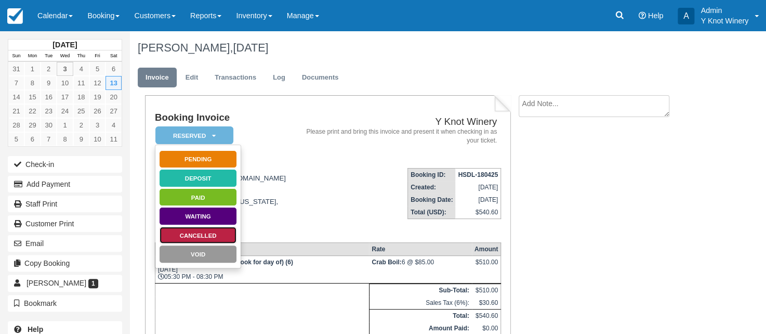
click at [219, 236] on link "Cancelled" at bounding box center [198, 235] width 78 height 18
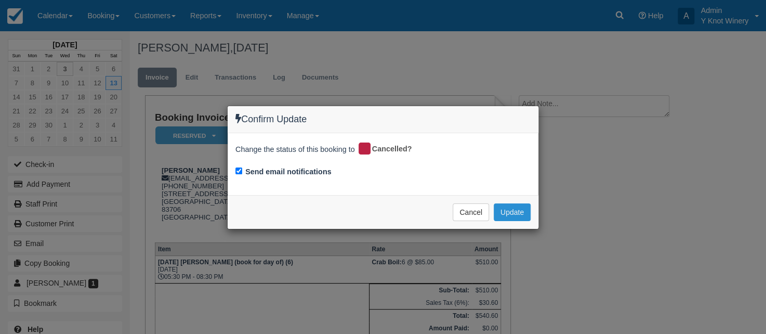
click at [513, 214] on button "Update" at bounding box center [512, 212] width 37 height 18
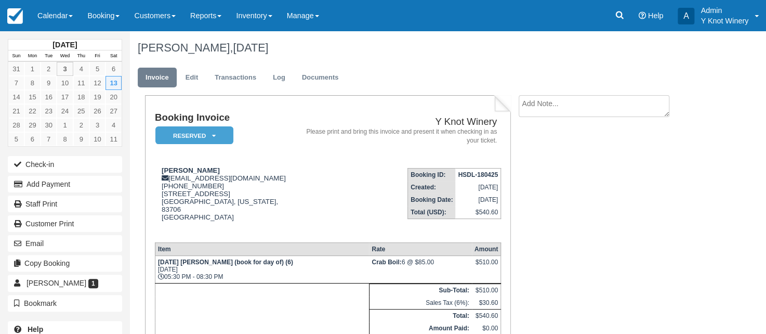
click at [553, 114] on textarea at bounding box center [594, 106] width 151 height 22
type textarea "Duplicate reservation."
click at [579, 161] on input "Show on invoice" at bounding box center [576, 163] width 7 height 7
checkbox input "true"
click at [552, 165] on button "Create" at bounding box center [542, 165] width 47 height 18
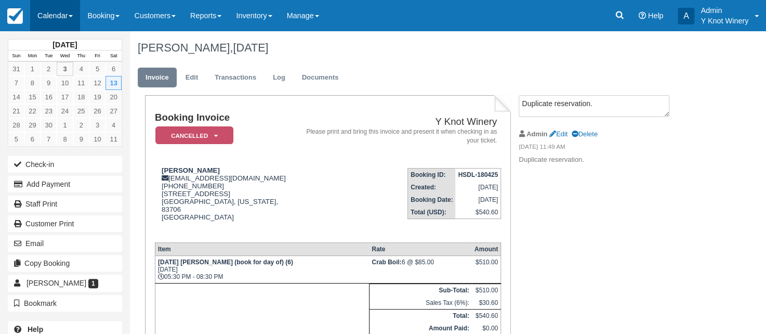
click at [73, 19] on link "Calendar" at bounding box center [55, 15] width 50 height 31
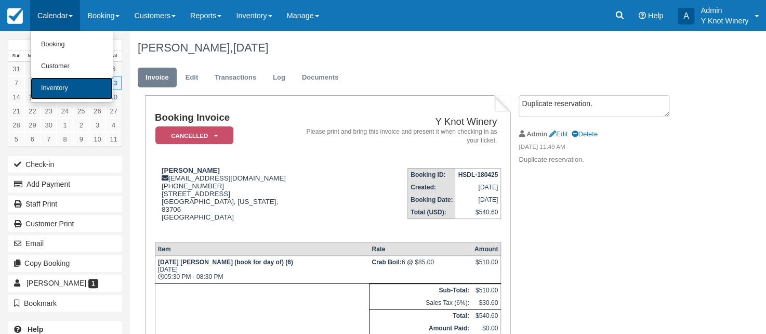
click at [70, 82] on link "Inventory" at bounding box center [72, 88] width 82 height 22
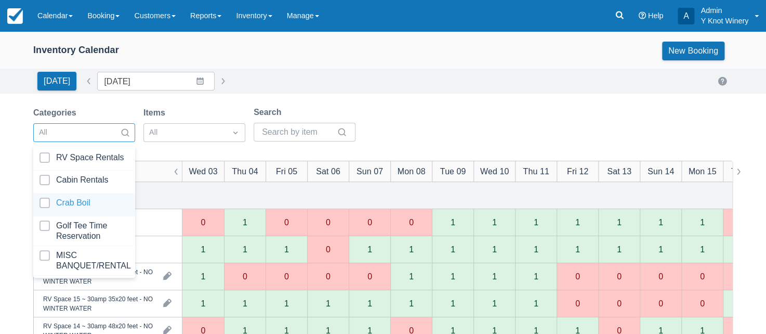
click at [107, 205] on div at bounding box center [84, 205] width 89 height 14
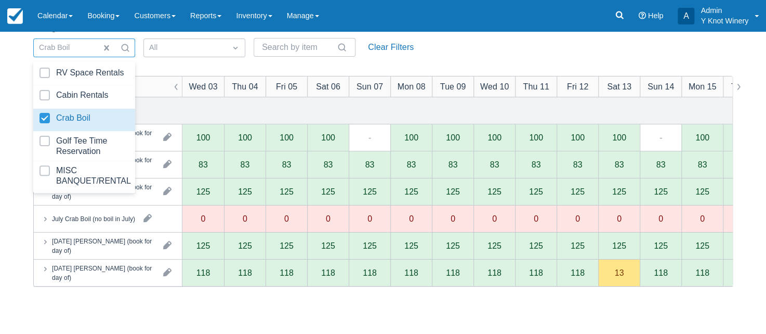
scroll to position [86, 0]
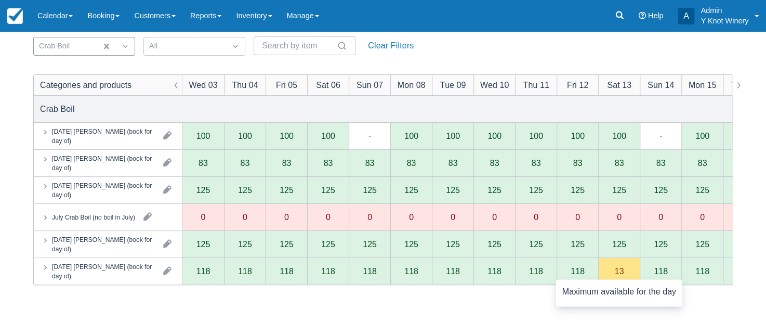
click at [625, 278] on div "13" at bounding box center [619, 271] width 42 height 27
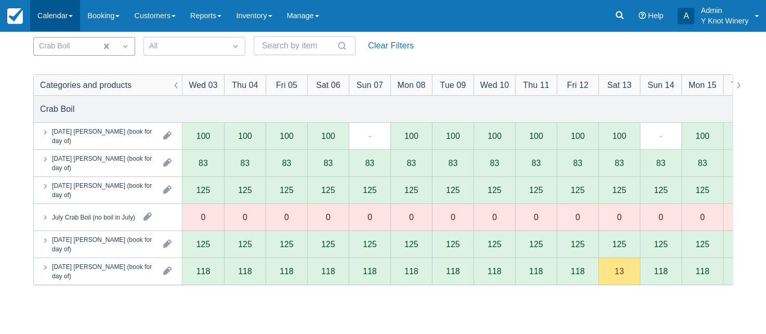
click at [73, 16] on span at bounding box center [71, 16] width 4 height 2
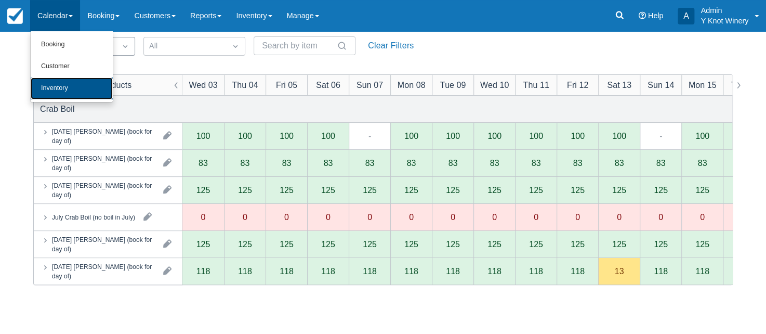
click at [74, 86] on link "Inventory" at bounding box center [72, 88] width 82 height 22
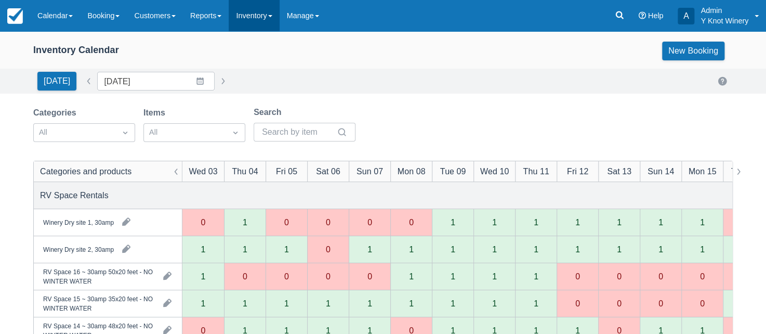
click at [277, 19] on link "Inventory" at bounding box center [254, 15] width 50 height 31
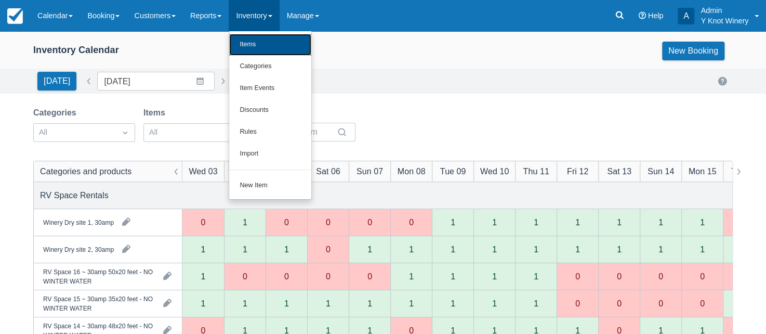
click at [264, 48] on link "Items" at bounding box center [270, 45] width 82 height 22
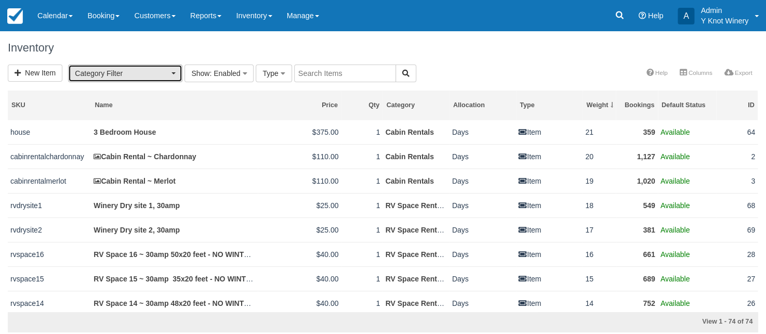
click at [172, 69] on button "Category Filter" at bounding box center [125, 73] width 114 height 18
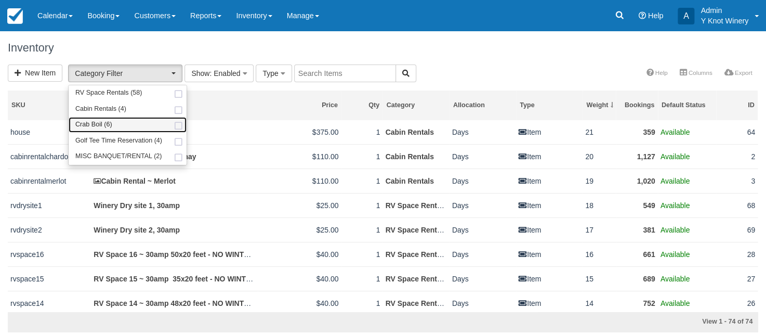
click at [161, 125] on link "Crab Boil (6)" at bounding box center [128, 125] width 118 height 16
select select "8"
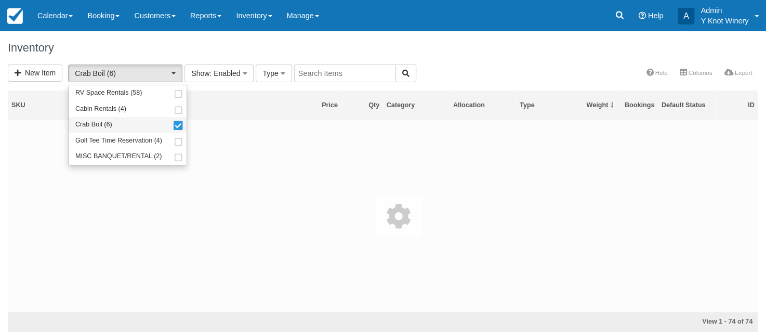
scroll to position [14, 0]
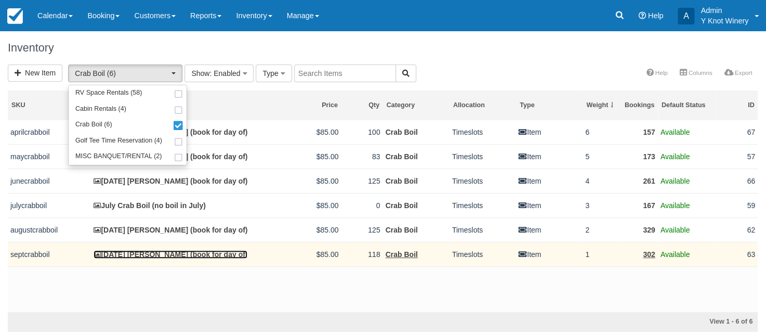
click at [214, 256] on link "September 13th Crab Boil (book for day of)" at bounding box center [171, 254] width 154 height 8
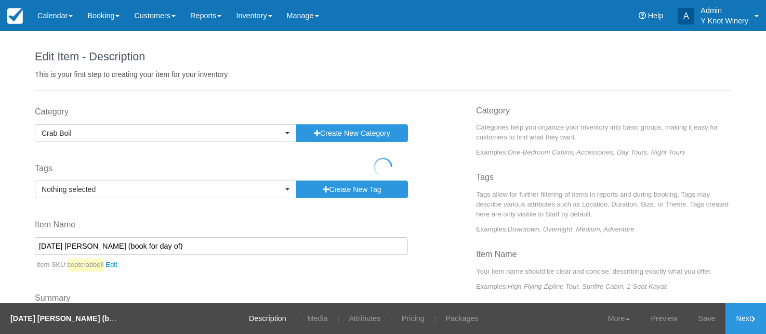
select select
click at [367, 323] on link "Attributes" at bounding box center [364, 318] width 47 height 31
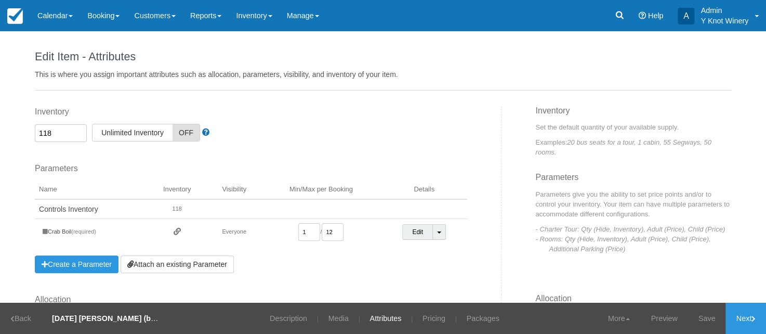
drag, startPoint x: 53, startPoint y: 132, endPoint x: 47, endPoint y: 135, distance: 6.3
click at [47, 135] on input "118" at bounding box center [61, 133] width 52 height 18
type input "116"
click at [709, 315] on link "Save" at bounding box center [707, 318] width 38 height 31
click at [747, 316] on link "Next" at bounding box center [746, 318] width 41 height 31
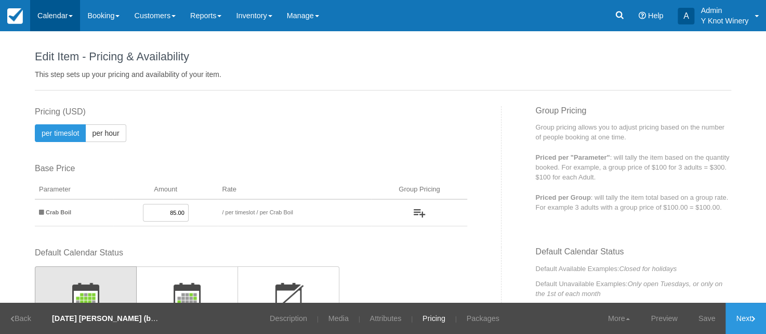
click at [74, 14] on link "Calendar" at bounding box center [55, 15] width 50 height 31
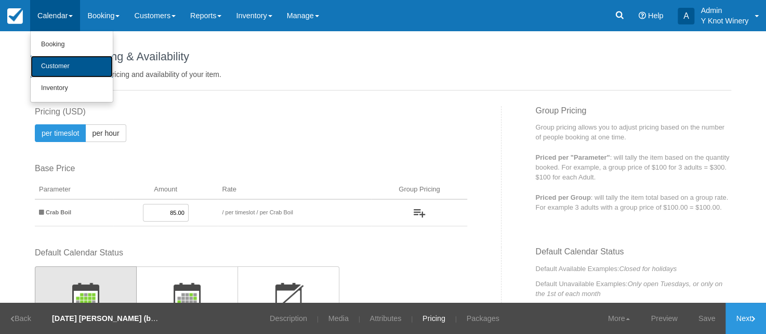
click at [72, 67] on link "Customer" at bounding box center [72, 67] width 82 height 22
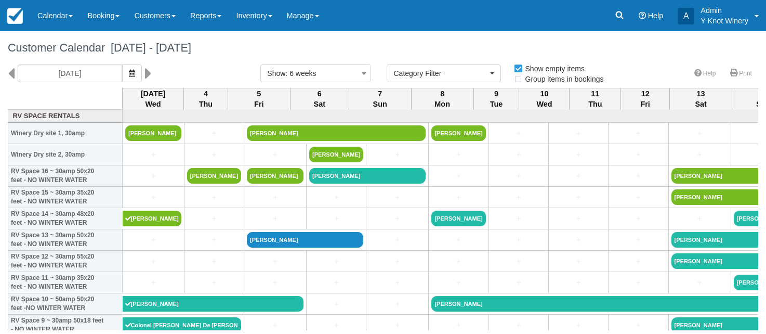
select select
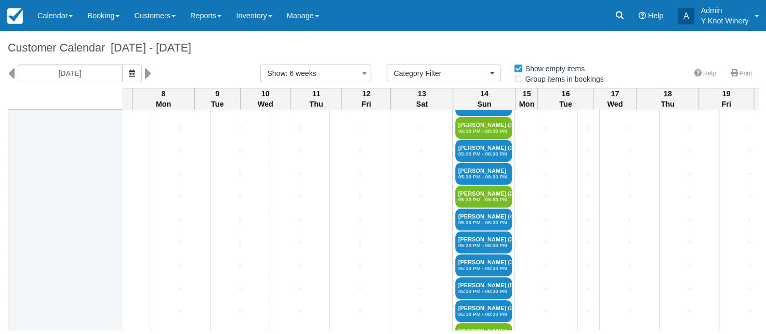
scroll to position [1559, 279]
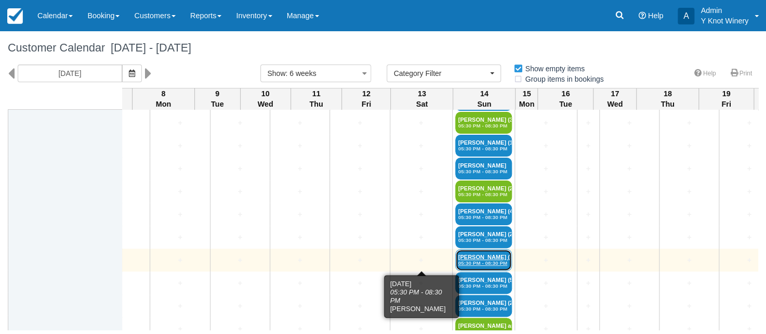
click at [455, 255] on link "Kevin Browning (3) 05:30 PM - 08:30 PM" at bounding box center [483, 260] width 57 height 22
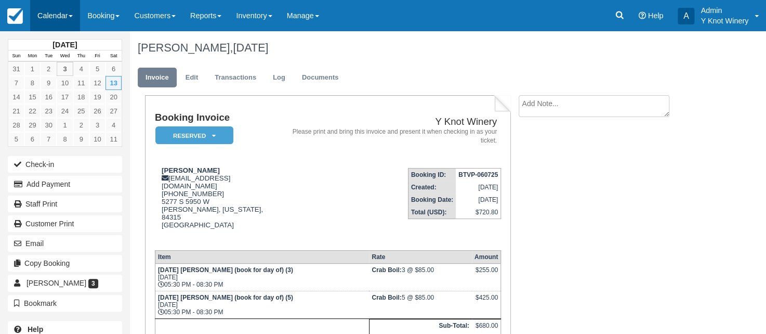
click at [77, 24] on link "Calendar" at bounding box center [55, 15] width 50 height 31
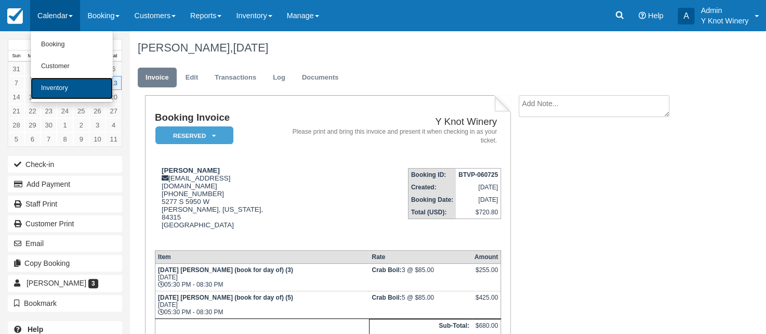
click at [79, 89] on link "Inventory" at bounding box center [72, 88] width 82 height 22
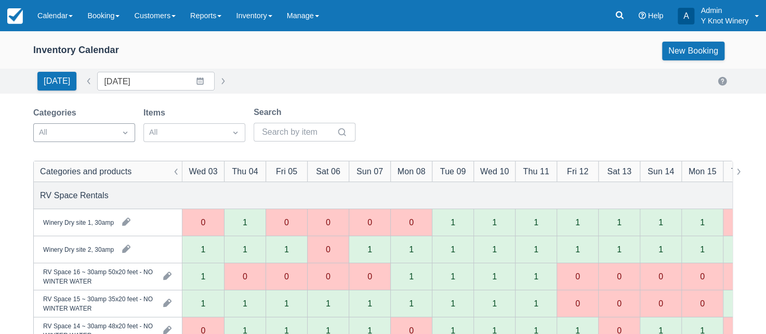
click at [131, 135] on div at bounding box center [125, 132] width 19 height 15
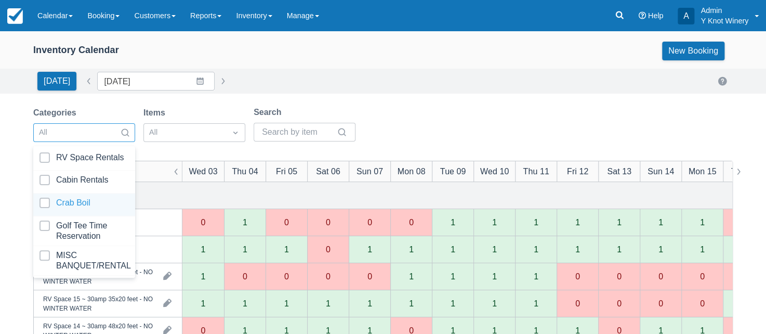
click at [108, 197] on div "Crab Boil" at bounding box center [84, 204] width 102 height 23
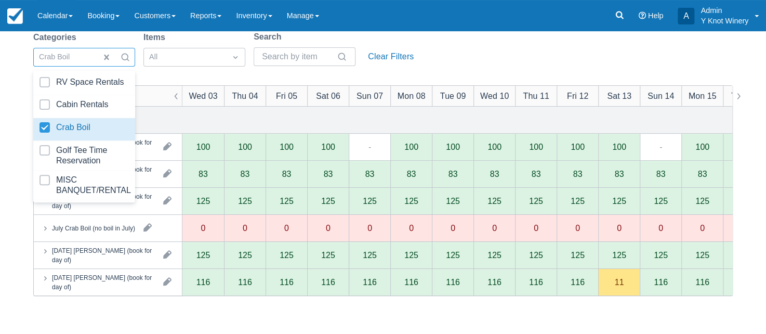
scroll to position [77, 0]
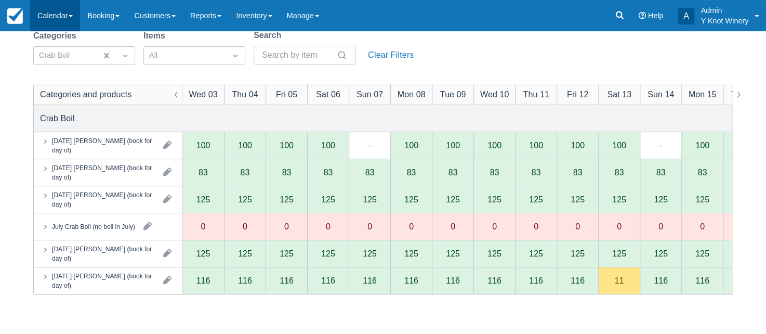
click at [73, 18] on link "Calendar" at bounding box center [55, 15] width 50 height 31
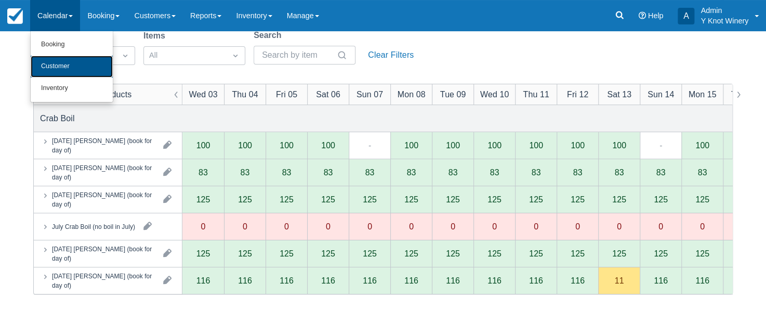
click at [73, 64] on link "Customer" at bounding box center [72, 67] width 82 height 22
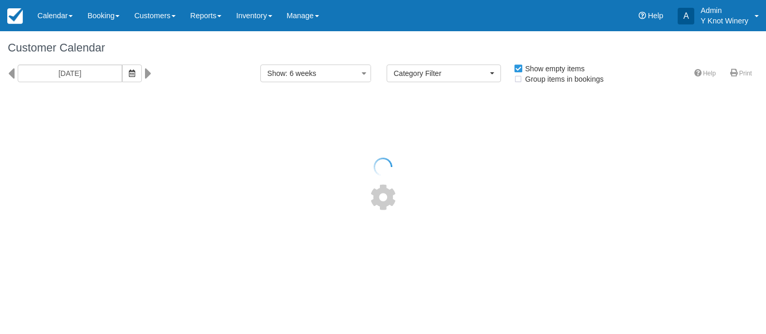
select select
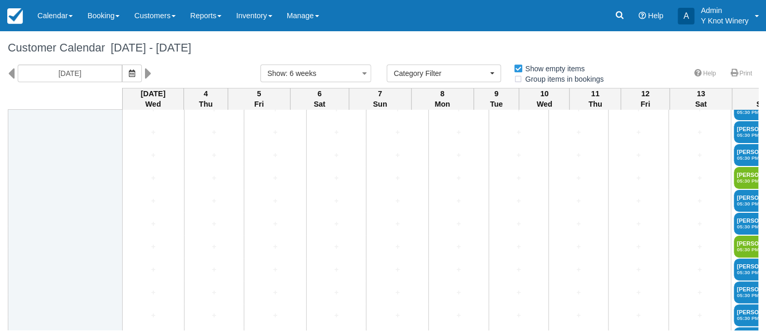
scroll to position [1464, 0]
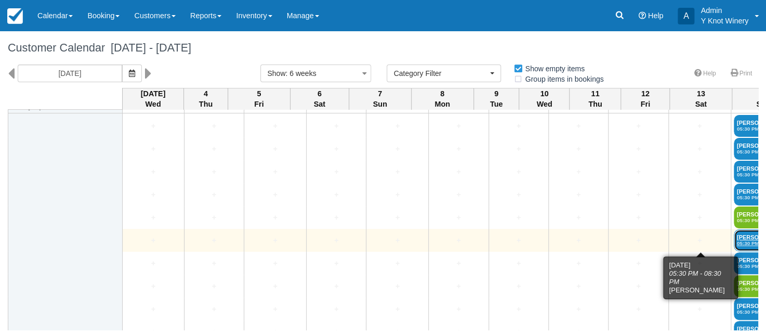
click at [734, 239] on link "[PERSON_NAME] (11) 05:30 PM - 08:30 PM" at bounding box center [762, 240] width 57 height 22
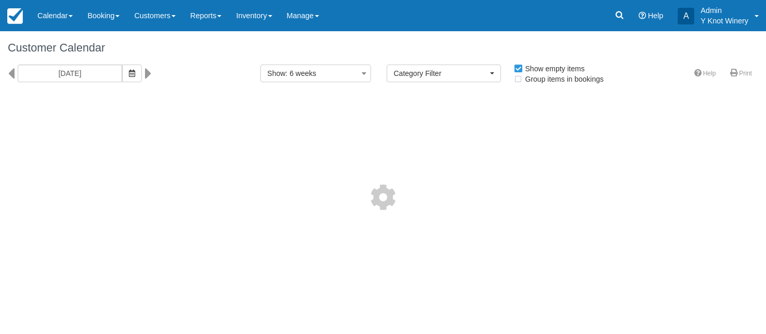
select select
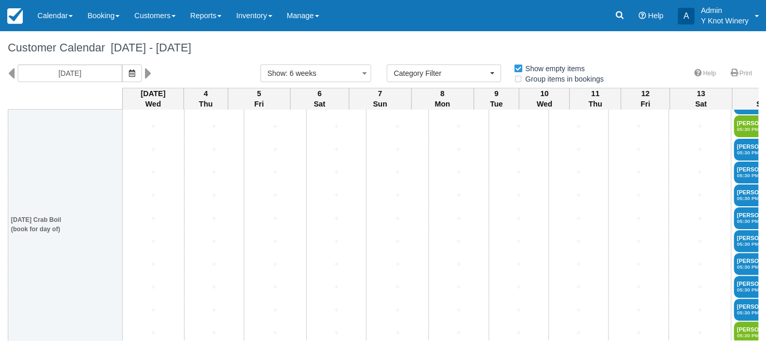
scroll to position [1795, 0]
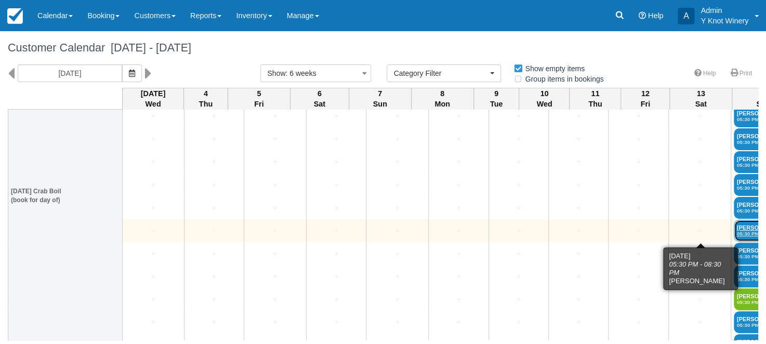
click at [737, 231] on em "05:30 PM - 08:30 PM" at bounding box center [762, 234] width 50 height 6
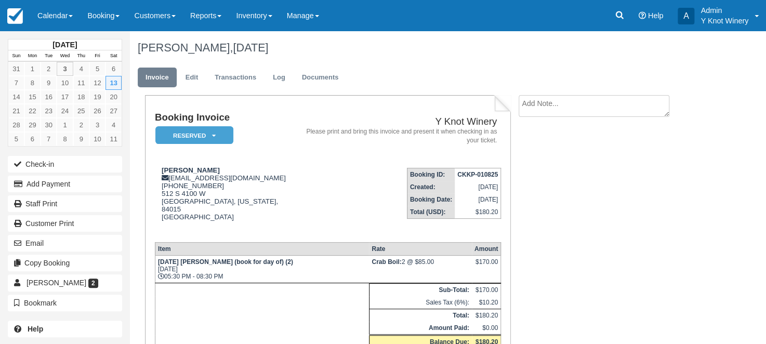
click at [549, 101] on textarea at bounding box center [594, 106] width 151 height 22
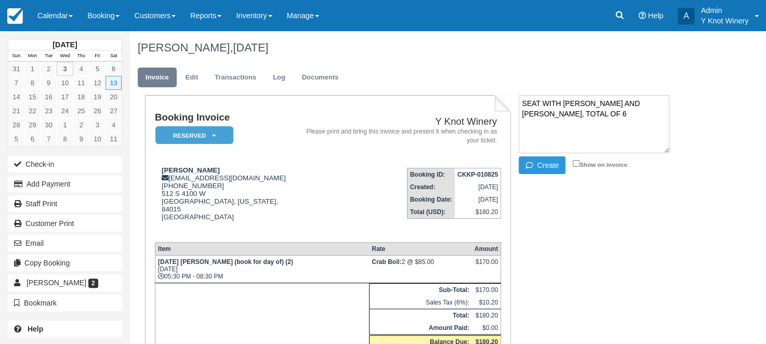
type textarea "SEAT WITH [PERSON_NAME] AND [PERSON_NAME], TOTAL OF 6"
click at [576, 163] on input "Show on invoice" at bounding box center [576, 163] width 7 height 7
checkbox input "true"
click at [543, 167] on button "Create" at bounding box center [542, 165] width 47 height 18
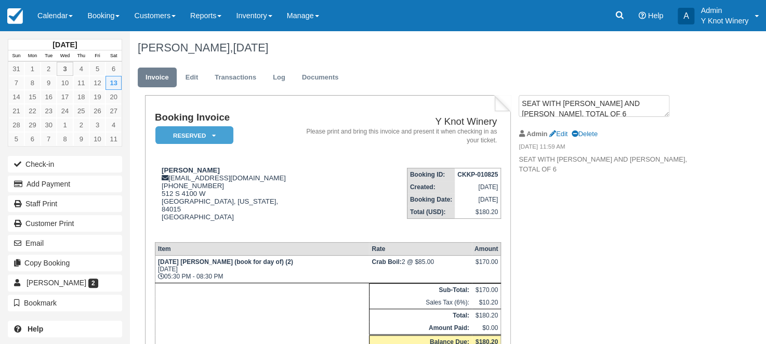
click at [423, 57] on div "[PERSON_NAME], [DATE]" at bounding box center [417, 47] width 575 height 33
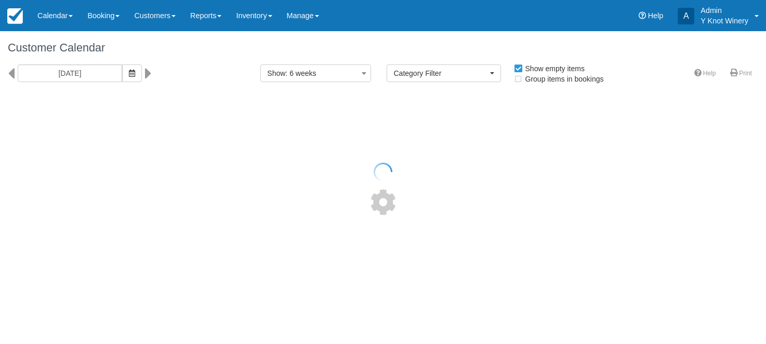
select select
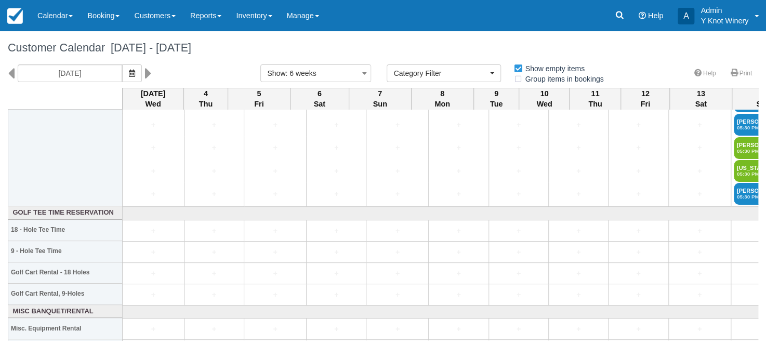
scroll to position [2192, 0]
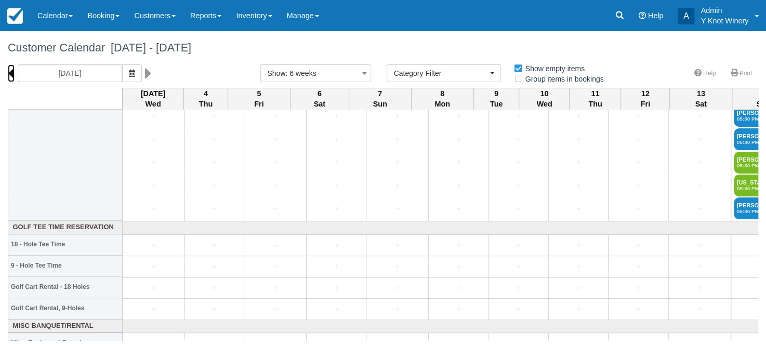
click at [14, 73] on icon at bounding box center [11, 73] width 7 height 18
type input "07/23/25"
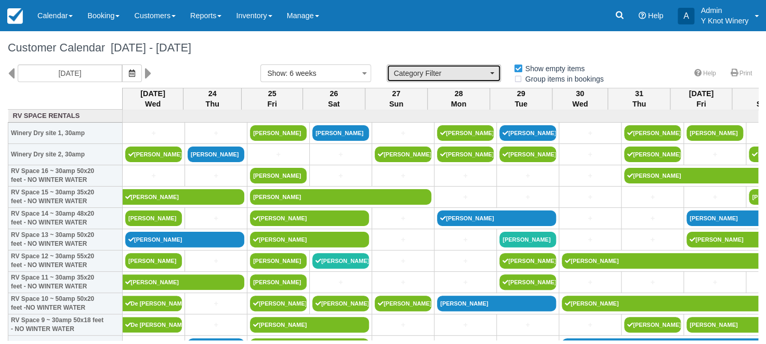
click at [496, 73] on button "Category Filter" at bounding box center [444, 73] width 114 height 18
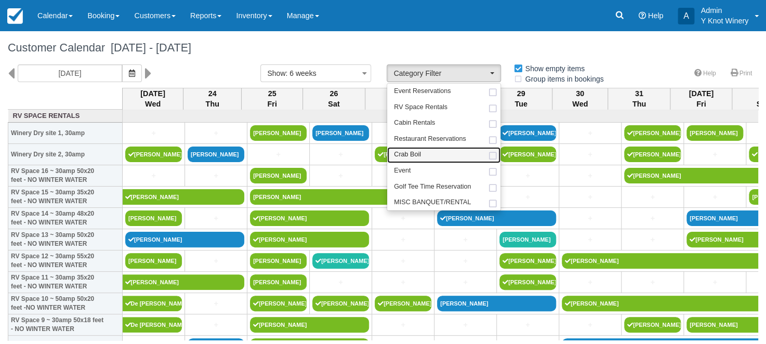
click at [429, 154] on link "Crab Boil" at bounding box center [443, 155] width 113 height 16
select select "8"
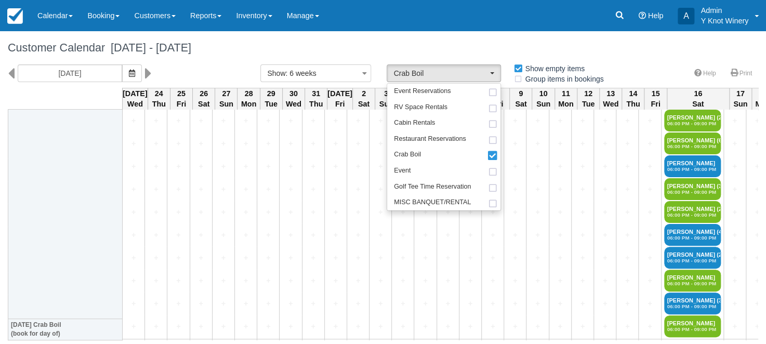
scroll to position [778, 0]
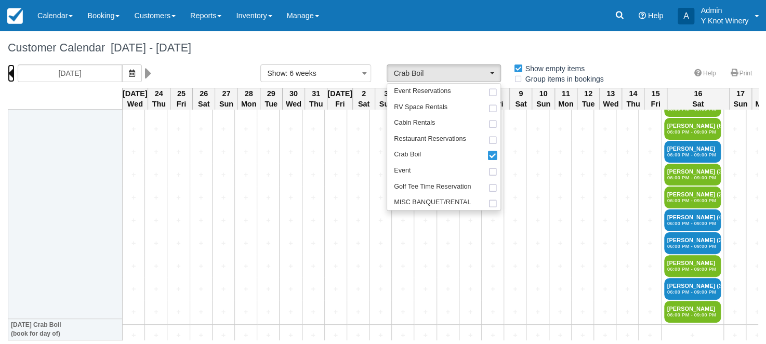
click at [11, 78] on icon at bounding box center [11, 73] width 7 height 18
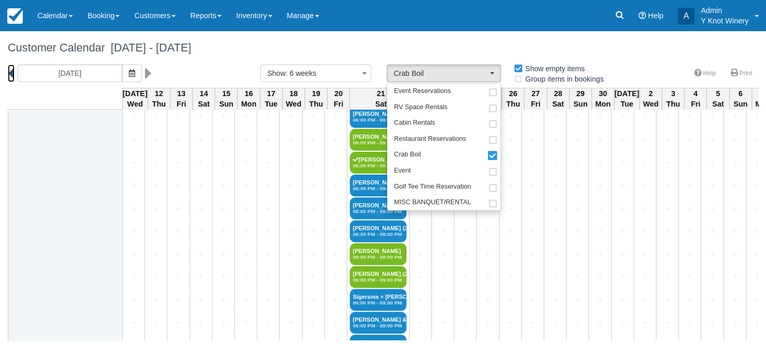
scroll to position [551, 0]
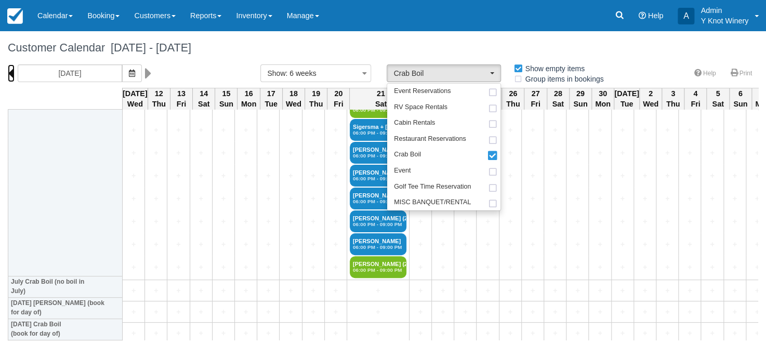
click at [9, 73] on icon at bounding box center [11, 73] width 7 height 18
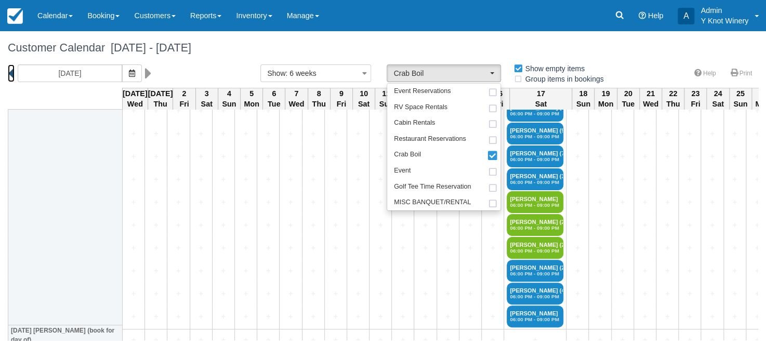
scroll to position [551, 0]
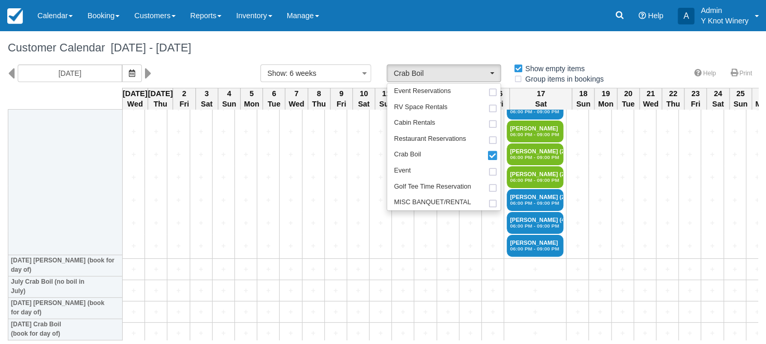
click at [140, 74] on div "04/30/25" at bounding box center [87, 73] width 139 height 18
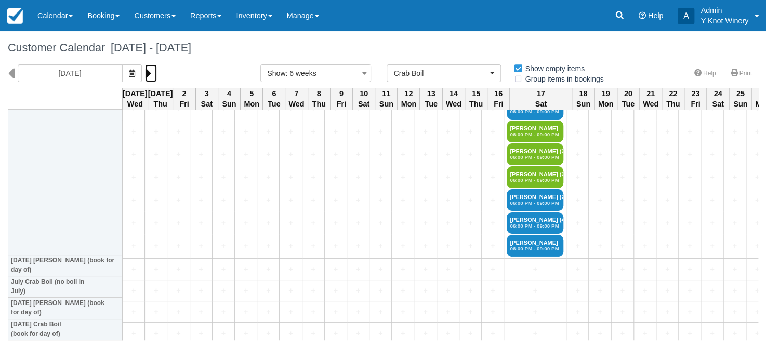
click at [145, 72] on icon at bounding box center [148, 73] width 7 height 18
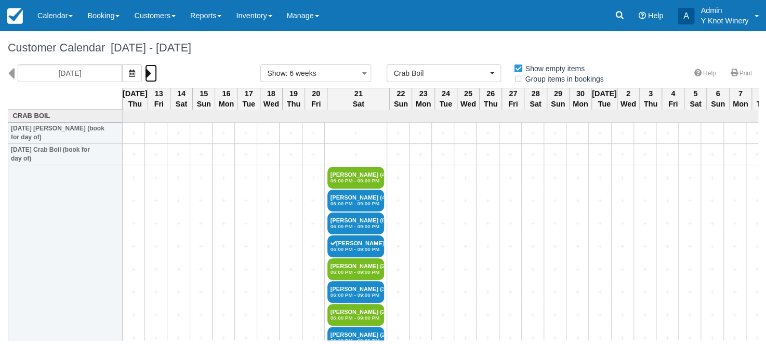
click at [145, 72] on icon at bounding box center [148, 73] width 7 height 18
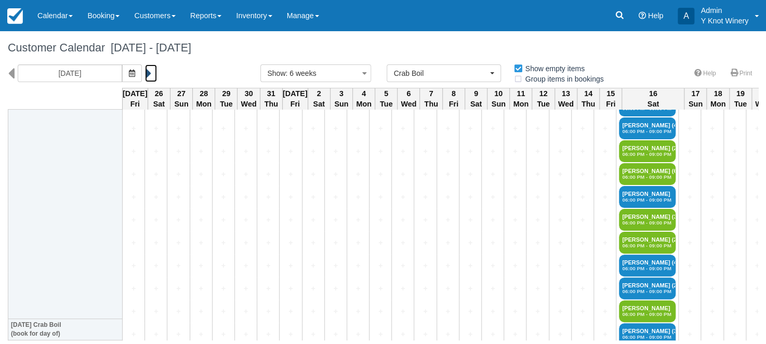
scroll to position [778, 0]
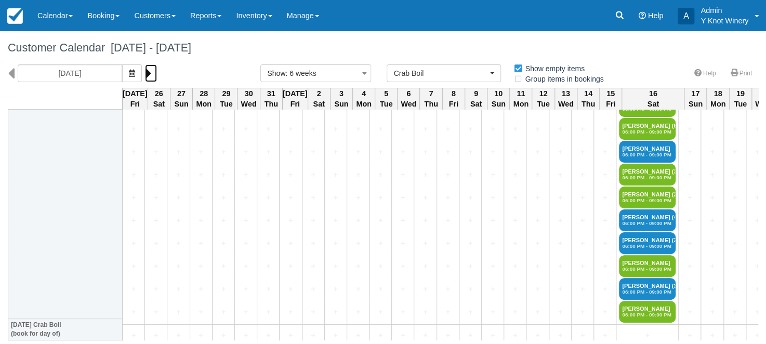
click at [145, 74] on icon at bounding box center [148, 73] width 7 height 18
type input "09/06/25"
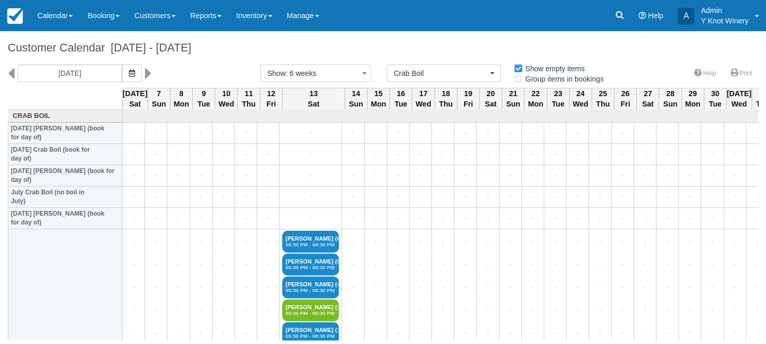
click at [349, 46] on h1 "Customer Calendar September 06 - October 18 2025" at bounding box center [383, 48] width 751 height 12
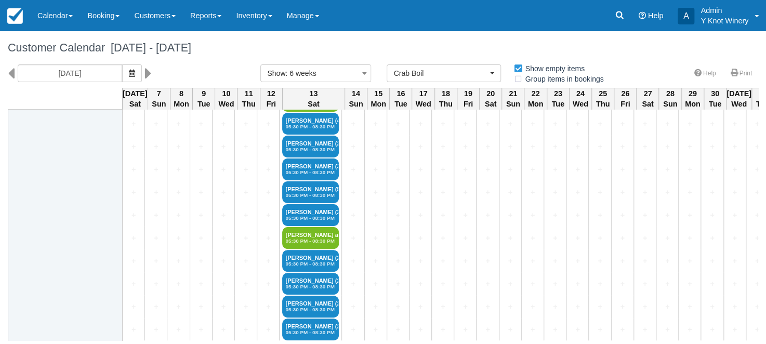
scroll to position [272, 0]
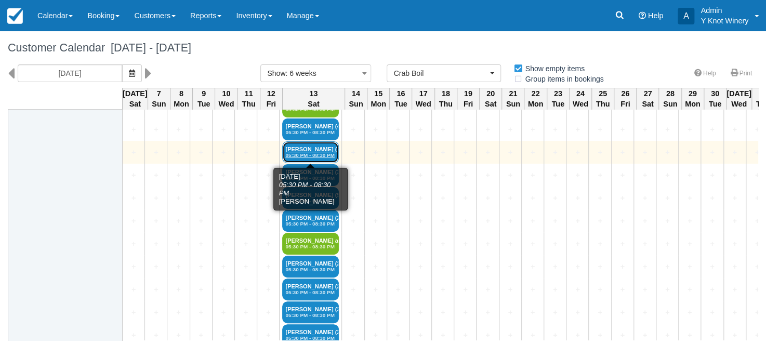
click at [287, 149] on link "Jessica (2) 05:30 PM - 08:30 PM" at bounding box center [310, 152] width 57 height 22
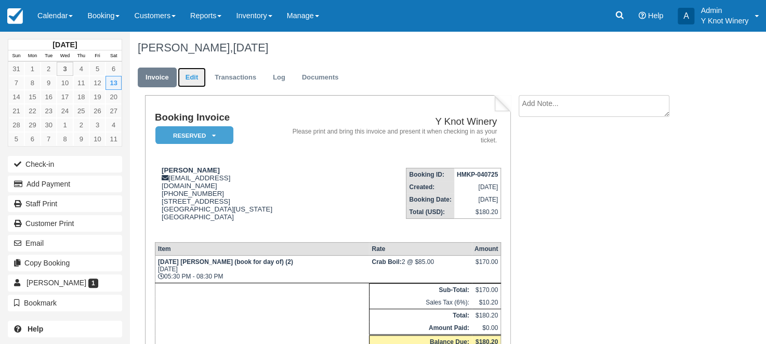
click at [194, 78] on link "Edit" at bounding box center [192, 78] width 28 height 20
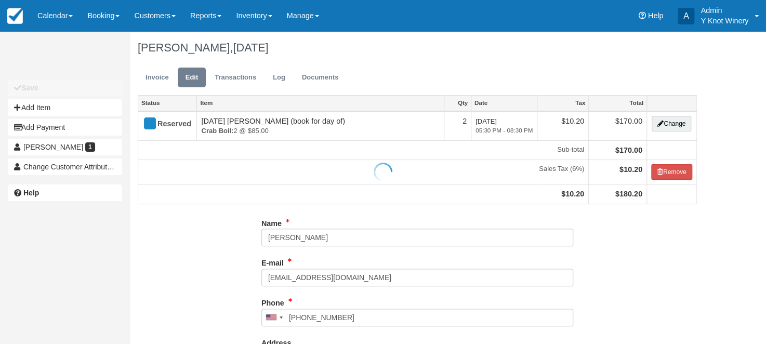
type input "(208) 805-0740"
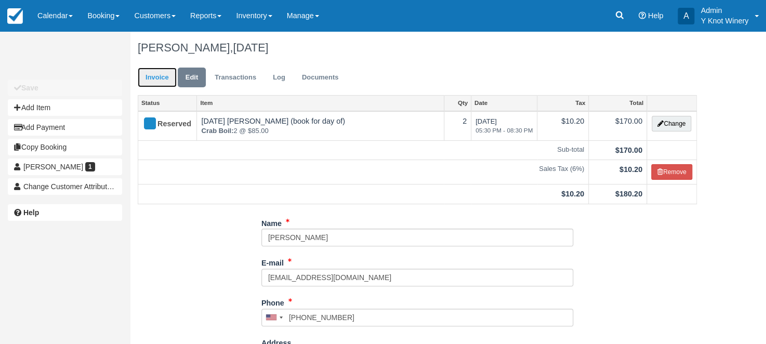
click at [150, 82] on link "Invoice" at bounding box center [157, 78] width 39 height 20
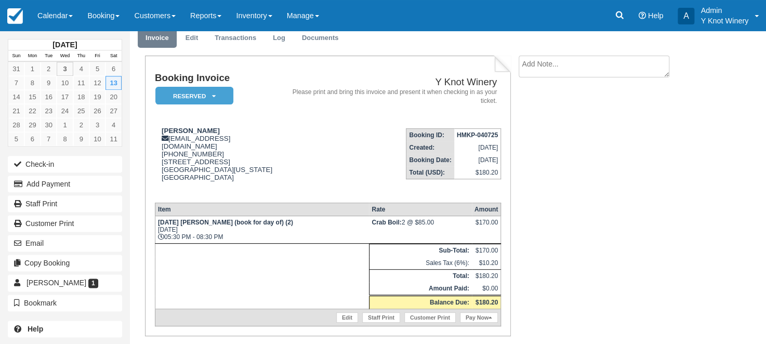
scroll to position [35, 0]
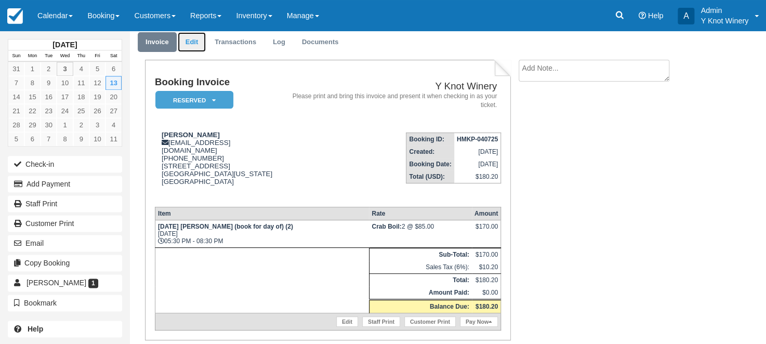
click at [189, 42] on link "Edit" at bounding box center [192, 42] width 28 height 20
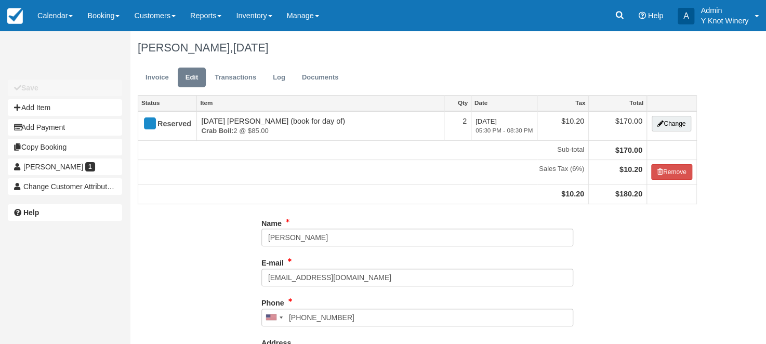
type input "[PHONE_NUMBER]"
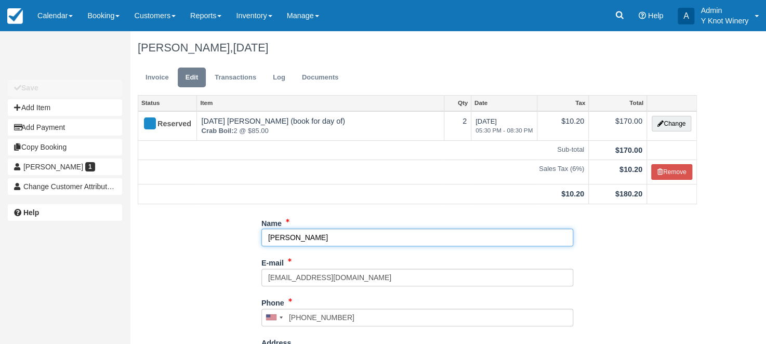
click at [303, 238] on input "Jessica" at bounding box center [418, 238] width 312 height 18
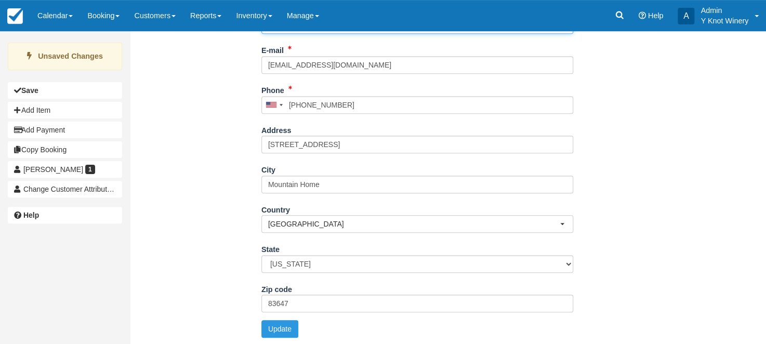
scroll to position [216, 0]
type input "Jessica Barker"
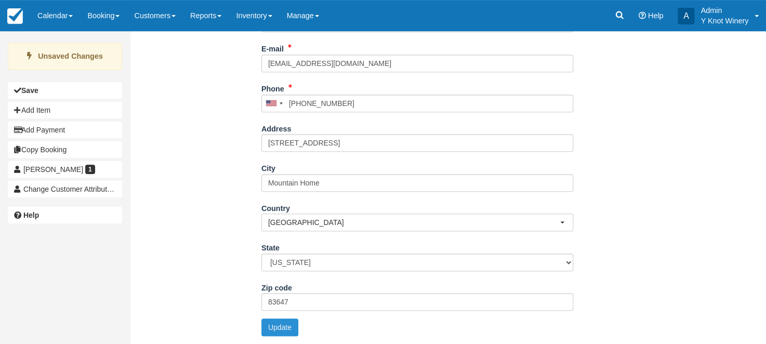
click at [278, 327] on button "Update" at bounding box center [280, 328] width 37 height 18
type input "+12088050740"
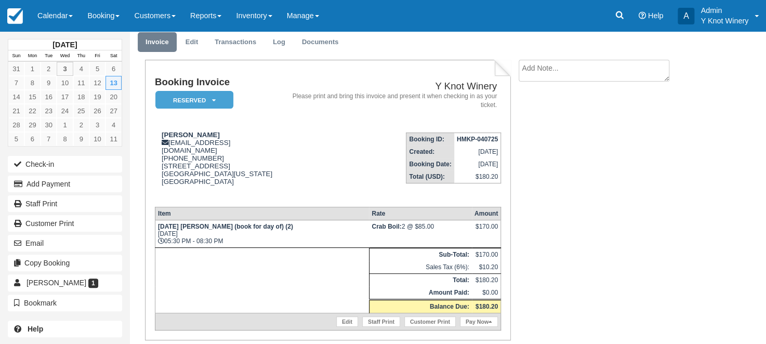
scroll to position [35, 0]
click at [73, 16] on span at bounding box center [71, 16] width 4 height 2
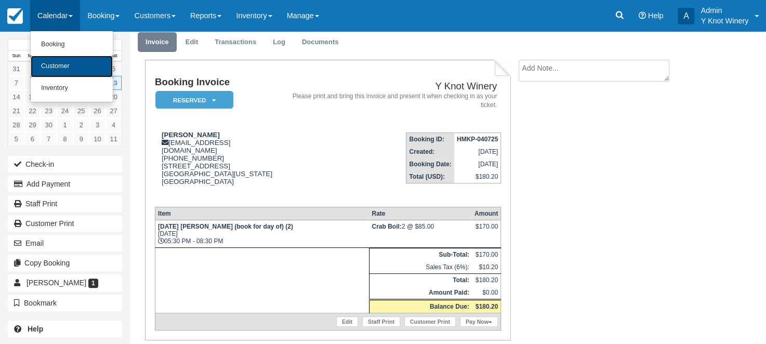
click at [71, 70] on link "Customer" at bounding box center [72, 67] width 82 height 22
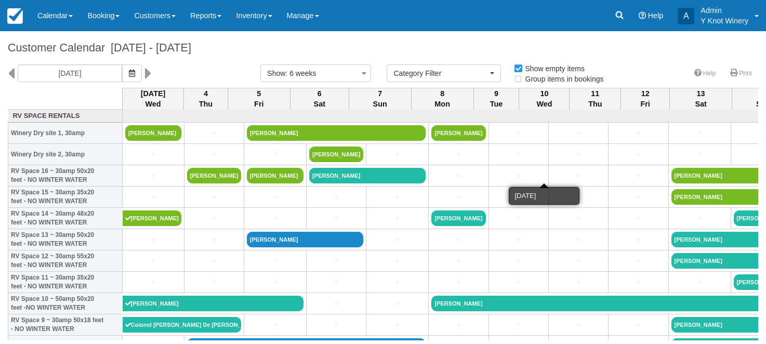
select select
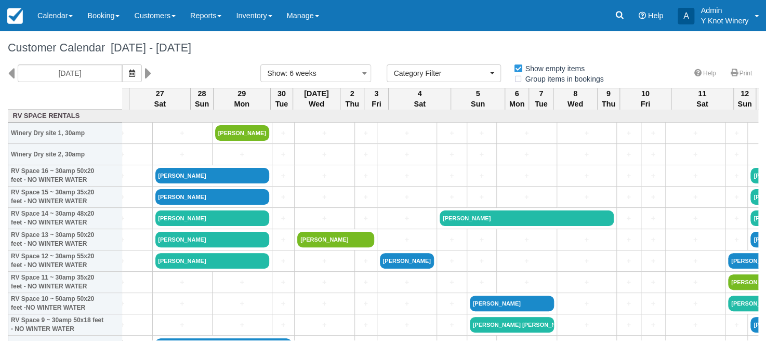
scroll to position [0, 1349]
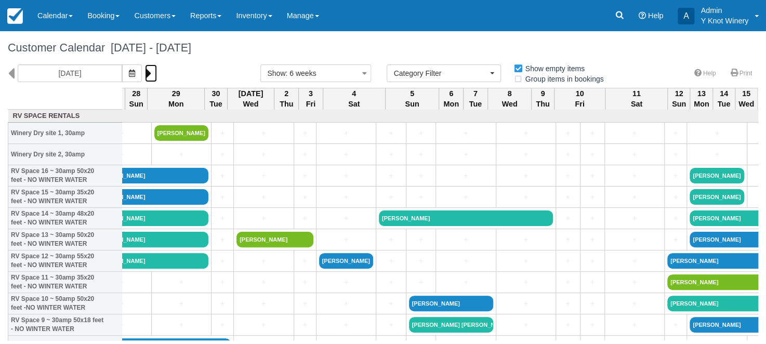
click at [147, 72] on icon at bounding box center [148, 73] width 7 height 18
type input "10/16/25"
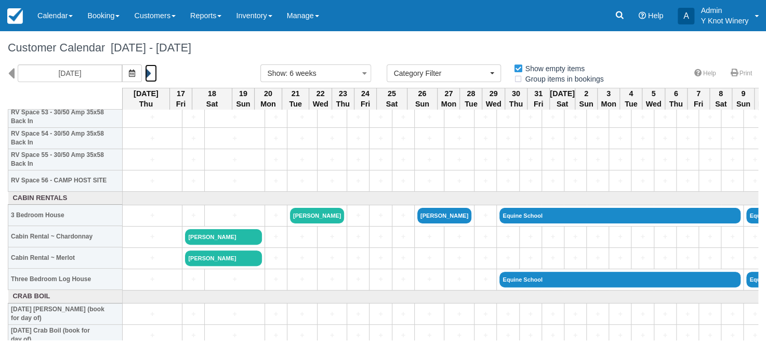
scroll to position [1170, 0]
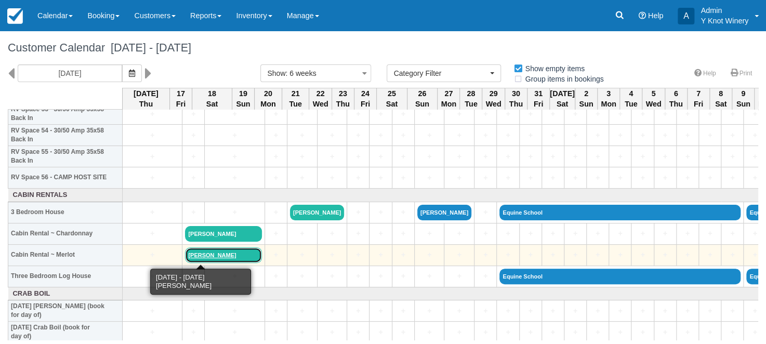
click at [203, 256] on link "[PERSON_NAME]" at bounding box center [223, 255] width 76 height 16
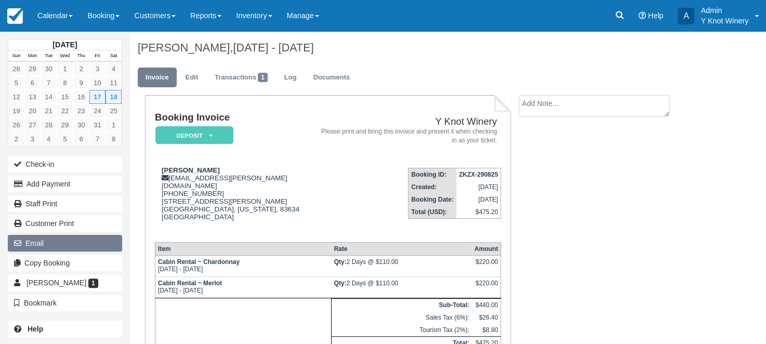
click at [94, 244] on button "Email" at bounding box center [65, 243] width 114 height 17
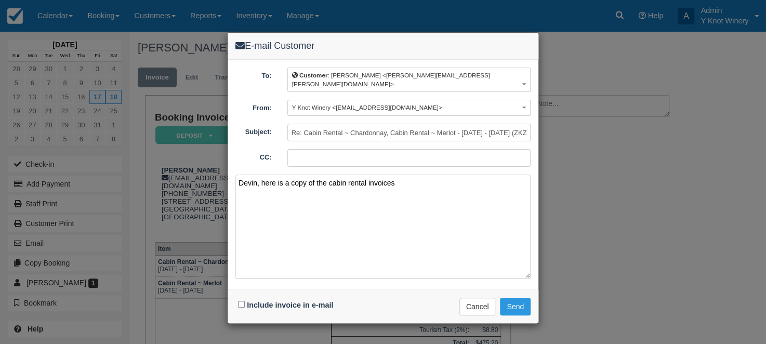
type textarea "Devin, here is a copy of the cabin rental invoices"
click at [242, 301] on input "Include invoice in e-mail" at bounding box center [241, 304] width 7 height 7
checkbox input "true"
click at [522, 298] on button "Send" at bounding box center [515, 307] width 31 height 18
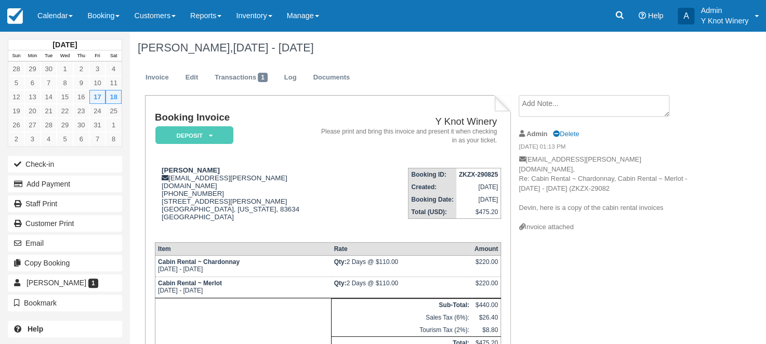
click at [432, 63] on div "[PERSON_NAME], [DATE] - [DATE]" at bounding box center [417, 47] width 575 height 33
click at [76, 19] on link "Calendar" at bounding box center [55, 15] width 50 height 31
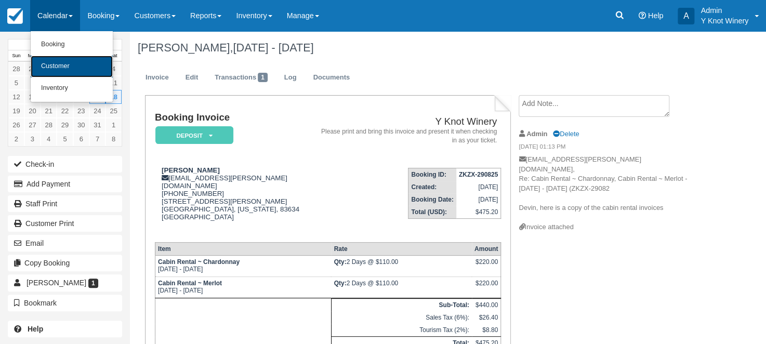
click at [80, 65] on link "Customer" at bounding box center [72, 67] width 82 height 22
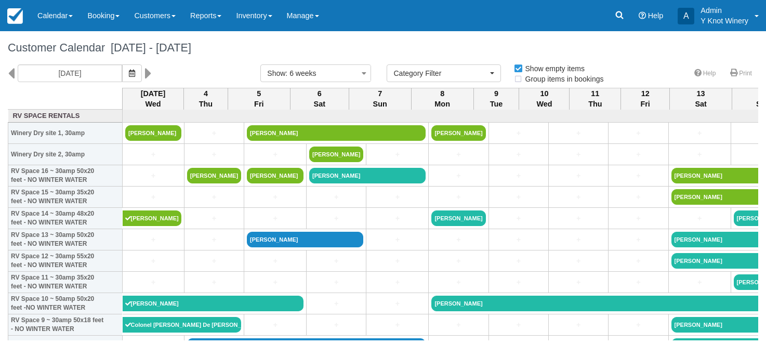
select select
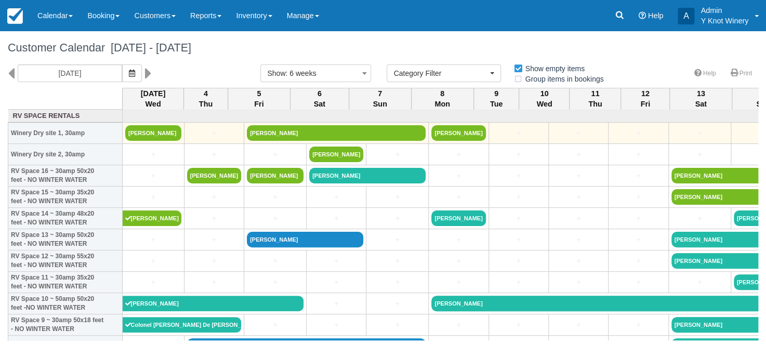
drag, startPoint x: 751, startPoint y: 123, endPoint x: 749, endPoint y: 130, distance: 7.6
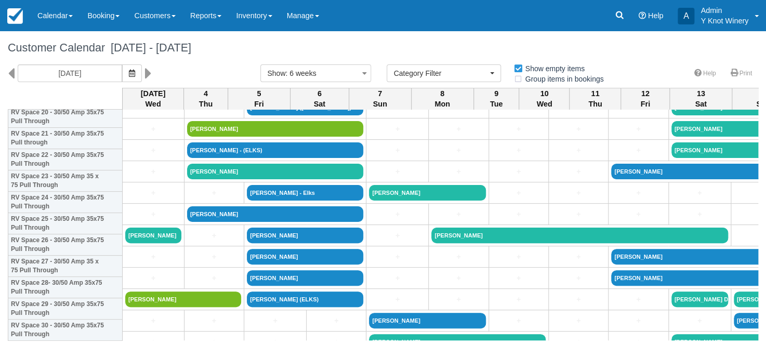
scroll to position [459, 0]
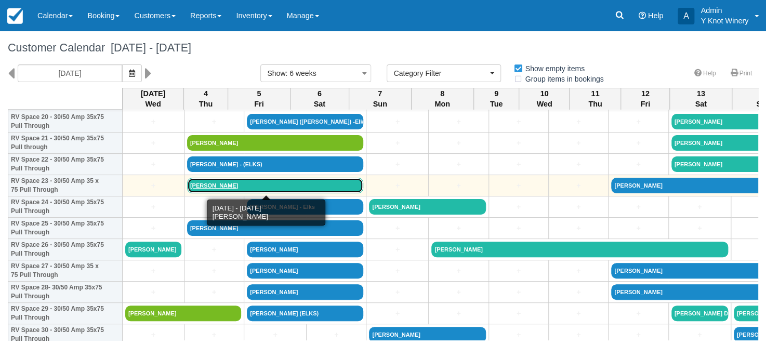
click at [213, 184] on link "[PERSON_NAME]" at bounding box center [275, 186] width 177 height 16
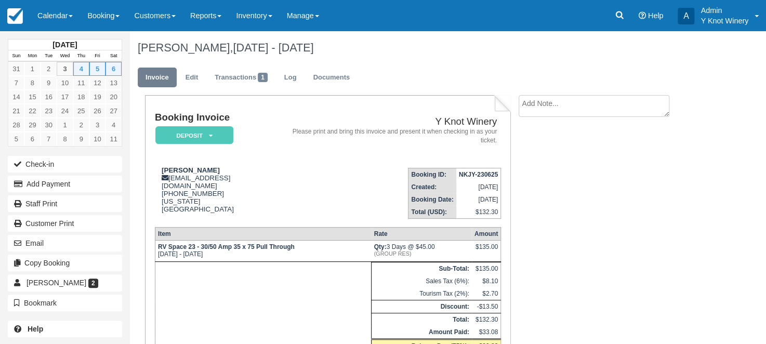
click at [454, 60] on div "Lewis O'Harra - Elks, Sep 04 - Sep 06 2025" at bounding box center [417, 47] width 575 height 33
click at [296, 78] on link "Log" at bounding box center [291, 78] width 28 height 20
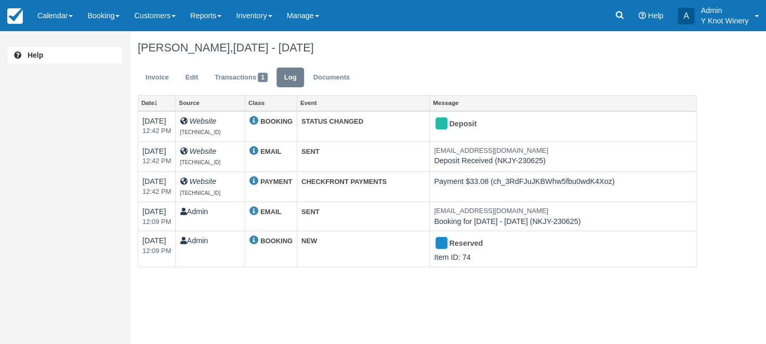
click at [409, 70] on ul "Invoice Edit Transactions 1 Log Documents" at bounding box center [417, 79] width 559 height 31
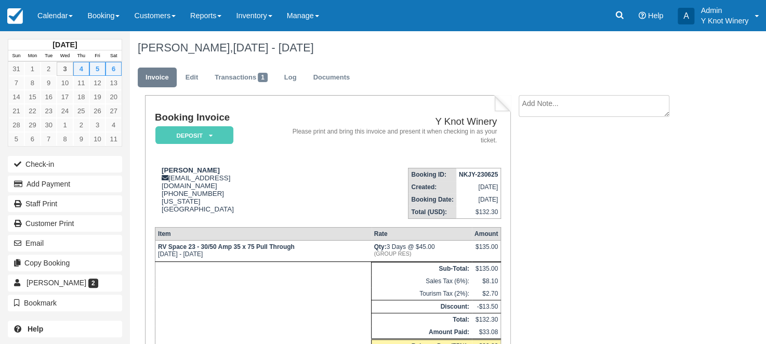
click at [612, 236] on div "Booking Invoice Deposit   Pending Reserved Paid Waiting Cancelled Y Knot Winery…" at bounding box center [416, 263] width 572 height 336
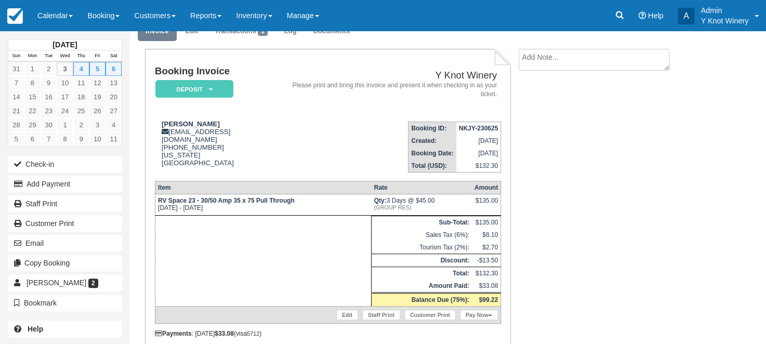
scroll to position [81, 0]
